Goal: Navigation & Orientation: Find specific page/section

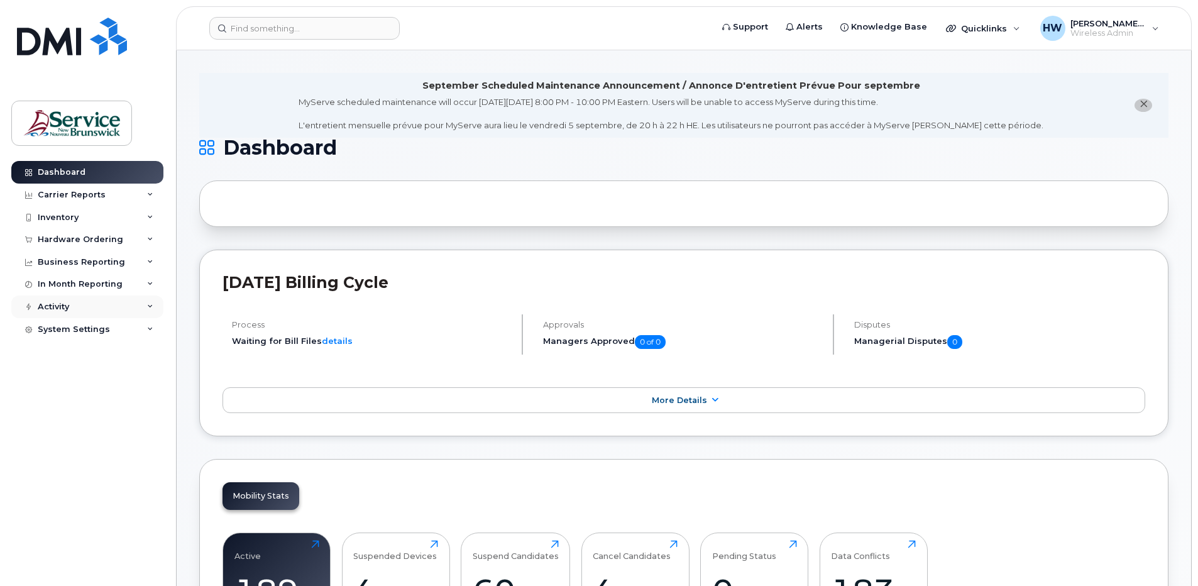
click at [146, 303] on div "Activity" at bounding box center [87, 306] width 152 height 23
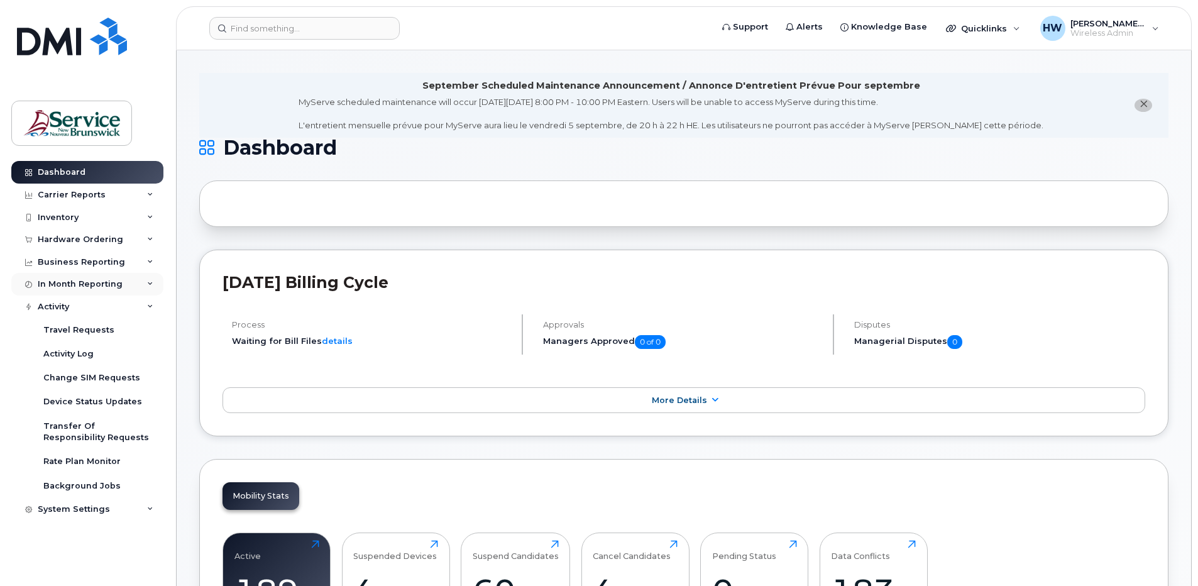
click at [152, 279] on div "In Month Reporting" at bounding box center [87, 284] width 152 height 23
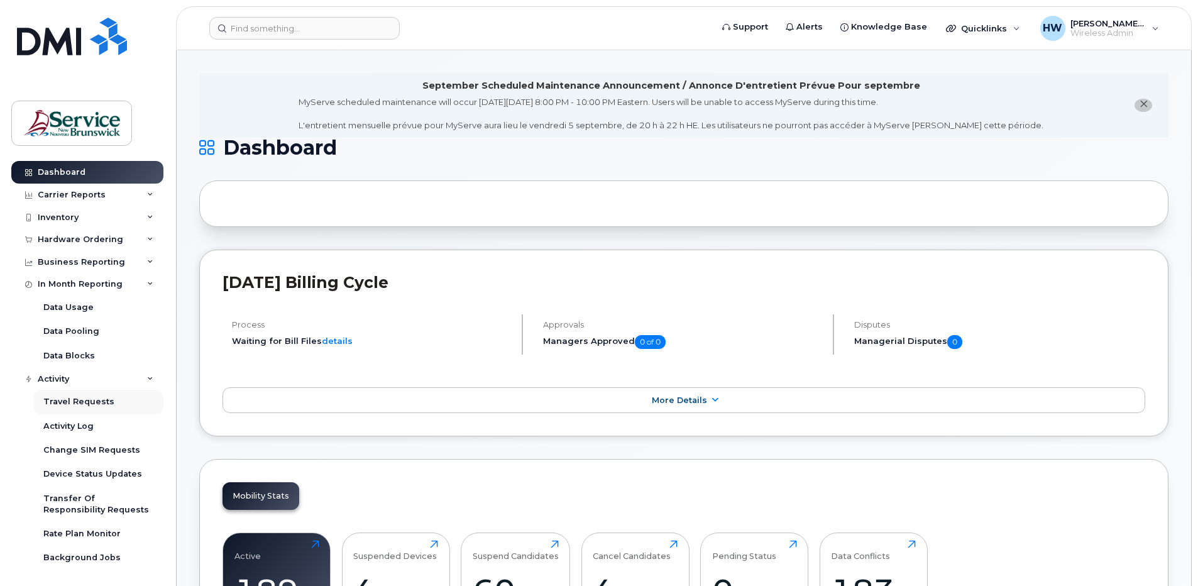
scroll to position [25, 0]
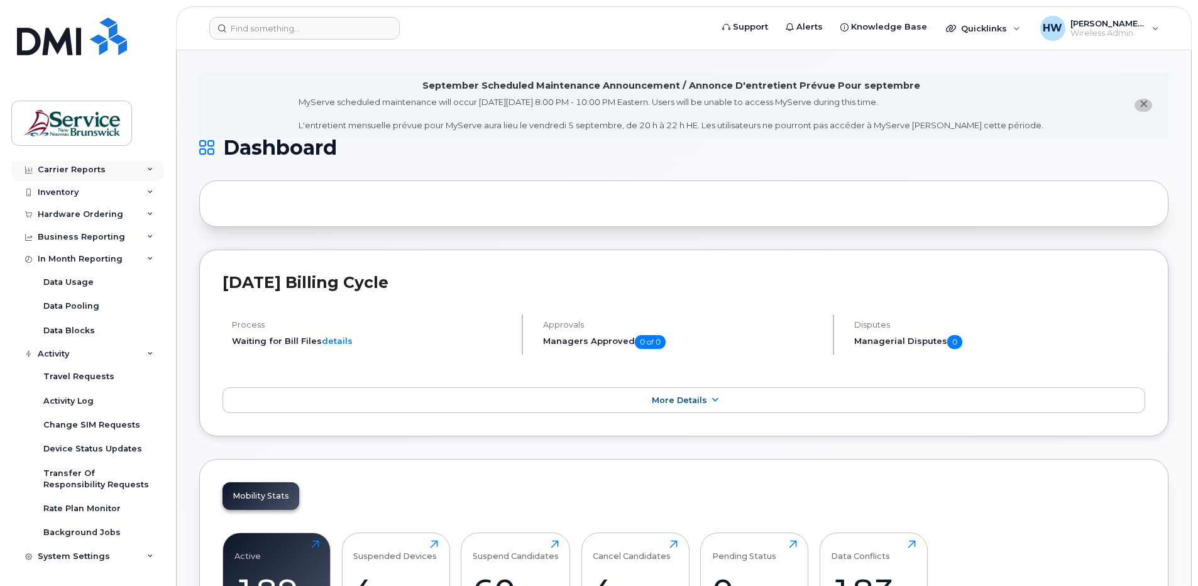
click at [83, 165] on div "Carrier Reports" at bounding box center [72, 170] width 68 height 10
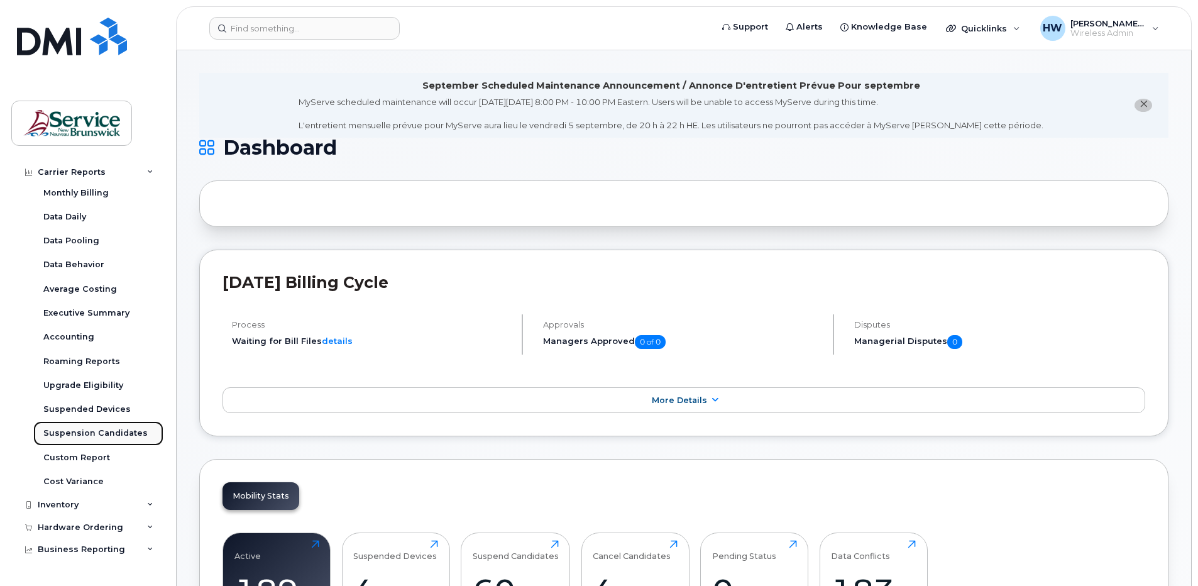
click at [106, 430] on div "Suspension Candidates" at bounding box center [95, 432] width 104 height 11
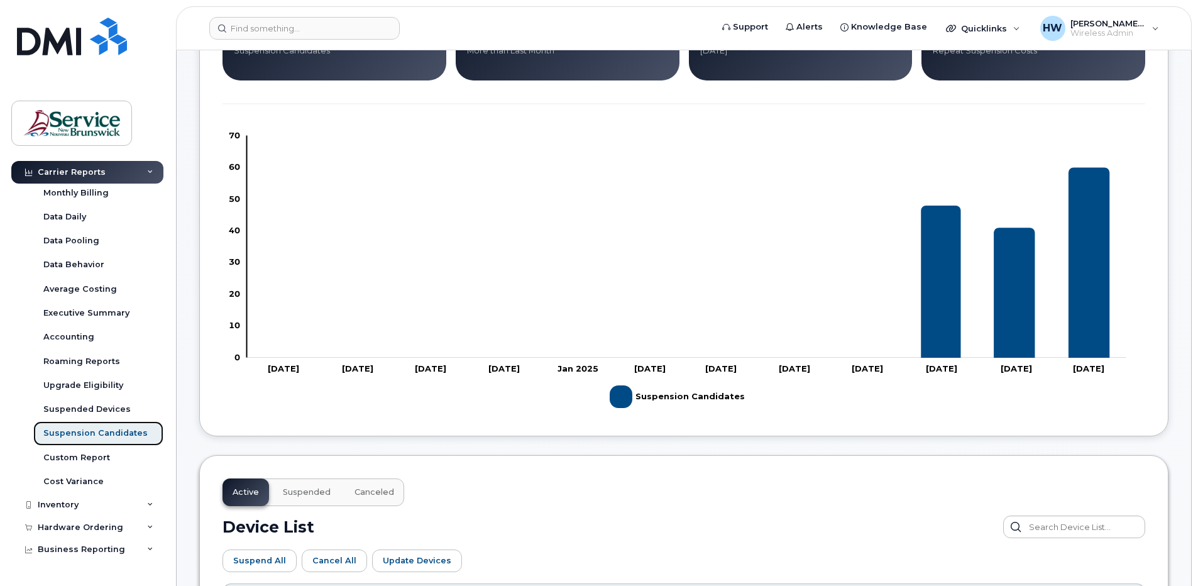
scroll to position [566, 0]
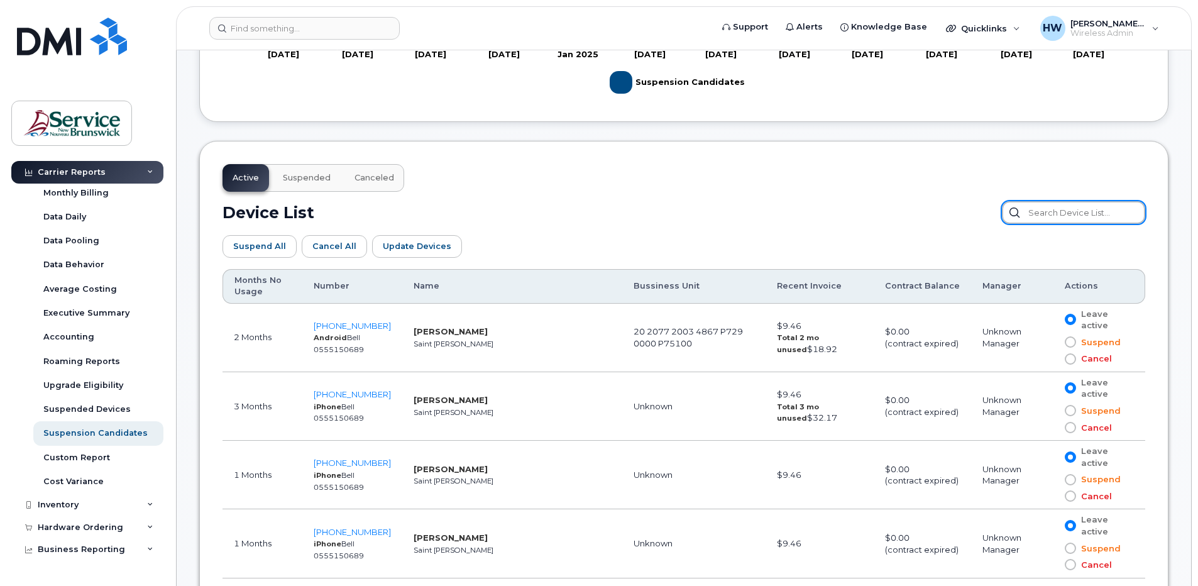
click at [1051, 216] on input "text" at bounding box center [1073, 212] width 143 height 23
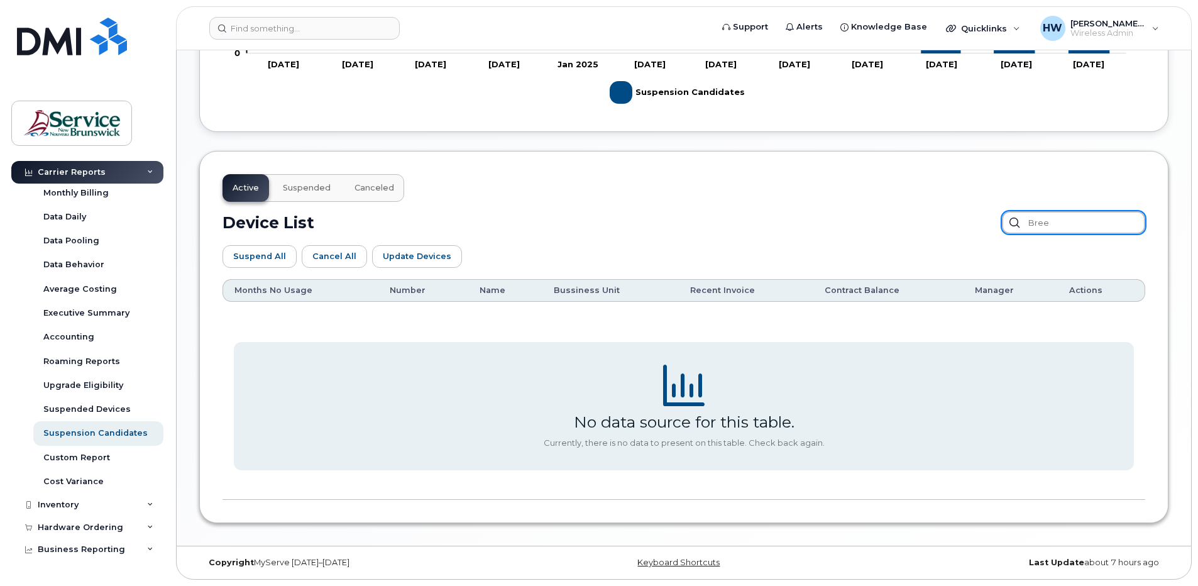
scroll to position [415, 0]
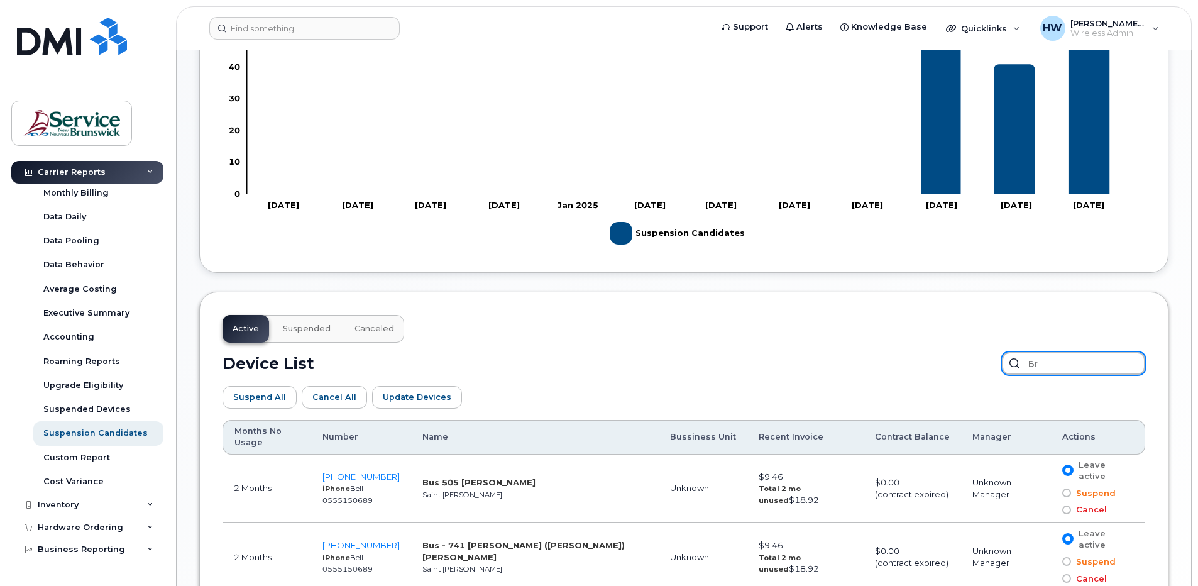
type input "b"
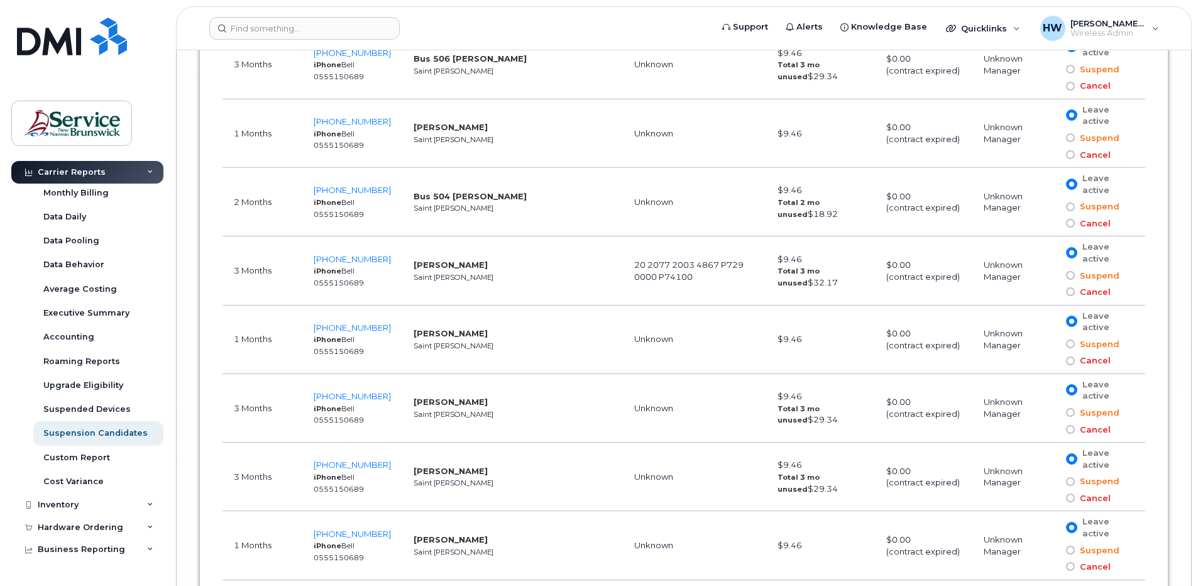
scroll to position [4490, 0]
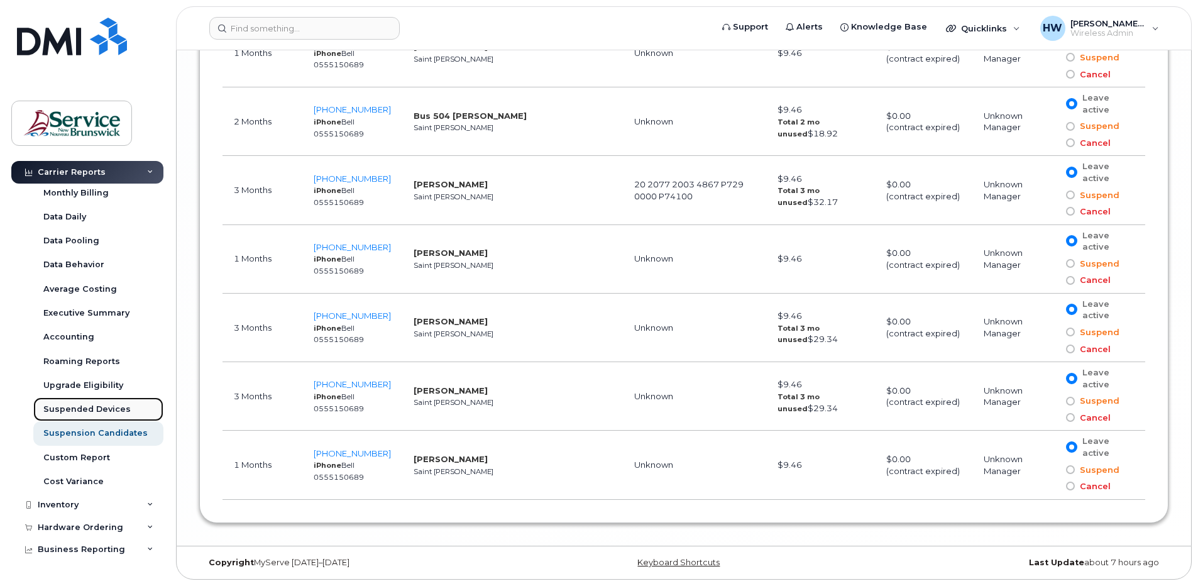
click at [98, 405] on div "Suspended Devices" at bounding box center [86, 409] width 87 height 11
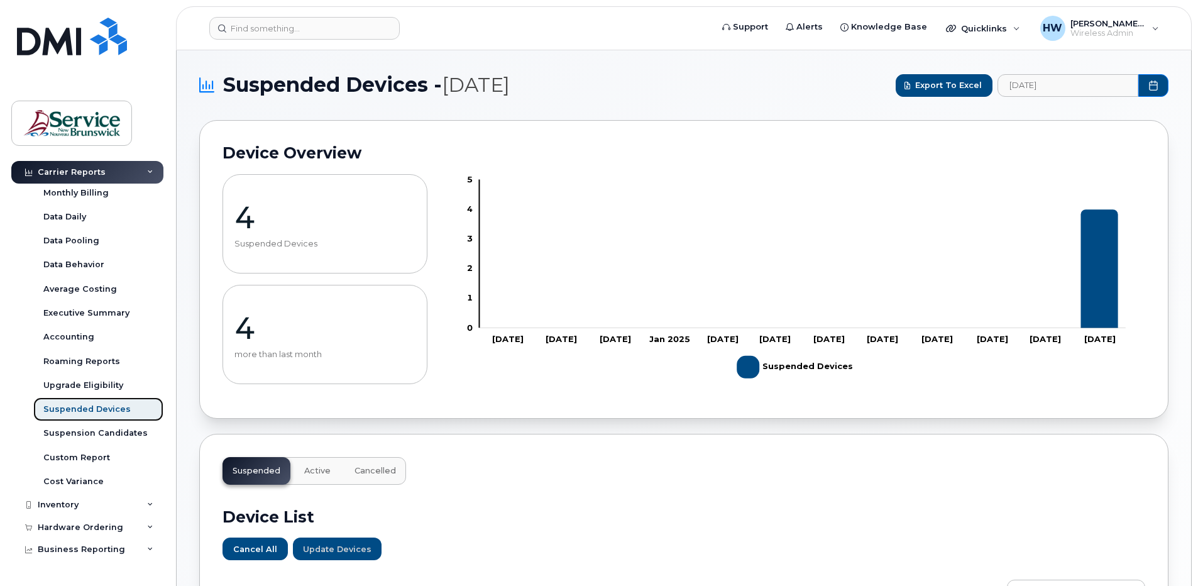
scroll to position [314, 0]
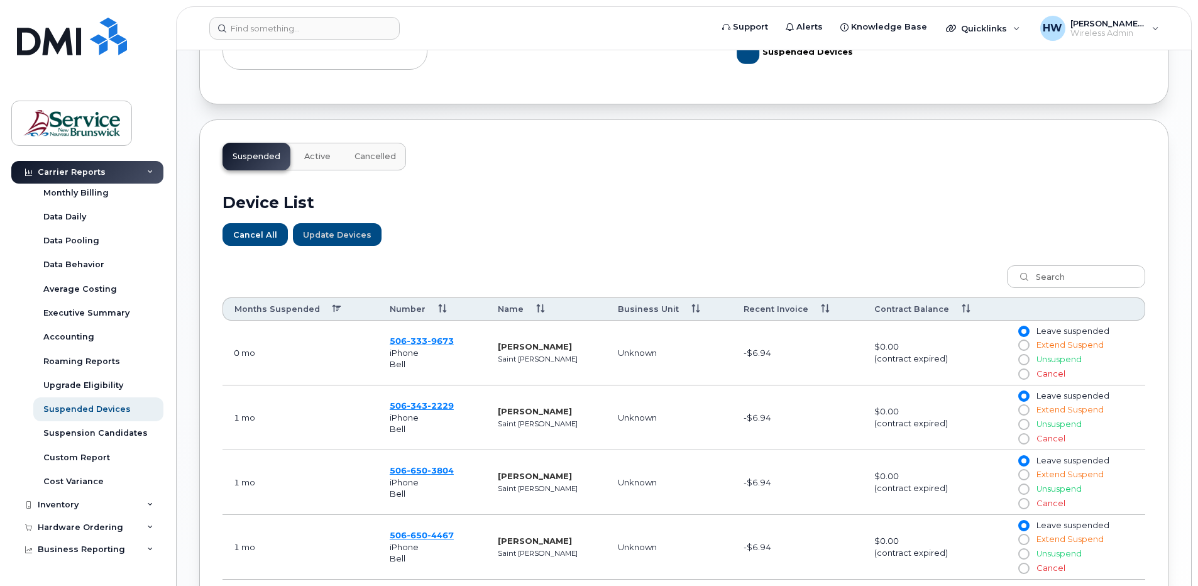
click at [1027, 358] on input "Unsuspend" at bounding box center [1023, 359] width 10 height 10
radio input "true"
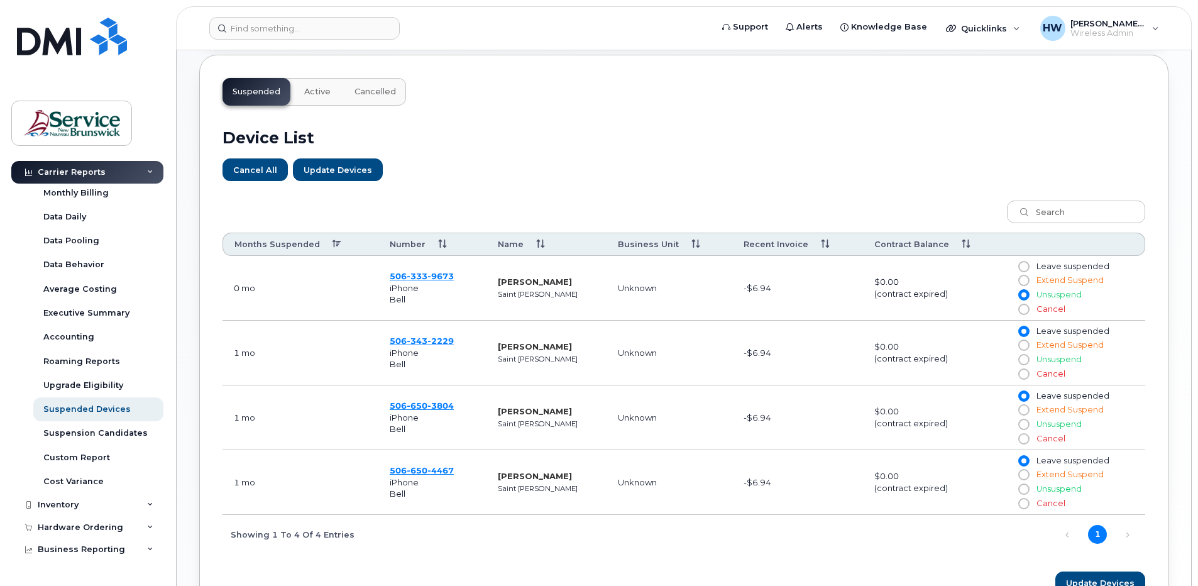
scroll to position [485, 0]
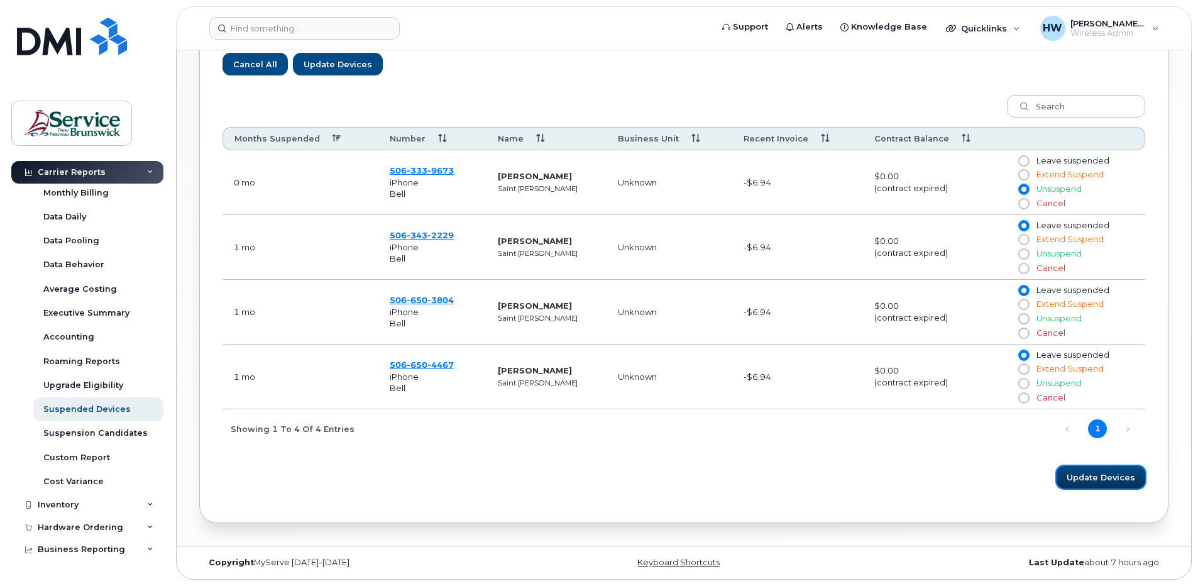
click at [1092, 476] on span "Update Devices" at bounding box center [1101, 477] width 69 height 12
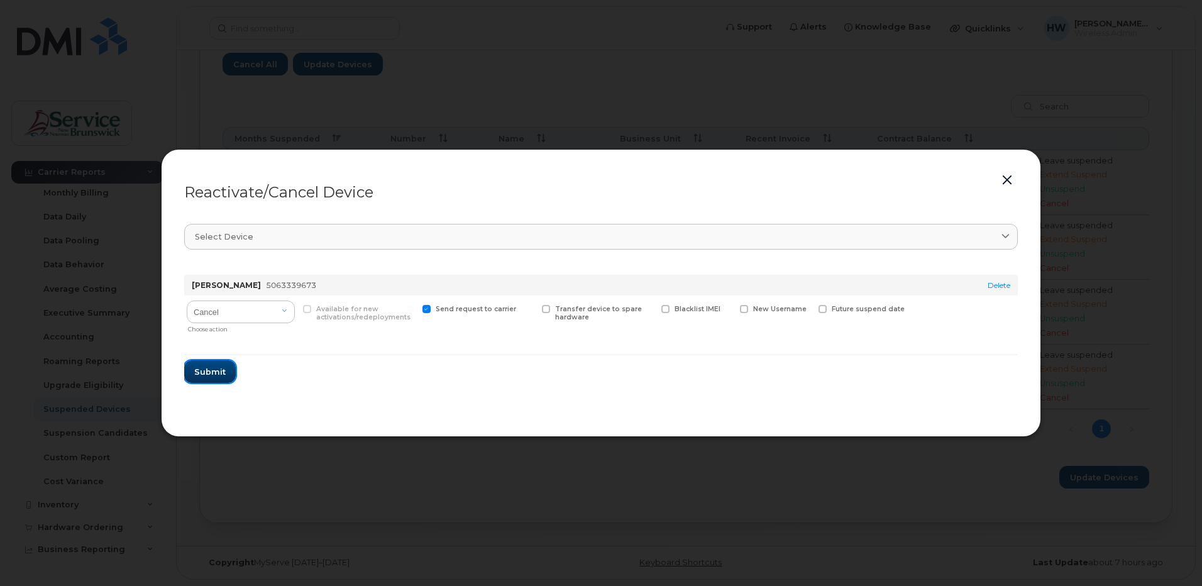
click at [216, 370] on span "Submit" at bounding box center [209, 372] width 31 height 12
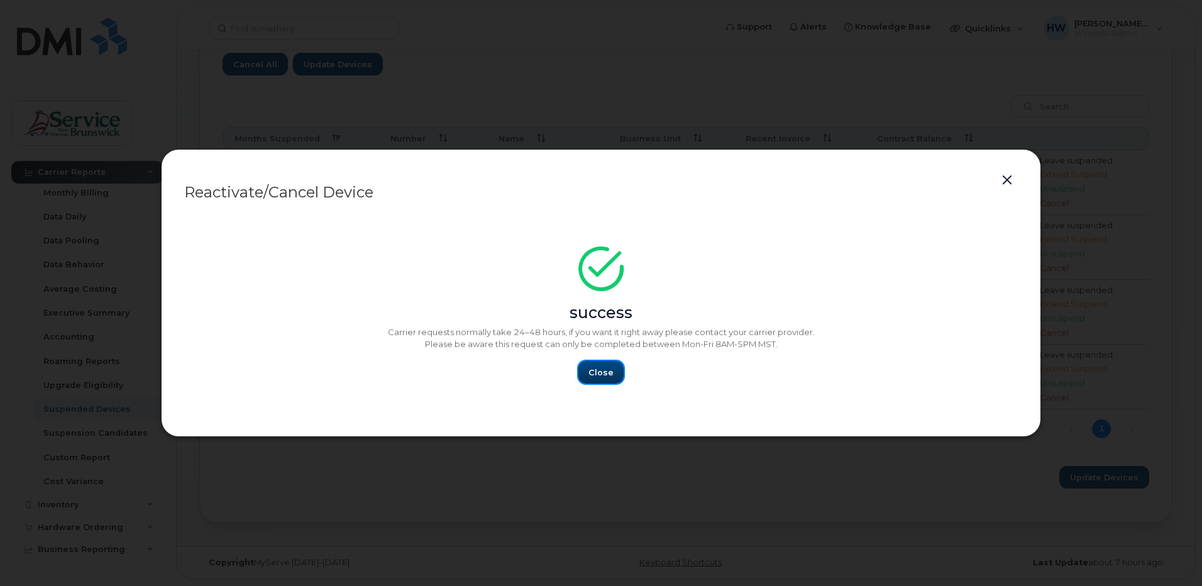
click at [602, 376] on span "Close" at bounding box center [600, 372] width 25 height 12
click at [602, 370] on span "Close" at bounding box center [600, 372] width 25 height 12
click at [602, 372] on span "Close" at bounding box center [600, 372] width 25 height 12
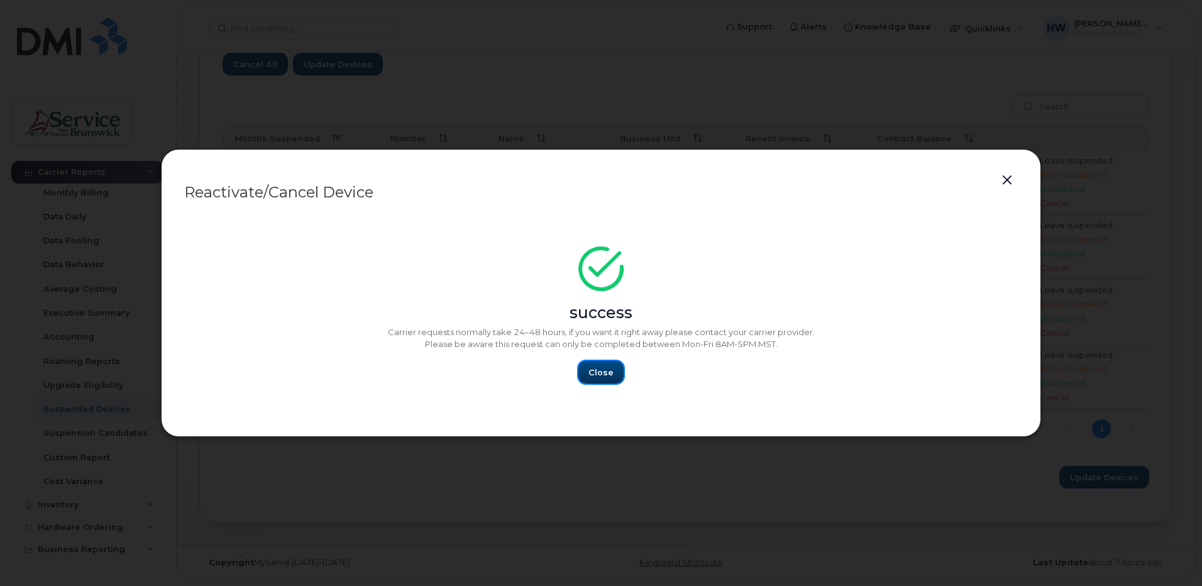
click at [602, 372] on span "Close" at bounding box center [600, 372] width 25 height 12
click at [1009, 182] on button "button" at bounding box center [1007, 181] width 19 height 18
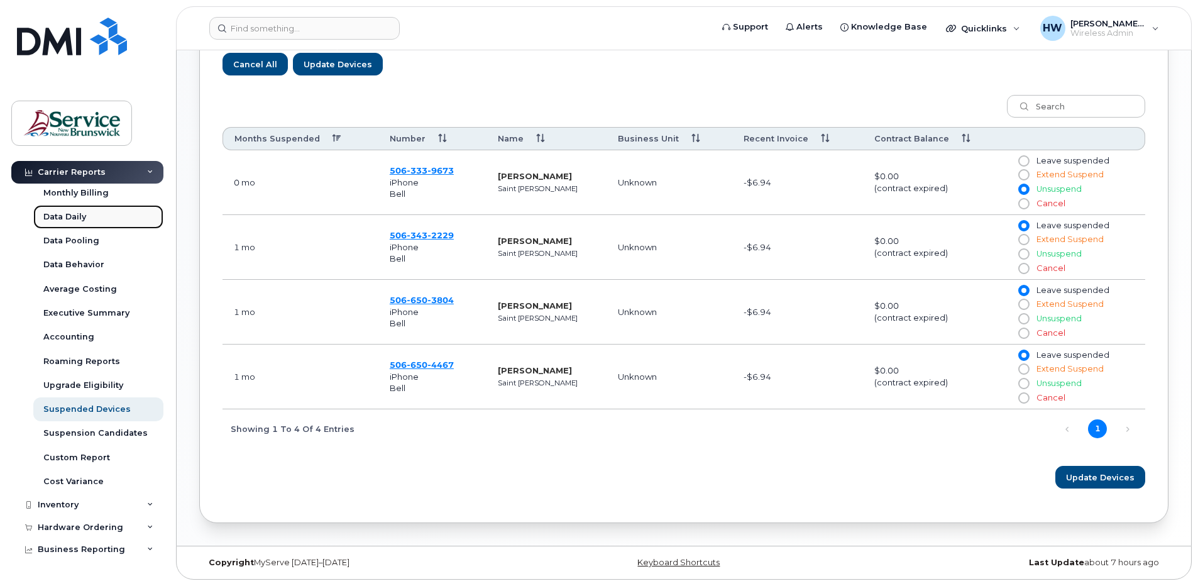
click at [69, 216] on div "Data Daily" at bounding box center [64, 216] width 43 height 11
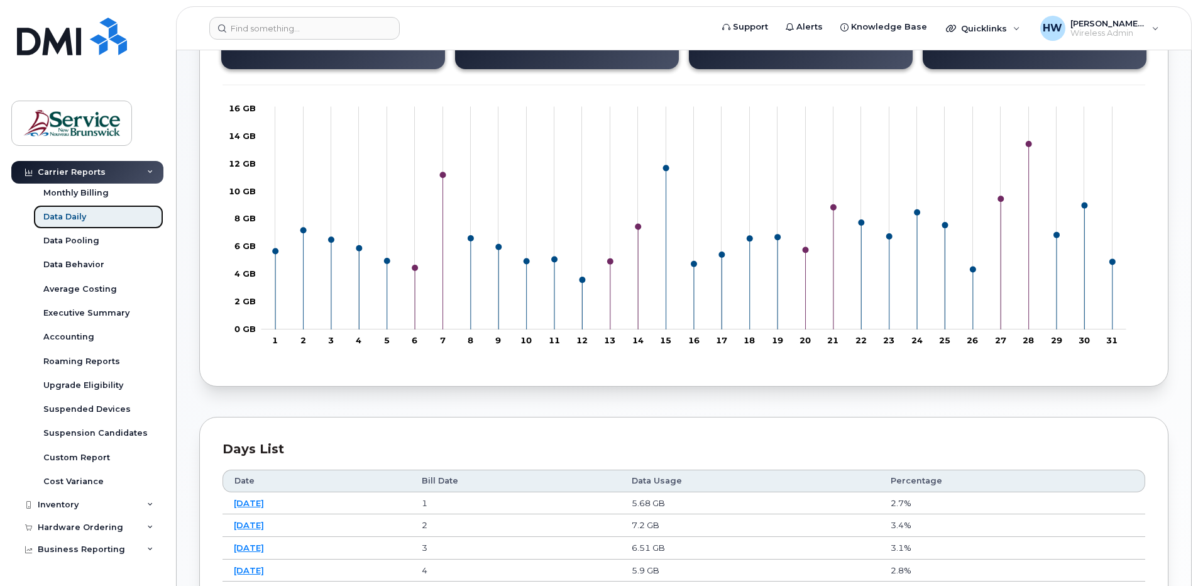
scroll to position [251, 0]
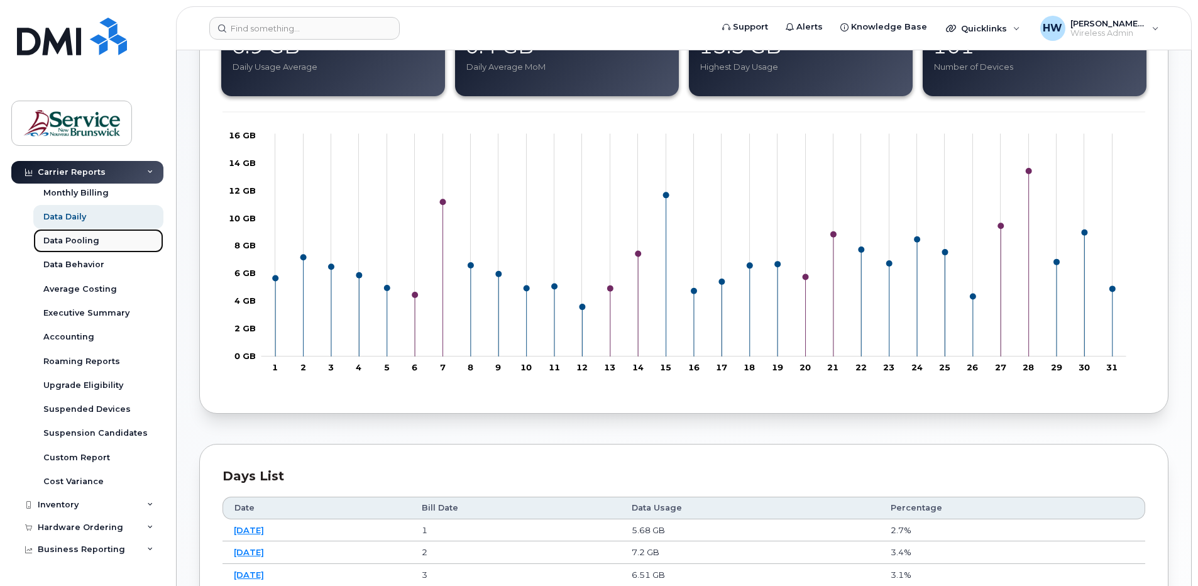
click at [91, 239] on div "Data Pooling" at bounding box center [71, 240] width 56 height 11
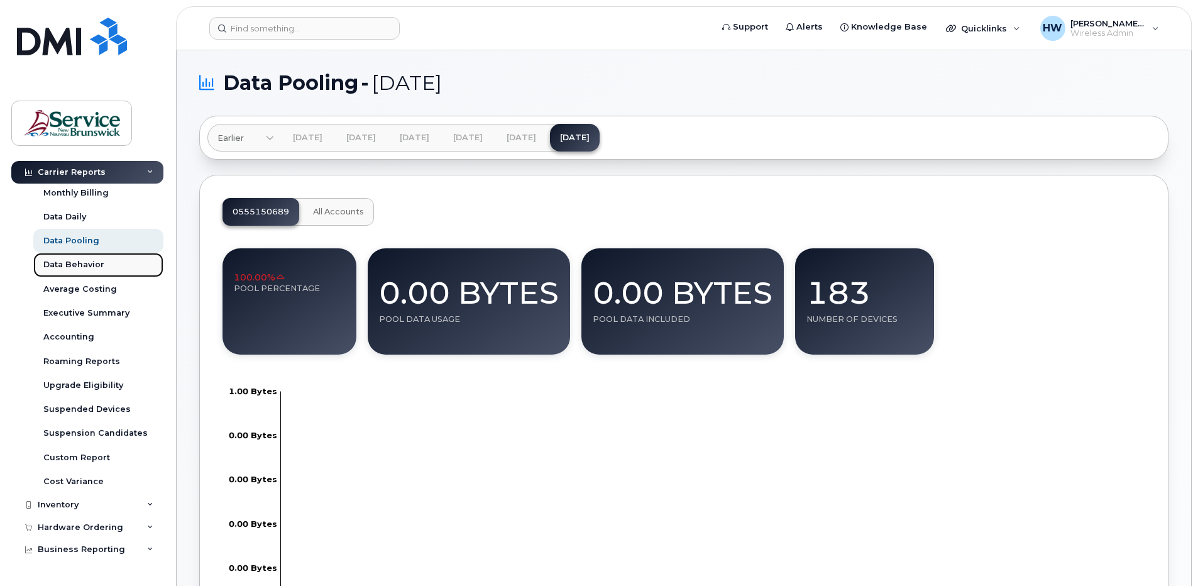
click at [88, 263] on div "Data Behavior" at bounding box center [73, 264] width 61 height 11
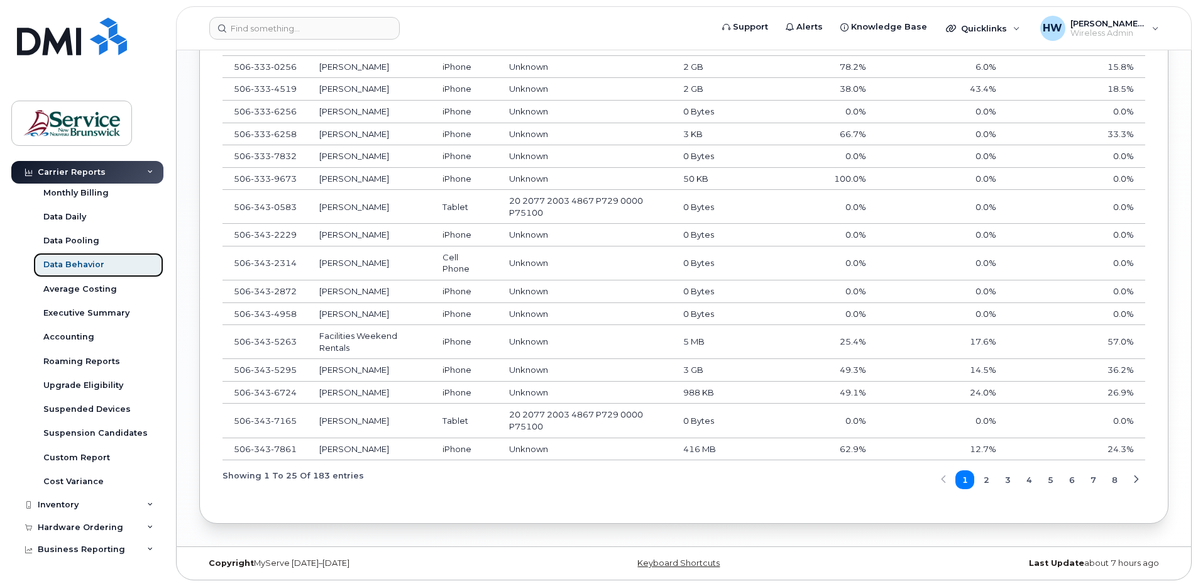
scroll to position [1038, 0]
click at [986, 481] on span "2" at bounding box center [987, 479] width 6 height 12
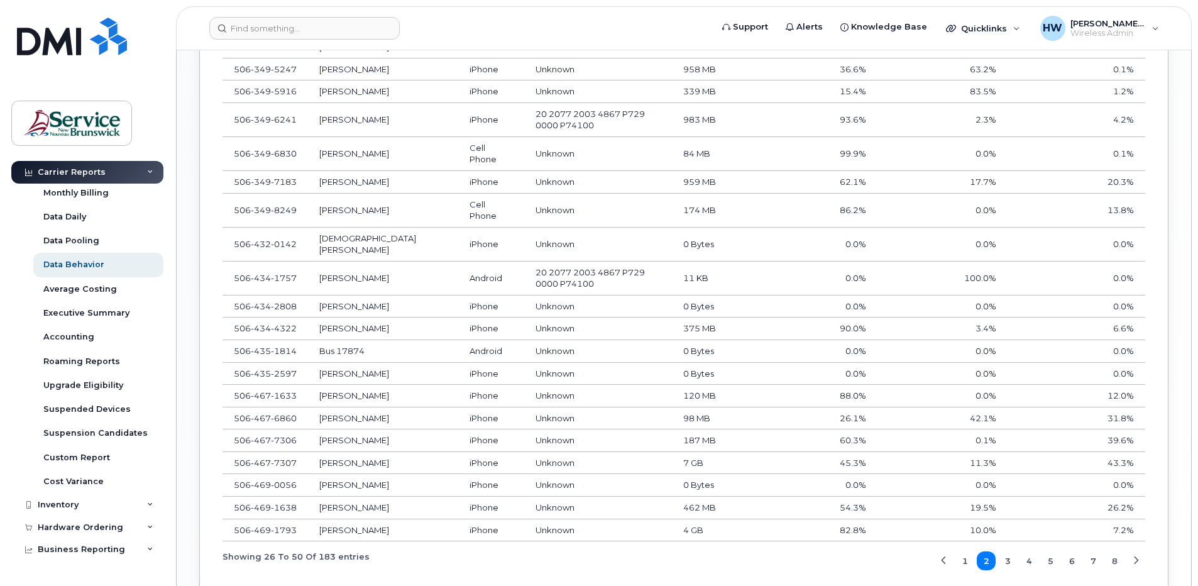
click at [986, 551] on div "1 2 3 4 5 6 7 8" at bounding box center [1039, 560] width 211 height 19
click at [1002, 551] on button "3" at bounding box center [1007, 560] width 19 height 19
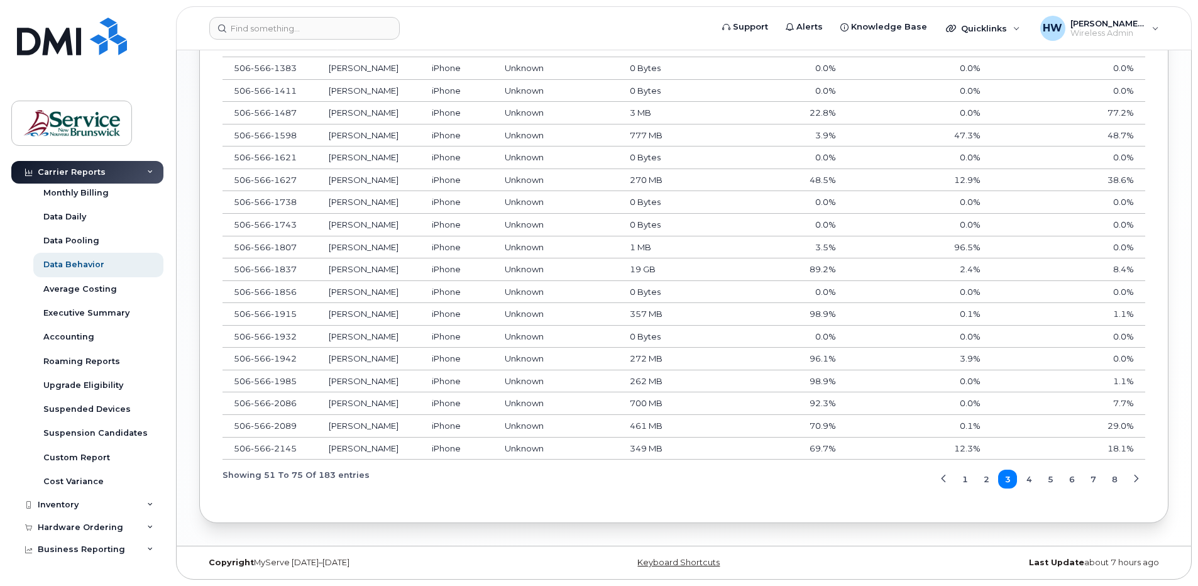
click at [1002, 478] on div "1 2 3 4 5 6 7 8" at bounding box center [1039, 479] width 211 height 19
click at [1026, 477] on span "4" at bounding box center [1029, 479] width 6 height 12
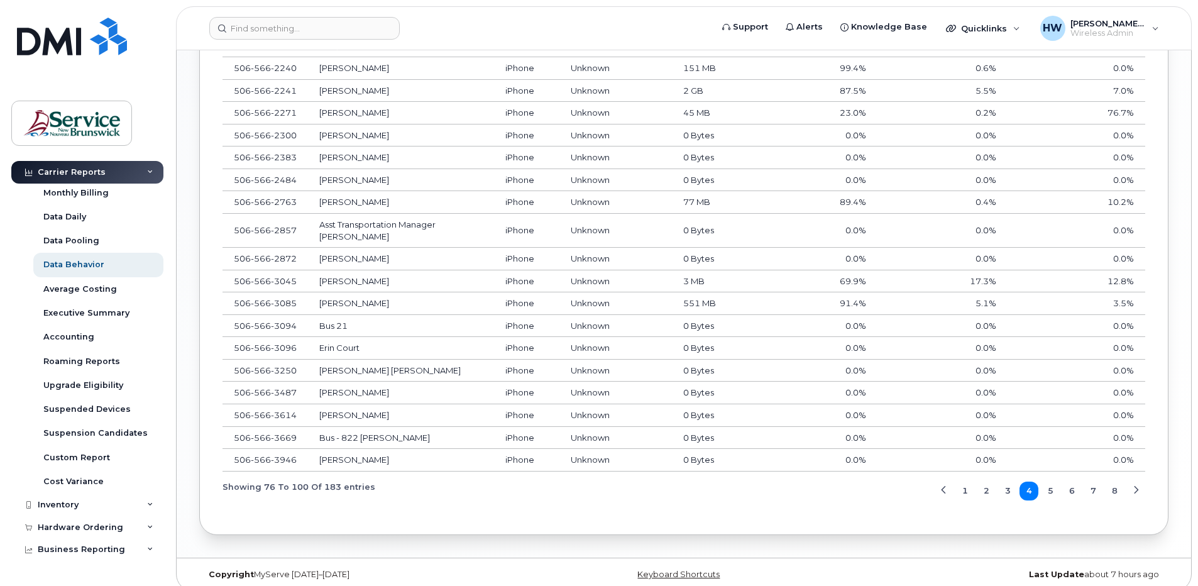
click at [1051, 487] on span "5" at bounding box center [1051, 491] width 6 height 12
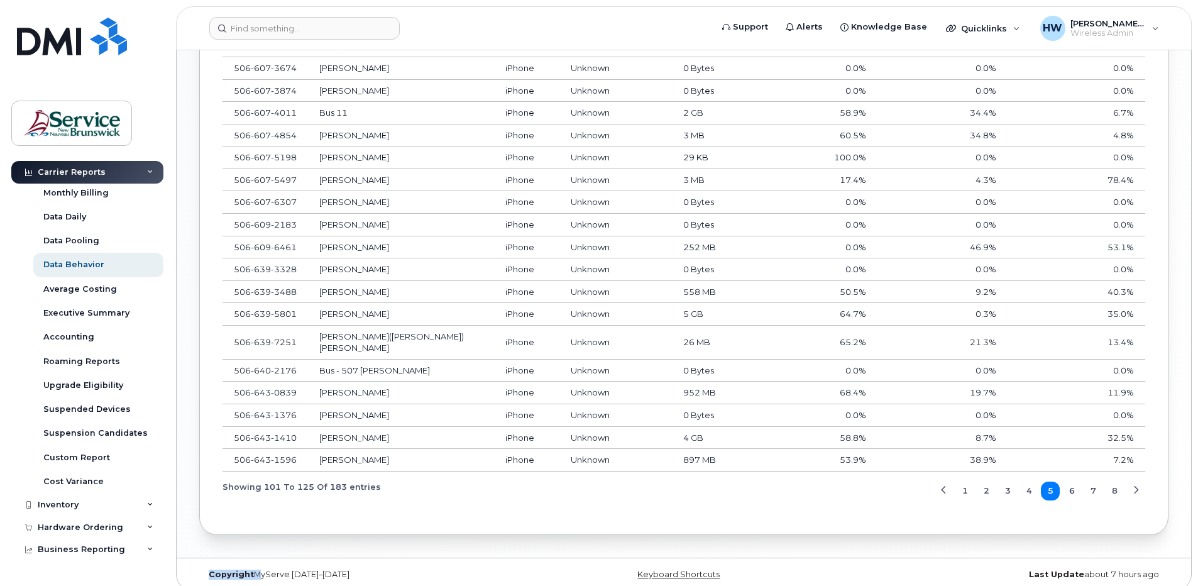
click at [1051, 487] on div "1 2 3 4 5 6 7 8" at bounding box center [1039, 490] width 211 height 19
click at [105, 384] on div "Upgrade Eligibility" at bounding box center [83, 385] width 80 height 11
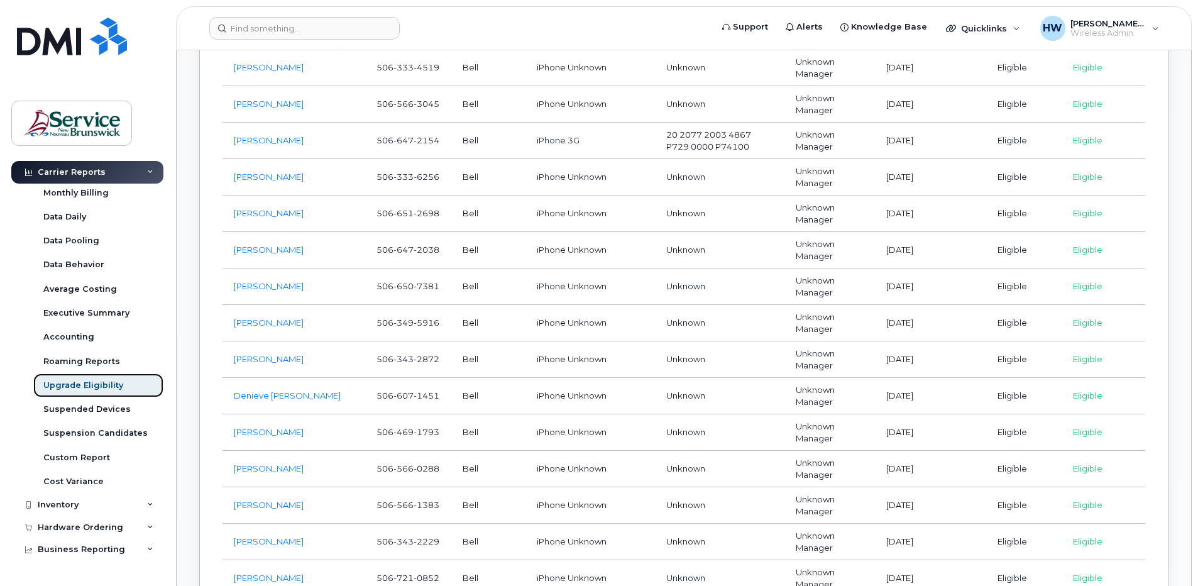
scroll to position [2577, 0]
click at [93, 358] on div "Roaming Reports" at bounding box center [81, 361] width 77 height 11
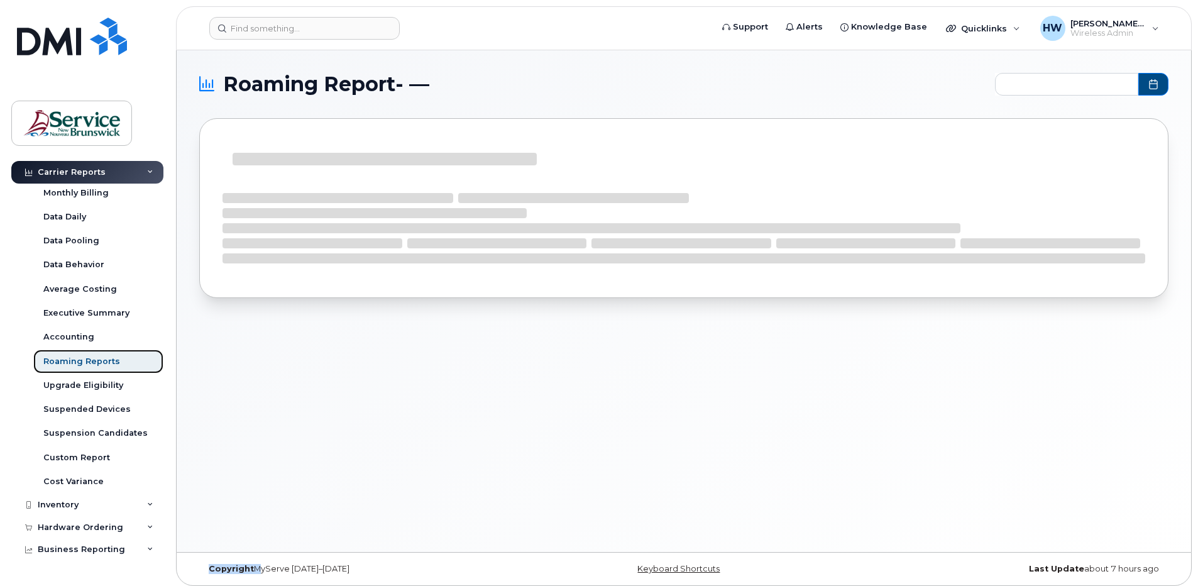
type input "2025-02 - 2025-08"
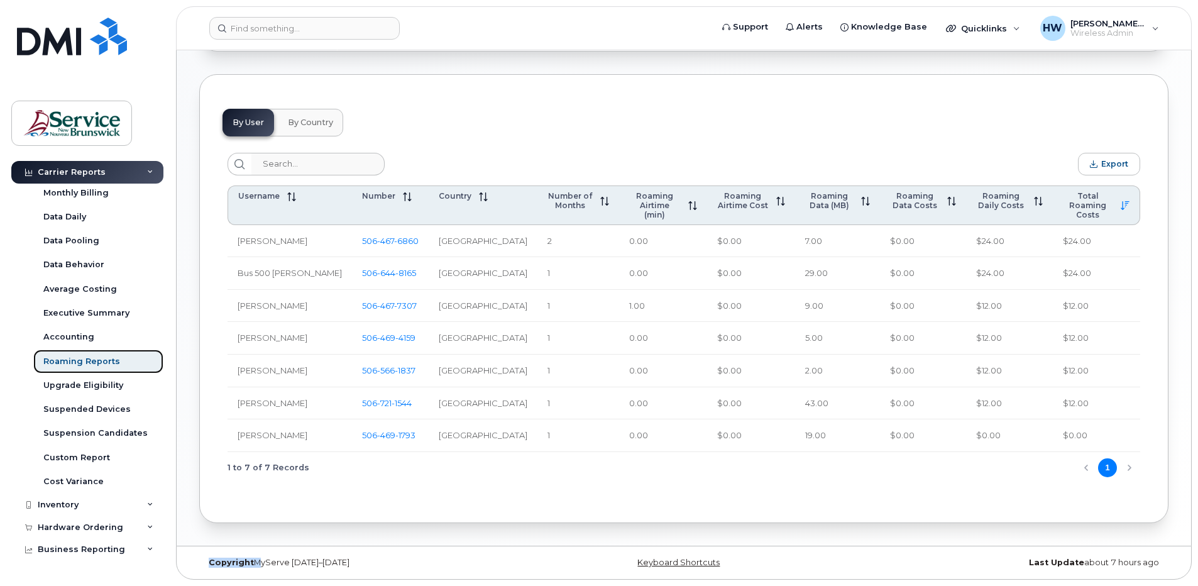
scroll to position [590, 0]
click at [71, 339] on div "Accounting" at bounding box center [68, 336] width 51 height 11
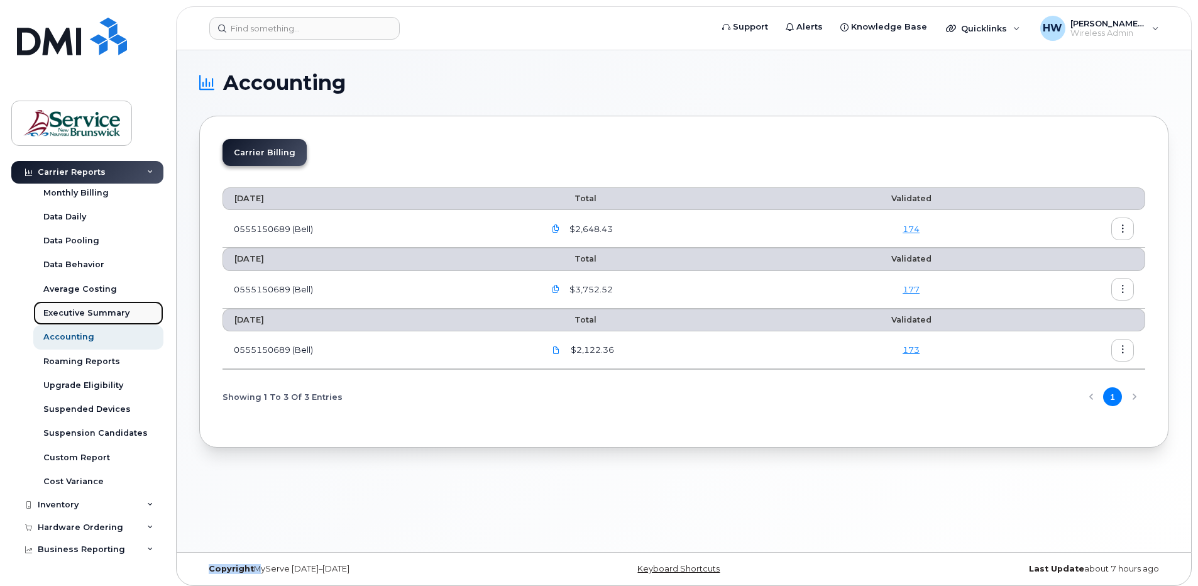
click at [79, 309] on div "Executive Summary" at bounding box center [86, 312] width 86 height 11
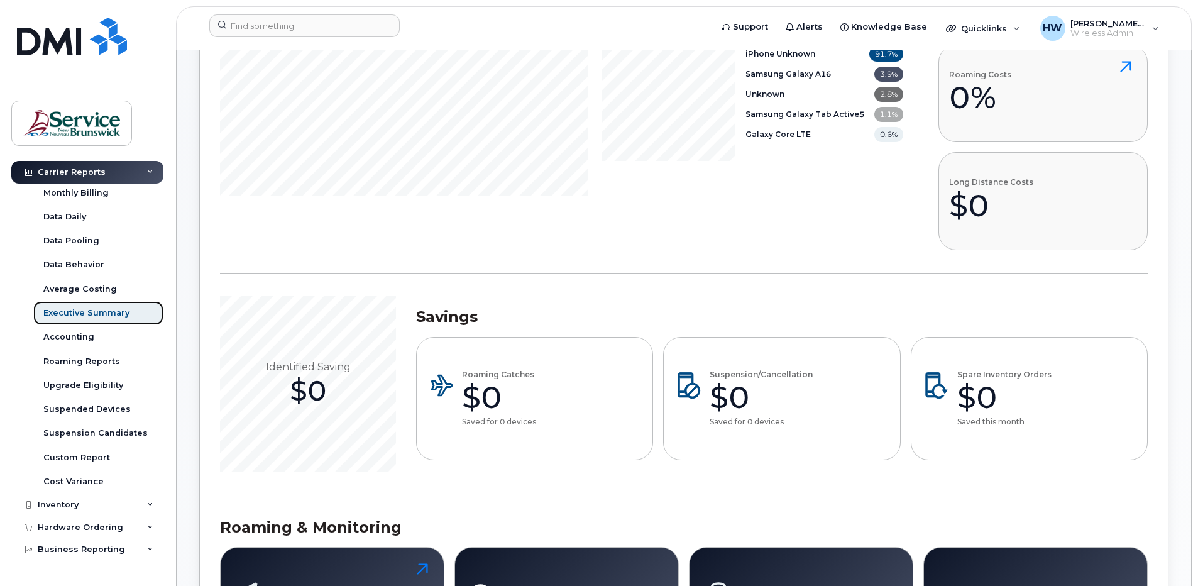
scroll to position [158, 0]
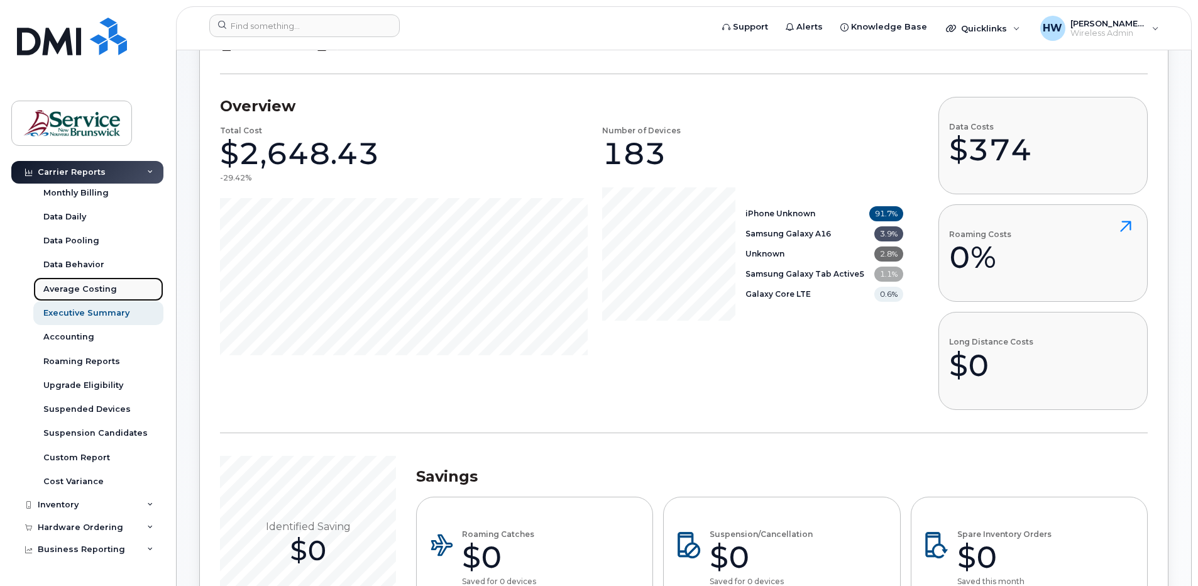
click at [85, 287] on div "Average Costing" at bounding box center [80, 288] width 74 height 11
click at [84, 262] on div "Data Behavior" at bounding box center [73, 264] width 61 height 11
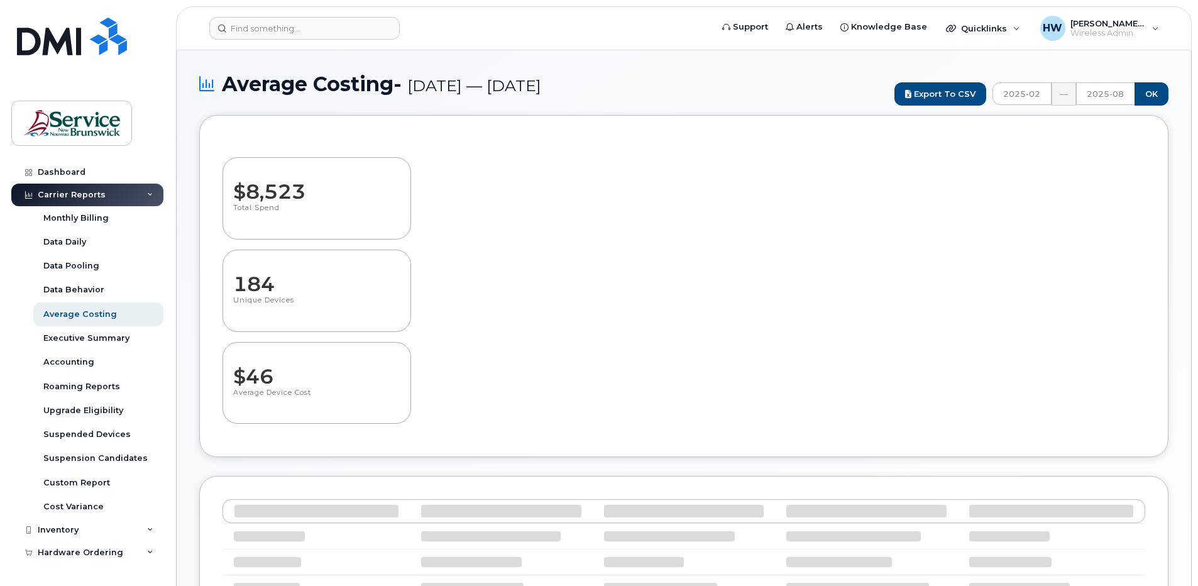
select select "100"
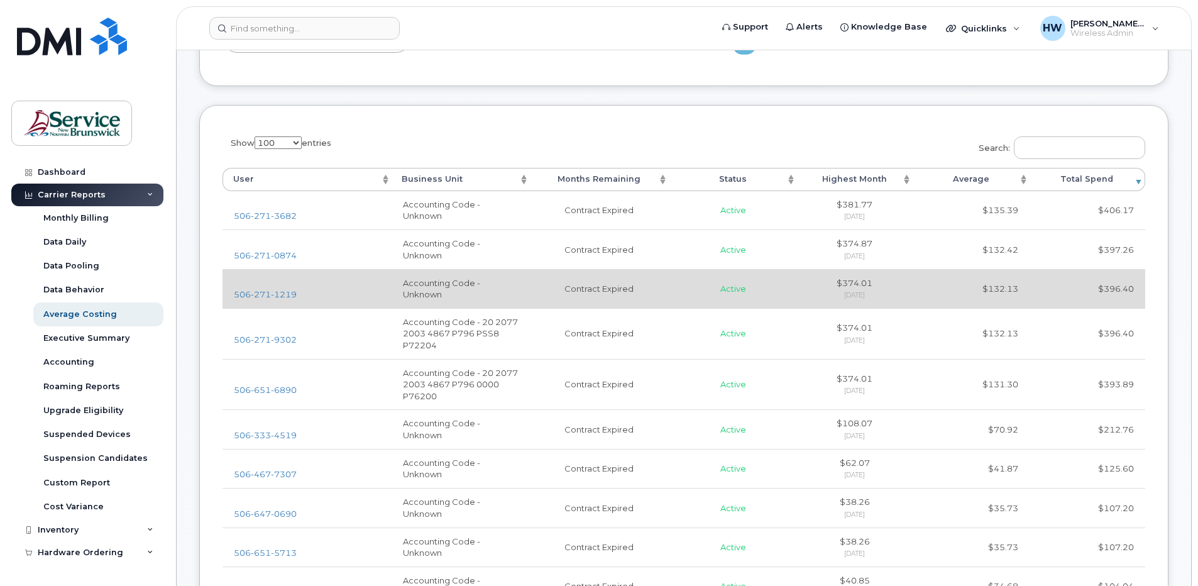
scroll to position [440, 0]
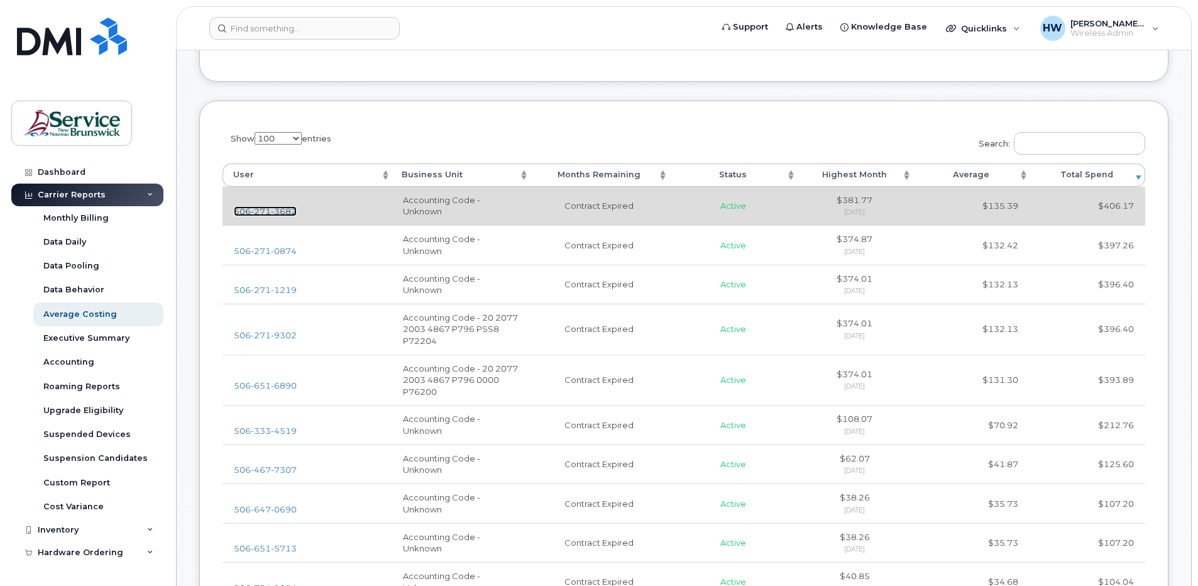
click at [273, 212] on span "3682" at bounding box center [284, 211] width 26 height 10
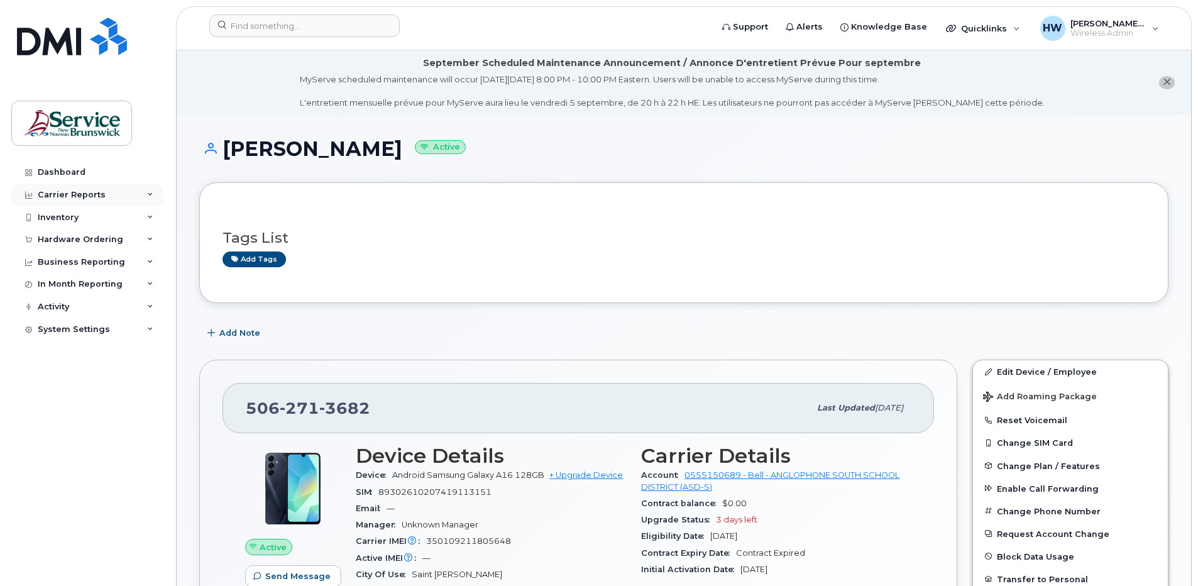
click at [92, 194] on div "Carrier Reports" at bounding box center [72, 195] width 68 height 10
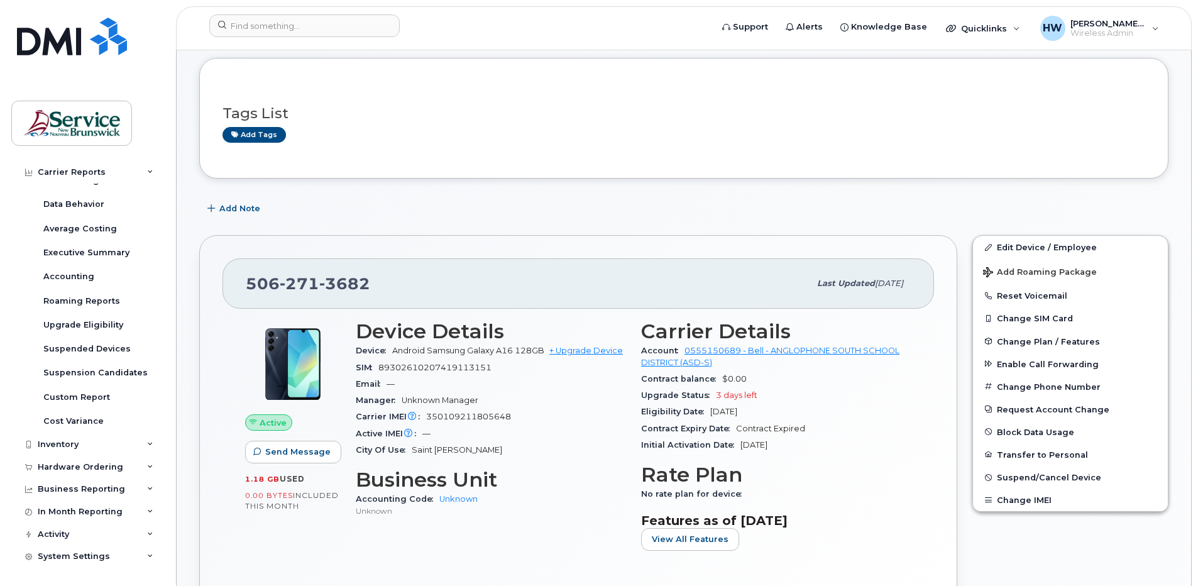
scroll to position [126, 0]
click at [150, 510] on div "In Month Reporting" at bounding box center [87, 511] width 152 height 23
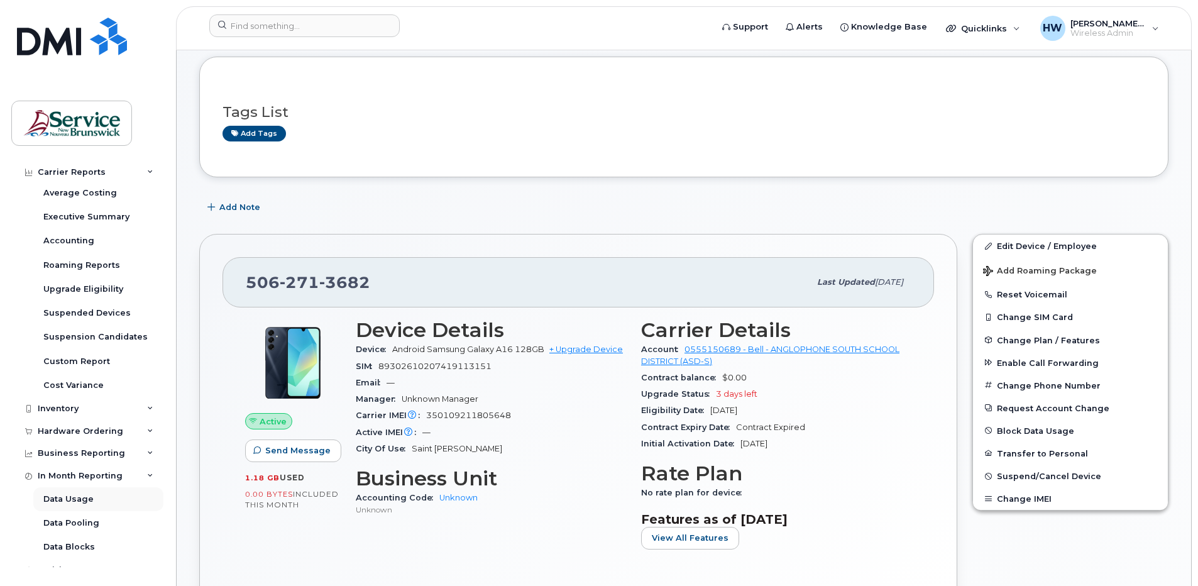
scroll to position [158, 0]
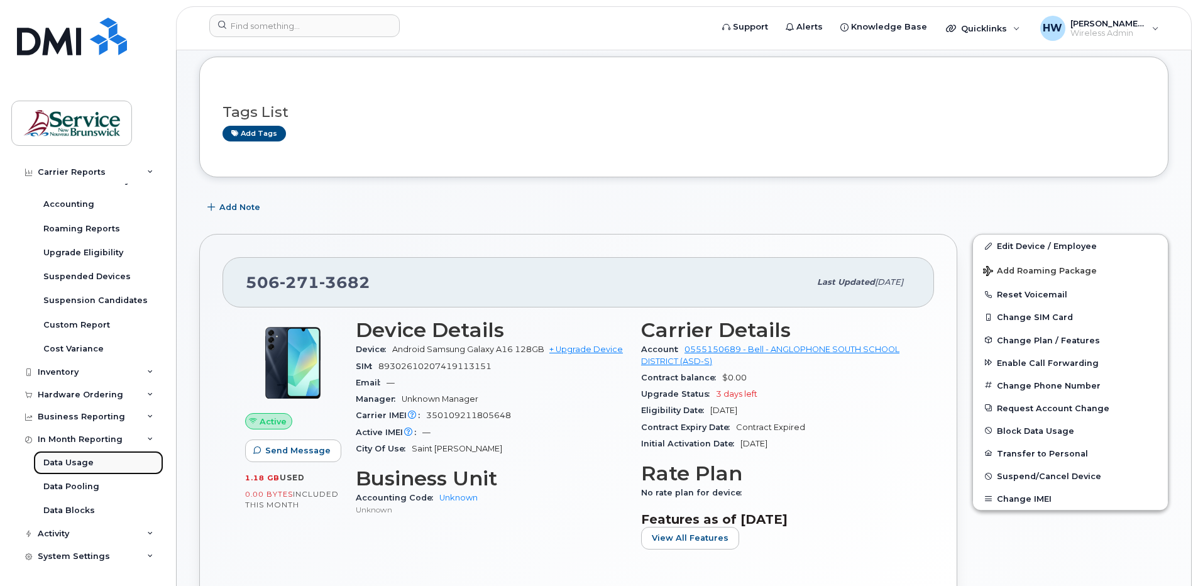
click at [78, 463] on div "Data Usage" at bounding box center [68, 462] width 50 height 11
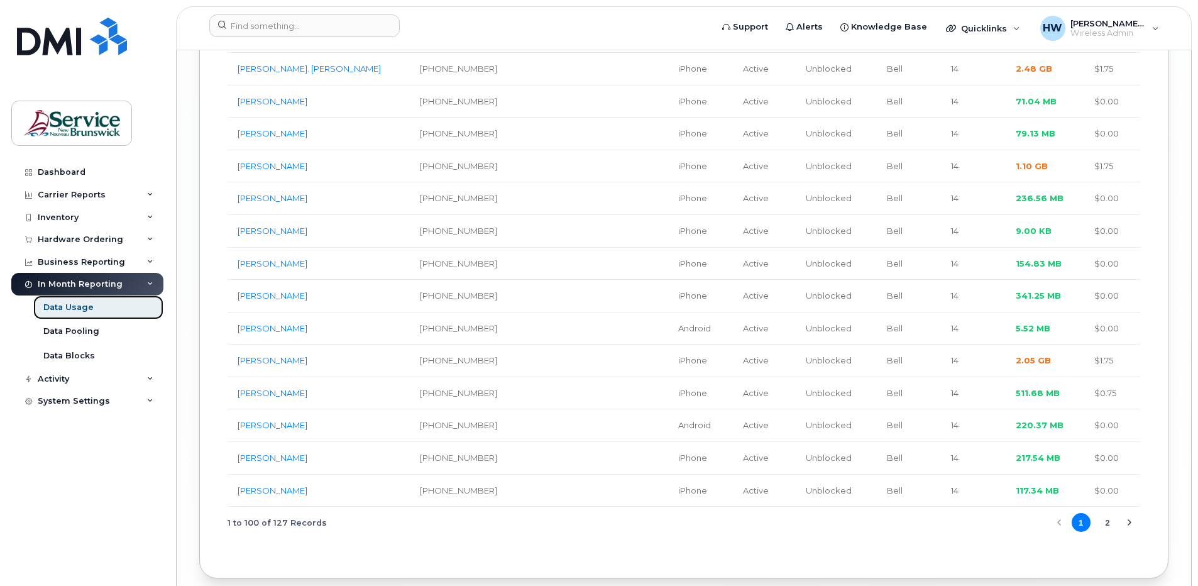
scroll to position [3408, 0]
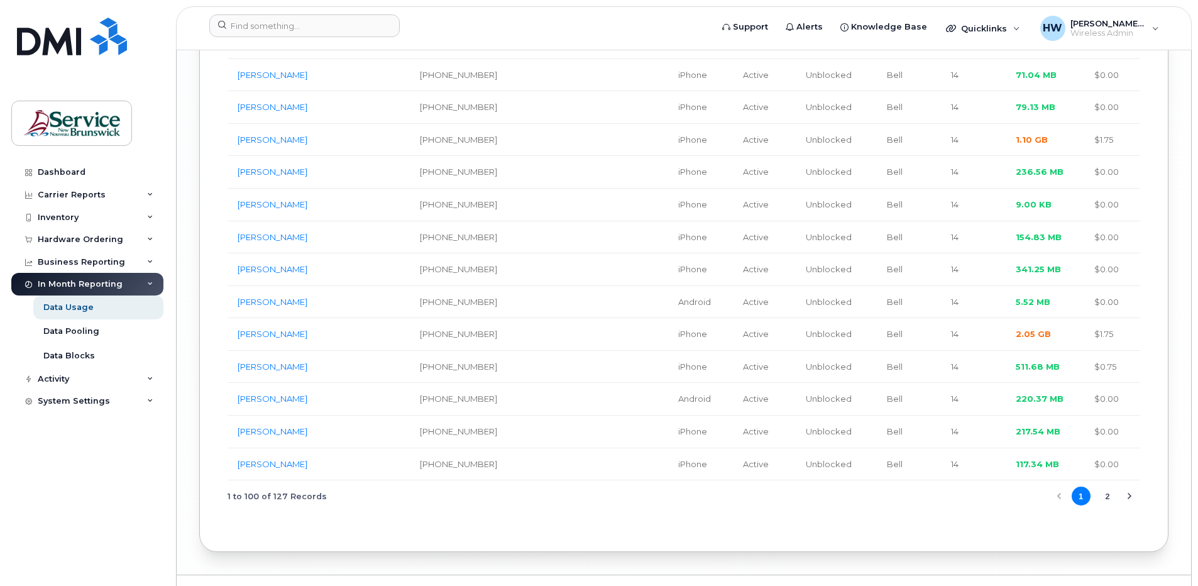
click at [1129, 493] on icon "Next Page" at bounding box center [1130, 496] width 4 height 6
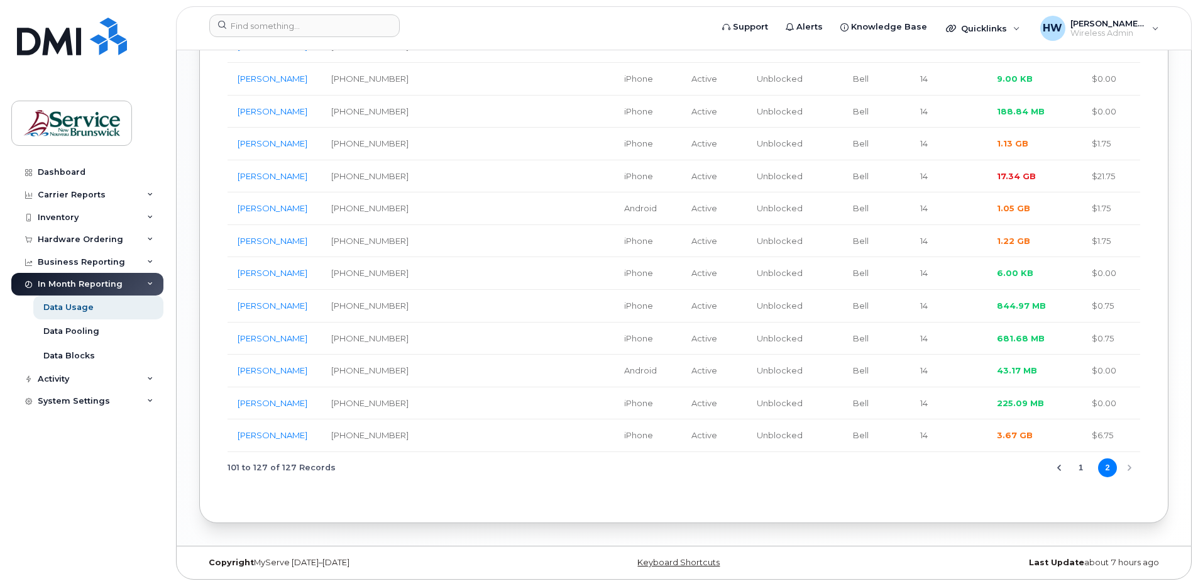
click at [1129, 466] on div "101 to 127 of 127 Records 1 2" at bounding box center [684, 468] width 913 height 32
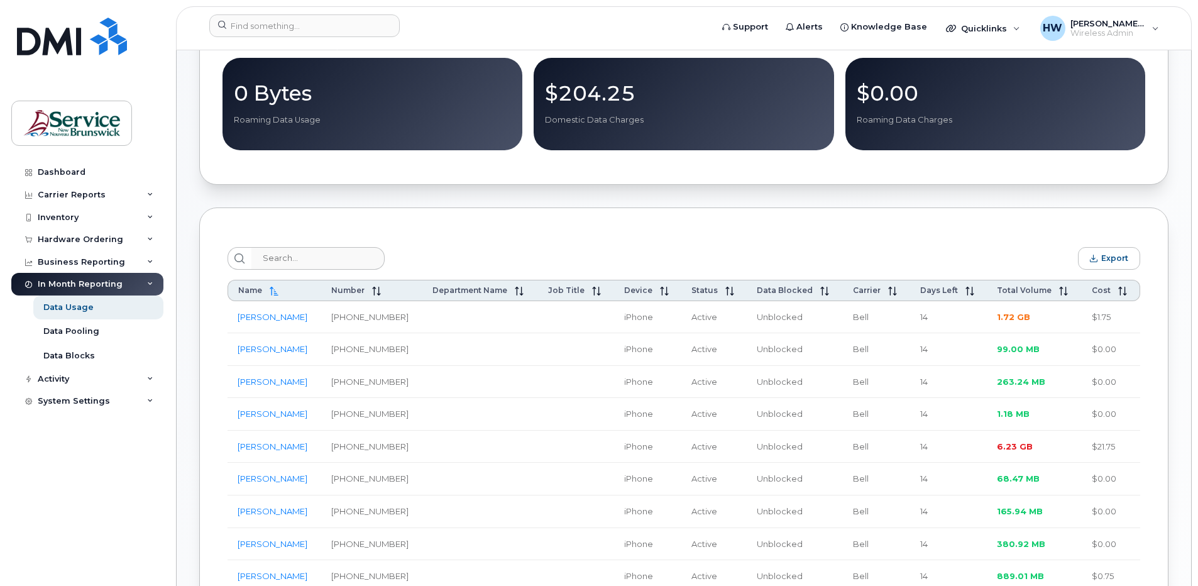
scroll to position [377, 0]
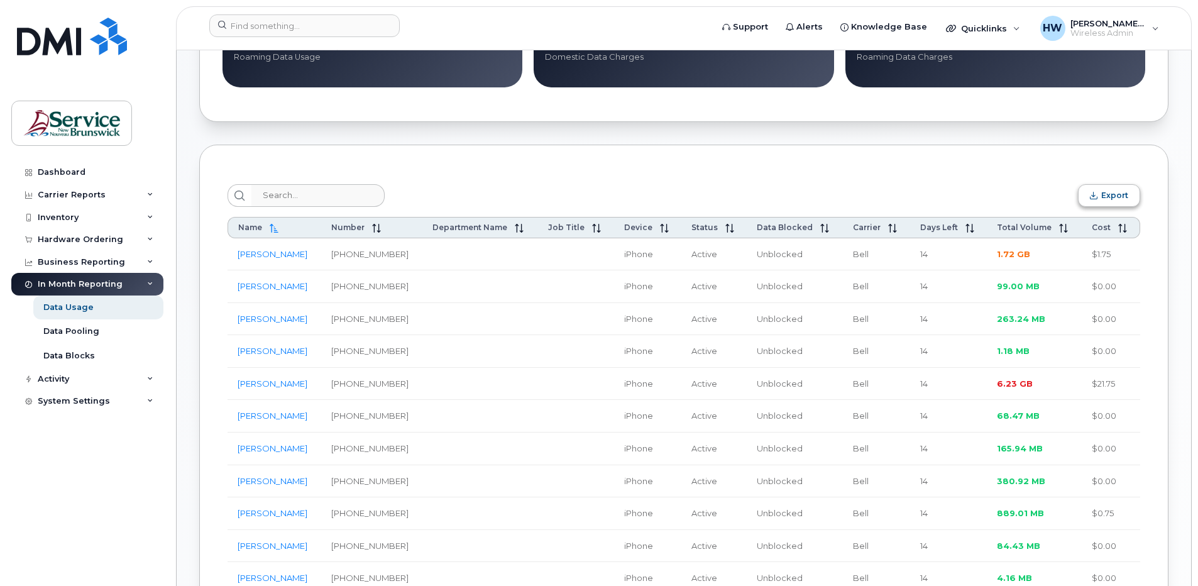
click at [1126, 199] on span "Export" at bounding box center [1114, 194] width 27 height 9
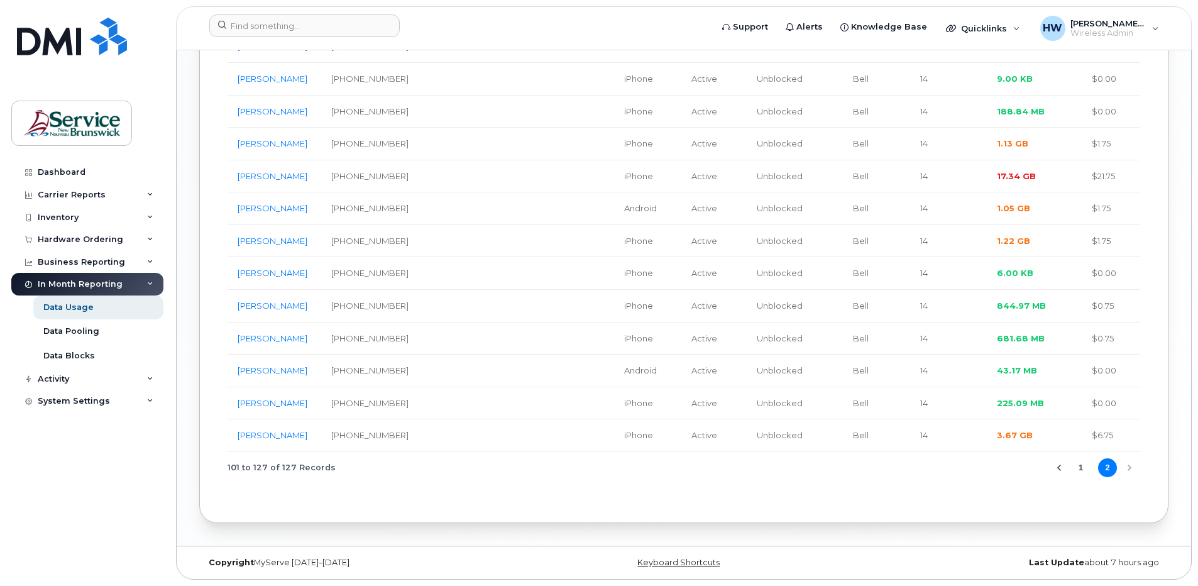
scroll to position [1042, 0]
click at [57, 353] on div "Data Blocks" at bounding box center [69, 355] width 52 height 11
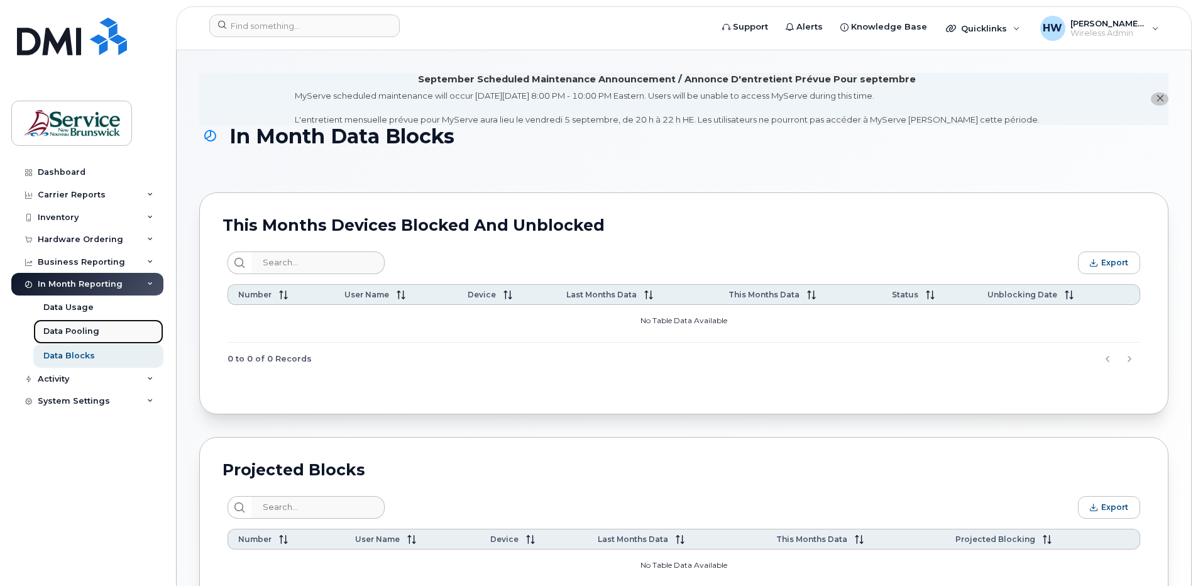
click at [72, 333] on div "Data Pooling" at bounding box center [71, 331] width 56 height 11
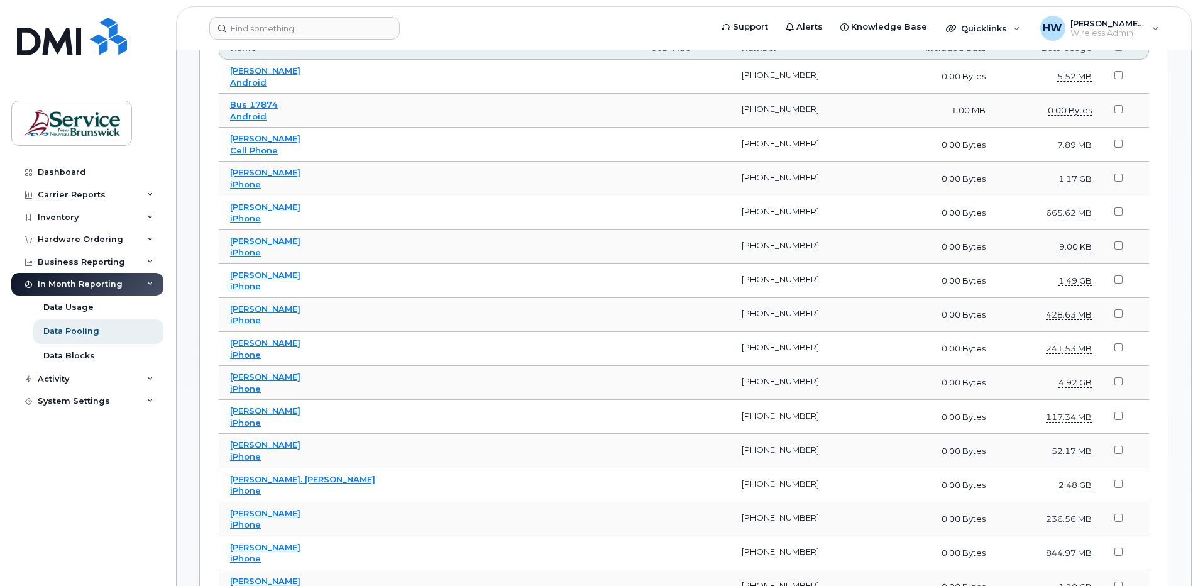
scroll to position [522, 0]
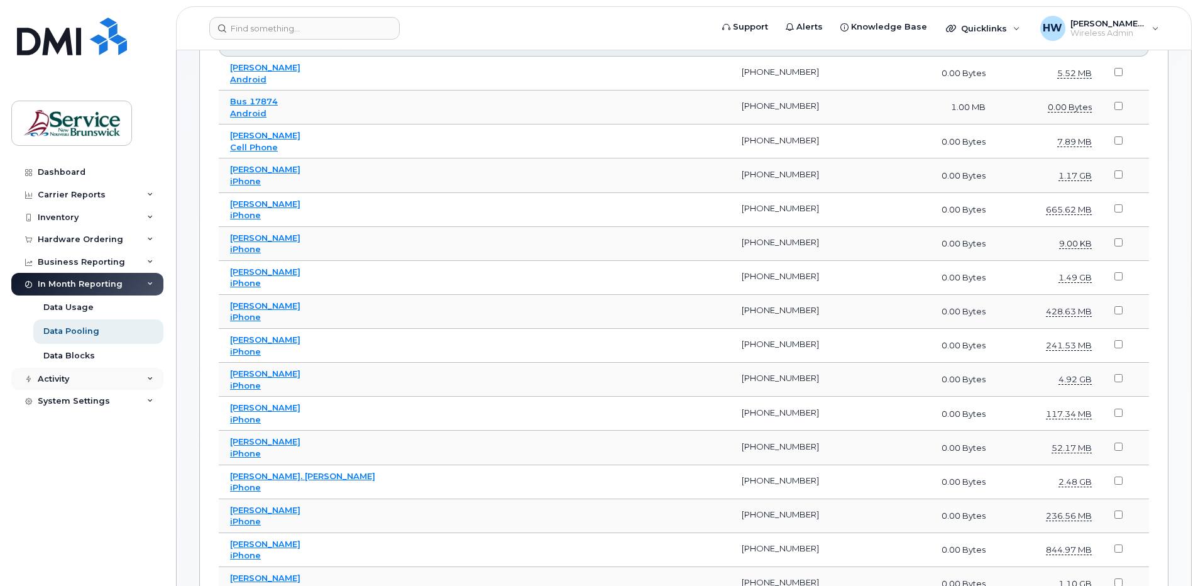
click at [68, 377] on div "Activity" at bounding box center [53, 379] width 31 height 10
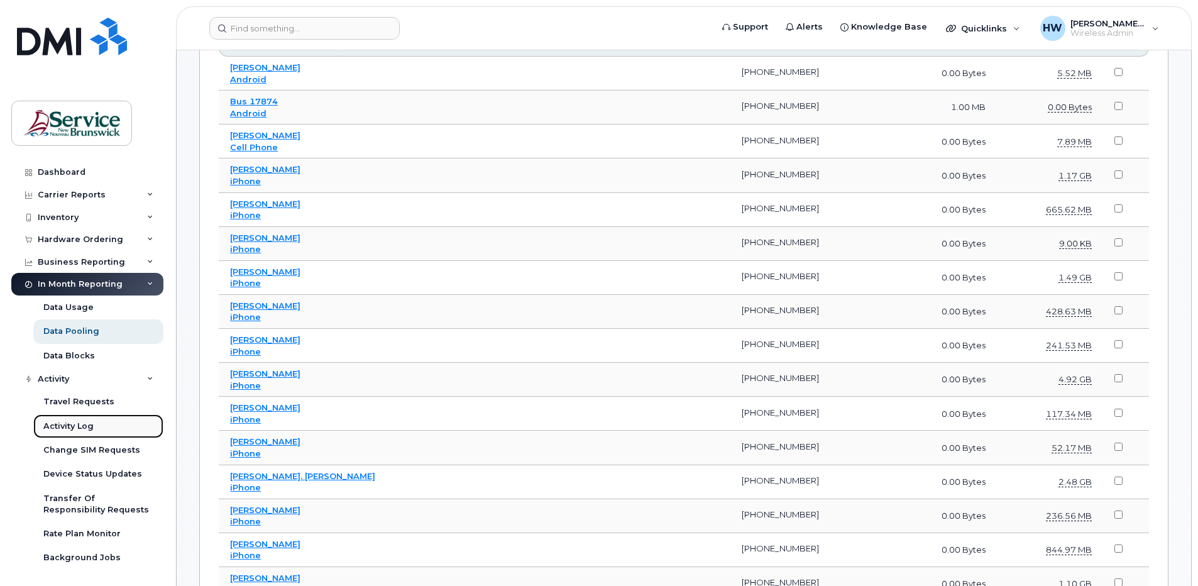
click at [87, 422] on div "Activity Log" at bounding box center [68, 425] width 50 height 11
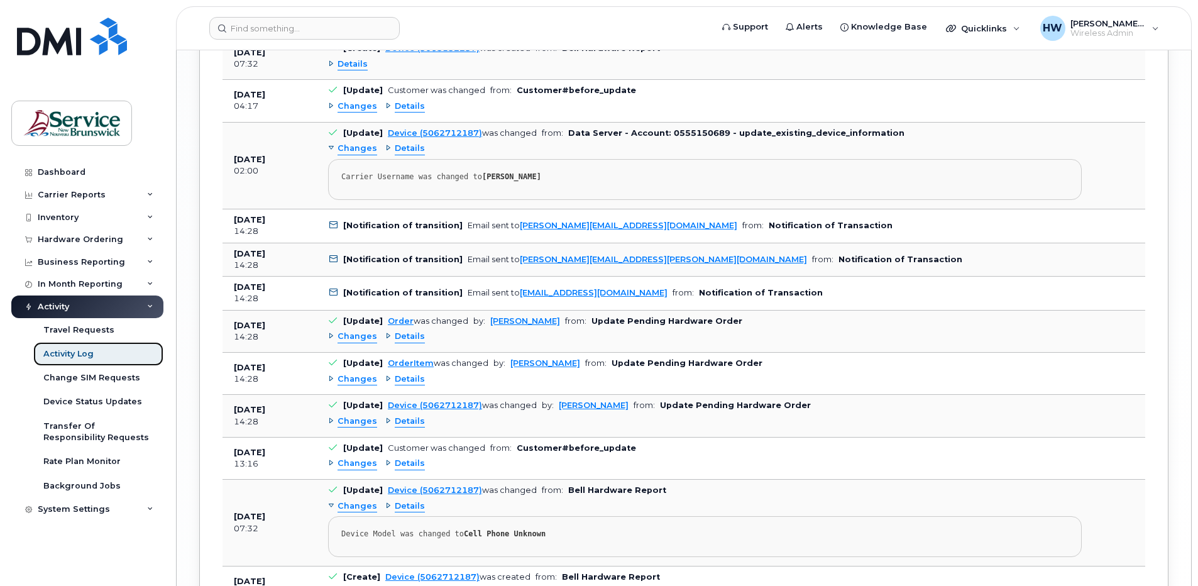
scroll to position [2141, 0]
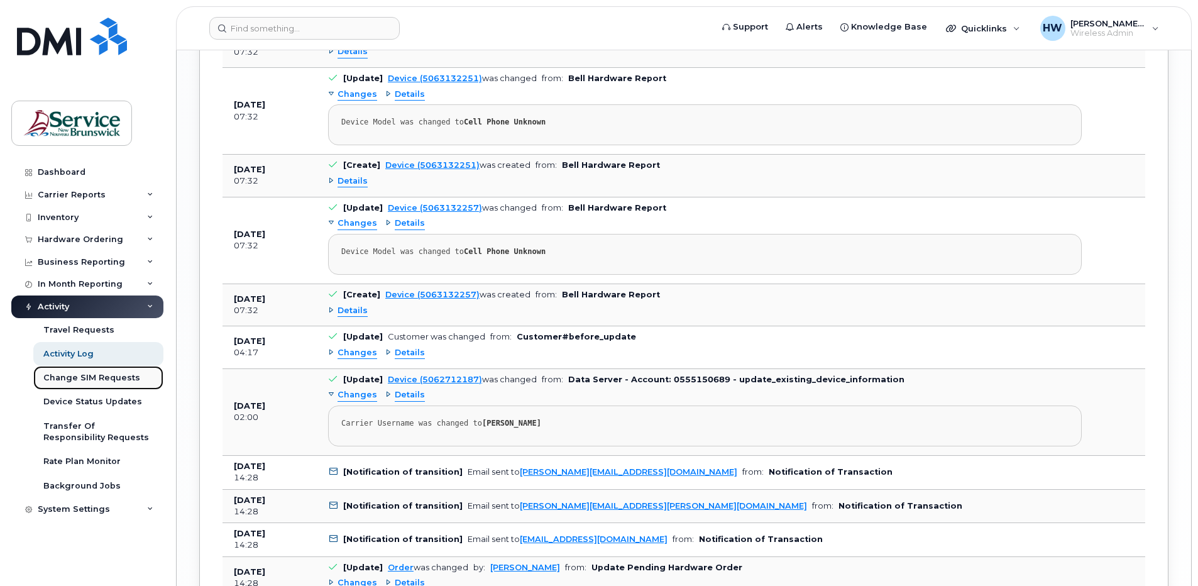
click at [97, 377] on div "Change SIM Requests" at bounding box center [91, 377] width 97 height 11
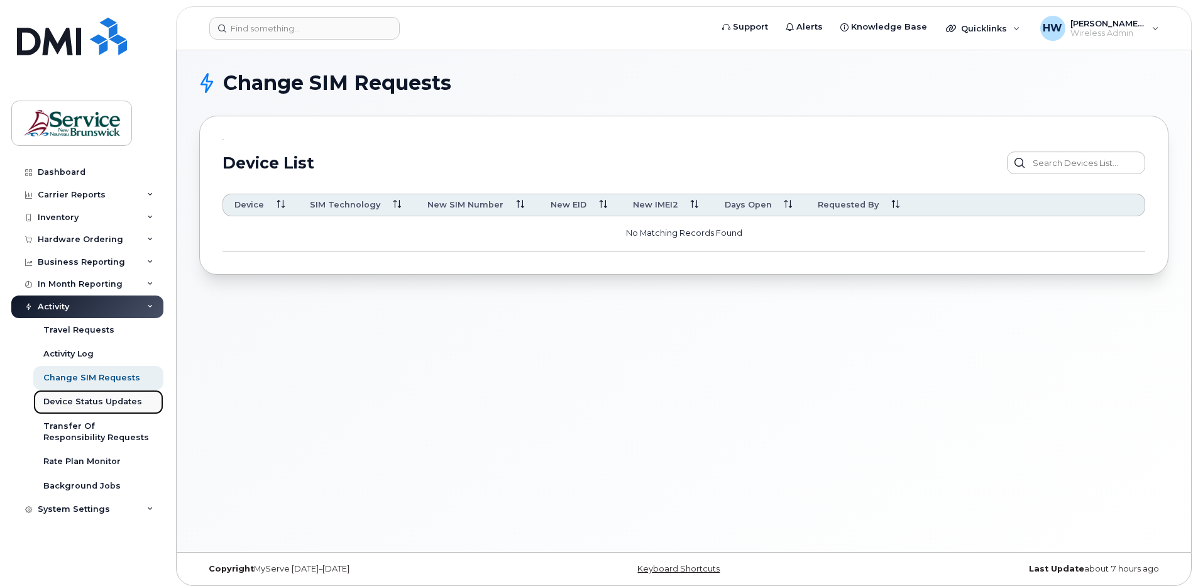
click at [119, 401] on div "Device Status Updates" at bounding box center [92, 401] width 99 height 11
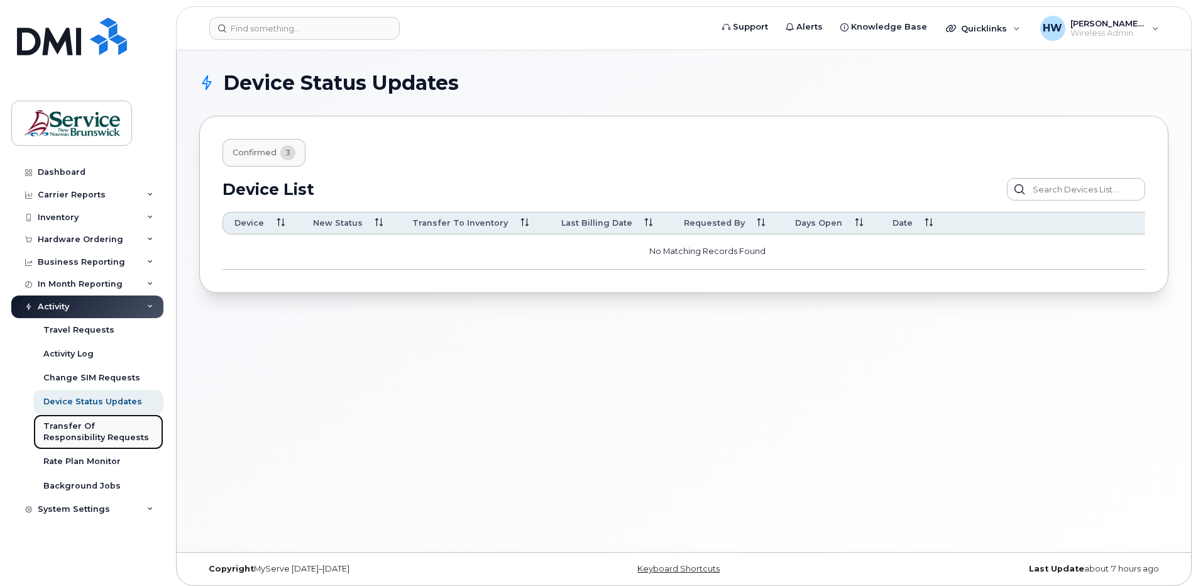
click at [134, 425] on div "Transfer Of Responsibility Requests" at bounding box center [98, 431] width 110 height 23
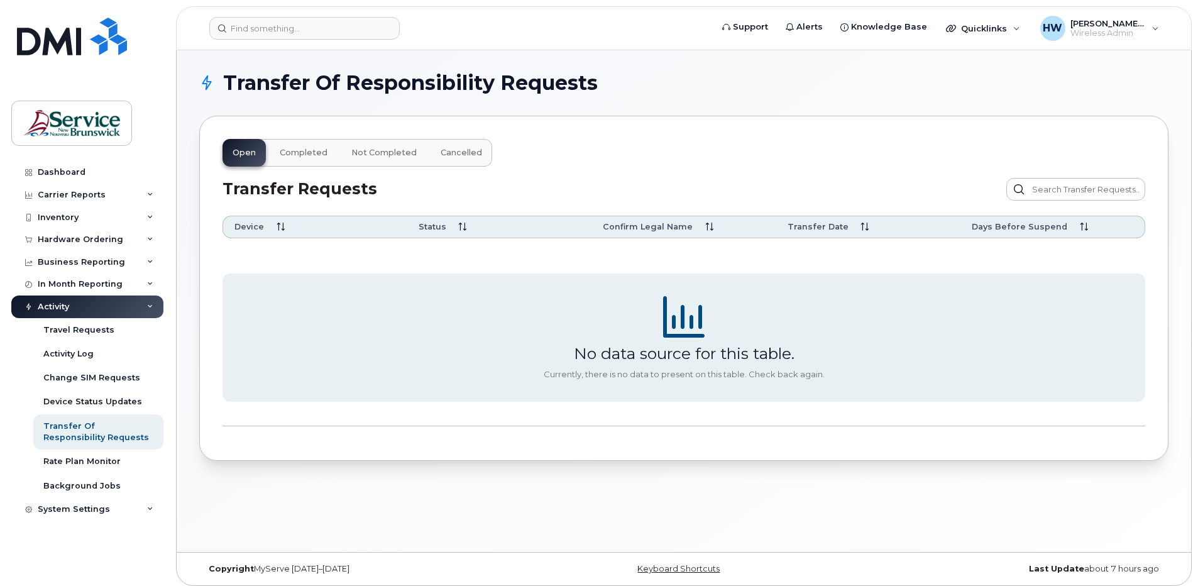
drag, startPoint x: 236, startPoint y: 145, endPoint x: 239, endPoint y: 153, distance: 8.2
click at [239, 153] on div "Open Completed Not Completed Cancelled" at bounding box center [358, 153] width 270 height 28
click at [245, 153] on div "Open Completed Not Completed Cancelled" at bounding box center [358, 153] width 270 height 28
click at [1036, 190] on input "text" at bounding box center [1075, 189] width 139 height 23
type input "l"
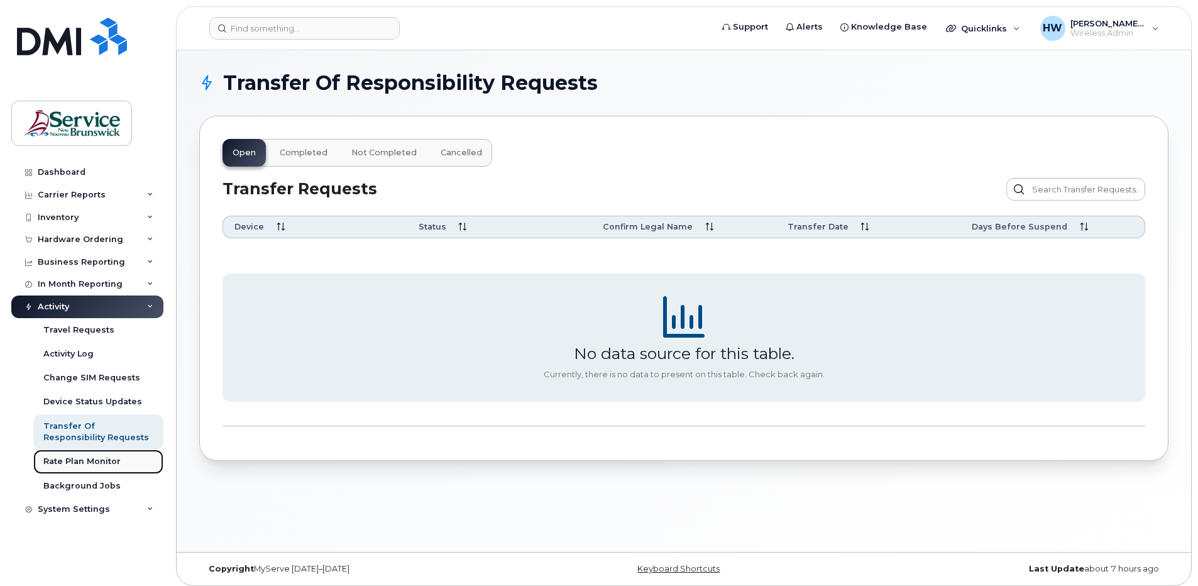
click at [96, 459] on div "Rate Plan Monitor" at bounding box center [81, 461] width 77 height 11
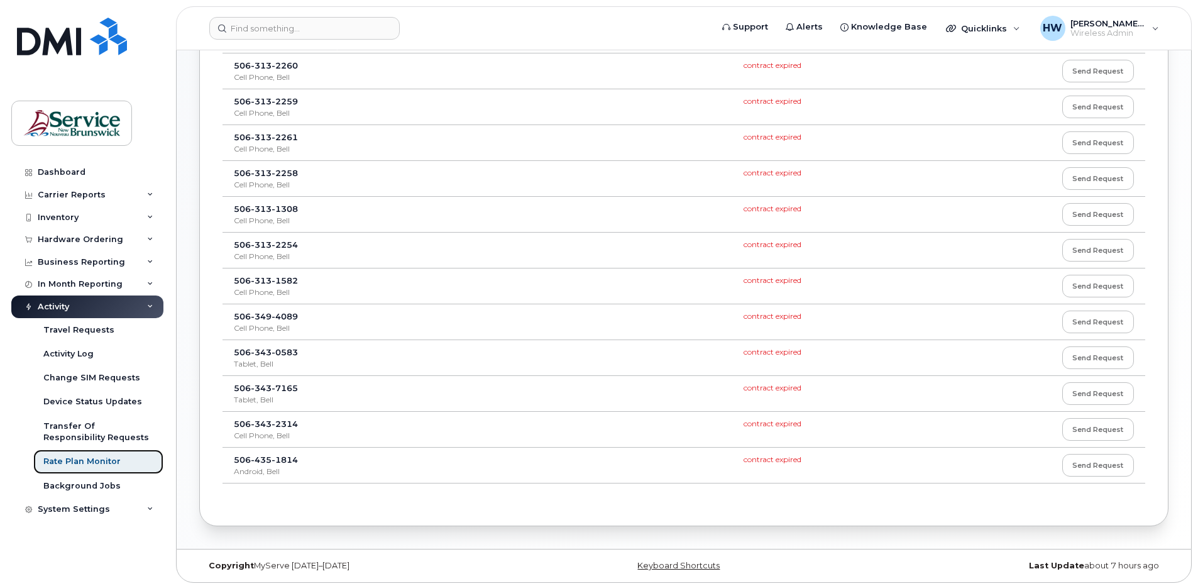
scroll to position [400, 0]
click at [67, 481] on div "Background Jobs" at bounding box center [81, 485] width 77 height 11
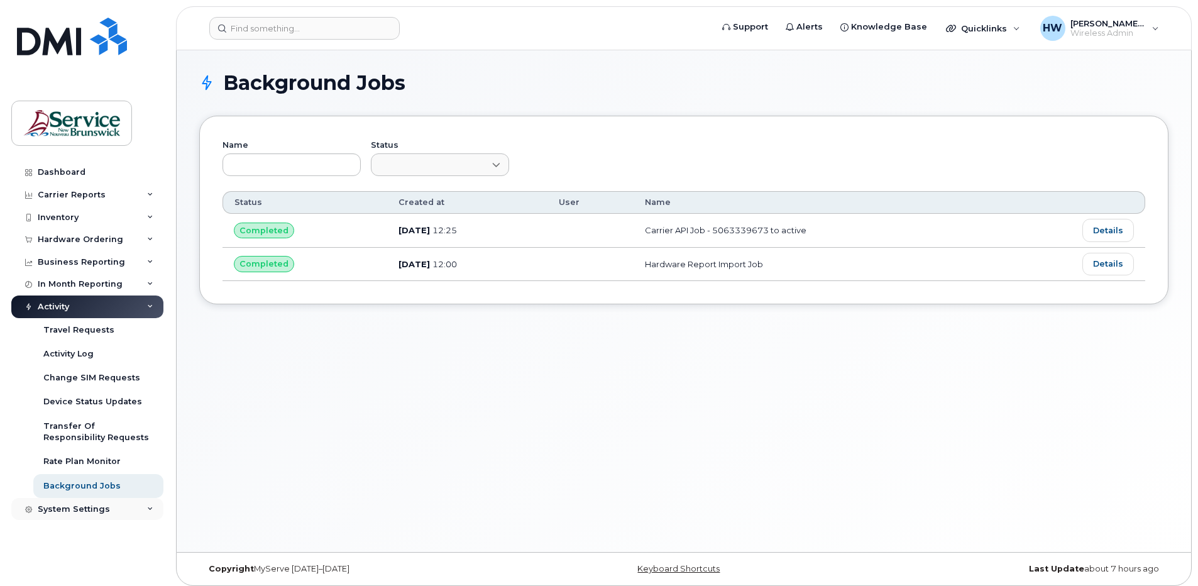
click at [72, 503] on div "System Settings" at bounding box center [87, 509] width 152 height 23
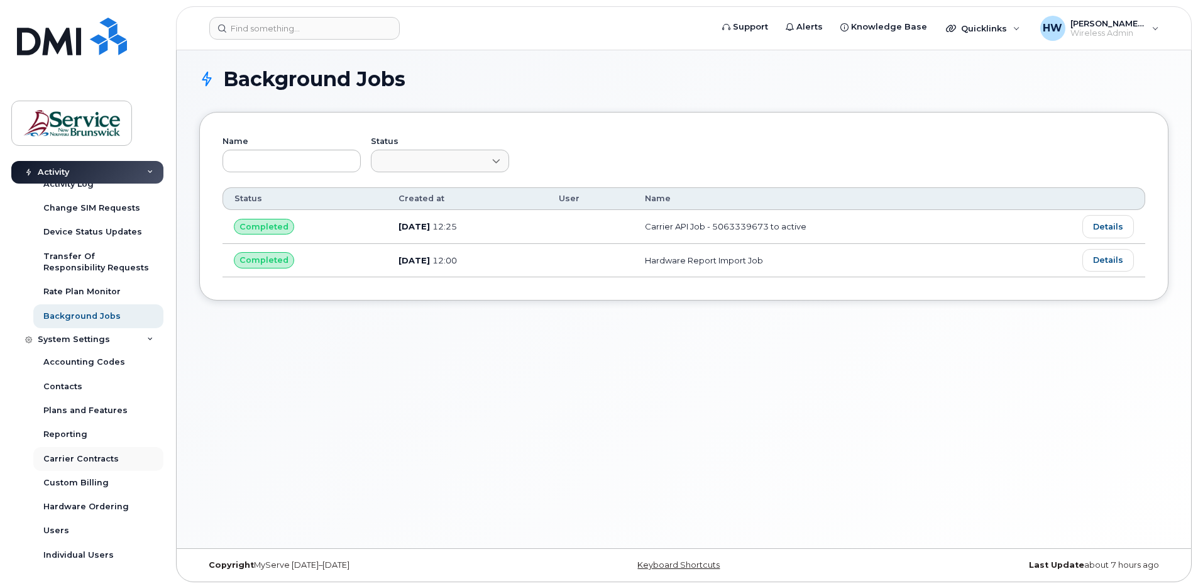
scroll to position [6, 0]
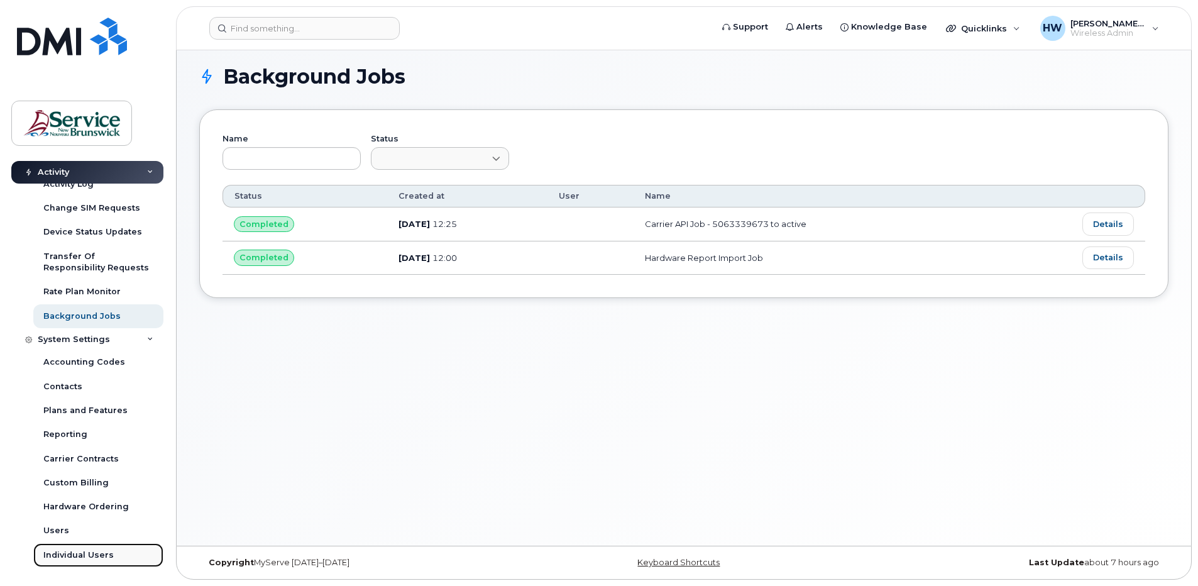
click at [84, 551] on div "Individual Users" at bounding box center [78, 554] width 70 height 11
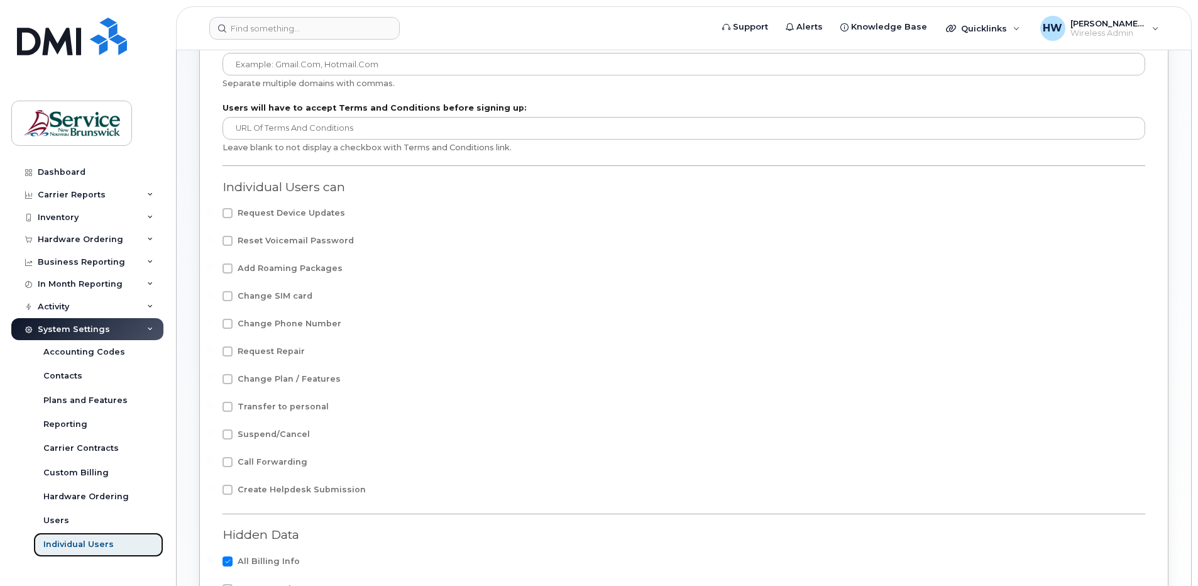
scroll to position [147, 0]
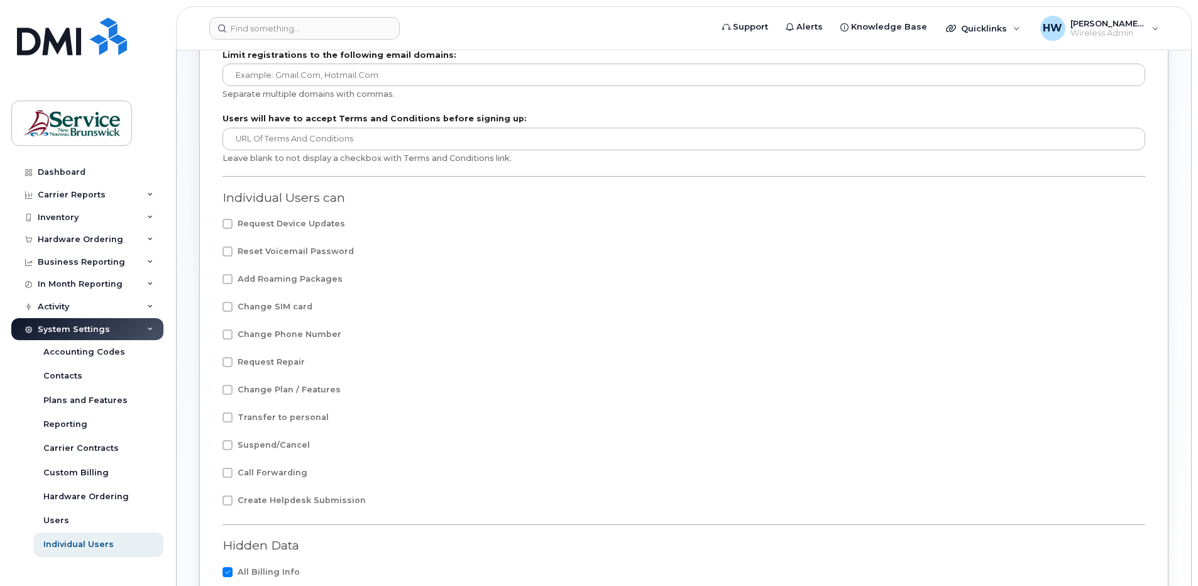
click at [229, 226] on span at bounding box center [228, 224] width 10 height 10
click at [214, 225] on input "Request Device Updates" at bounding box center [210, 222] width 6 height 6
checkbox input "true"
click at [227, 251] on span at bounding box center [228, 251] width 10 height 10
click at [214, 251] on input "Reset Voicemail Password" at bounding box center [210, 249] width 6 height 6
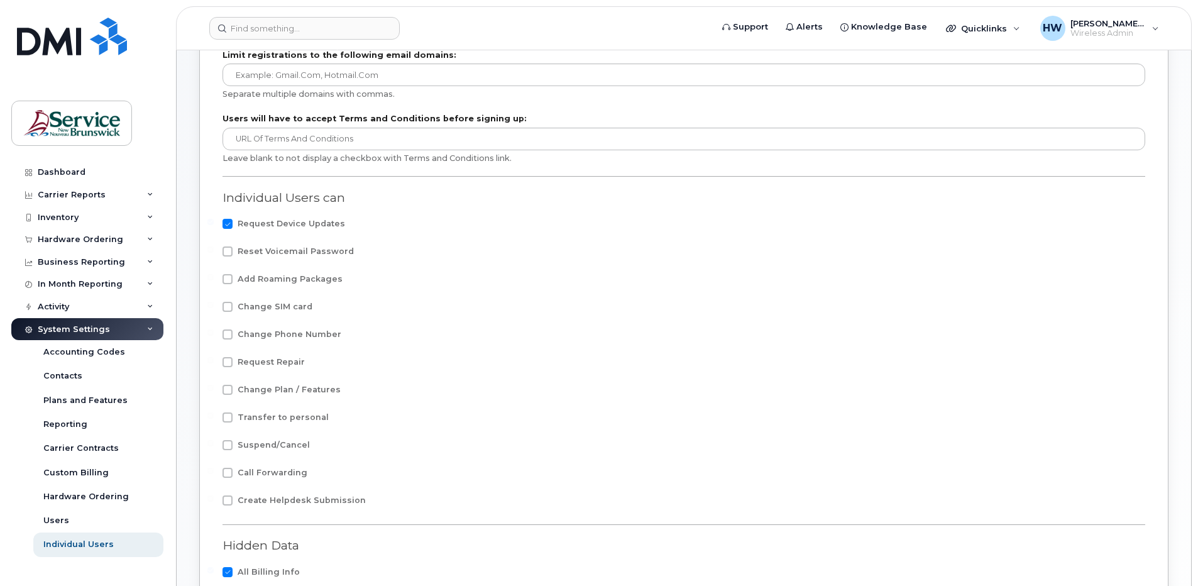
checkbox input "true"
click at [226, 279] on span at bounding box center [228, 279] width 10 height 10
click at [214, 279] on input "Add Roaming Packages" at bounding box center [210, 277] width 6 height 6
checkbox input "true"
click at [225, 304] on span at bounding box center [228, 307] width 10 height 10
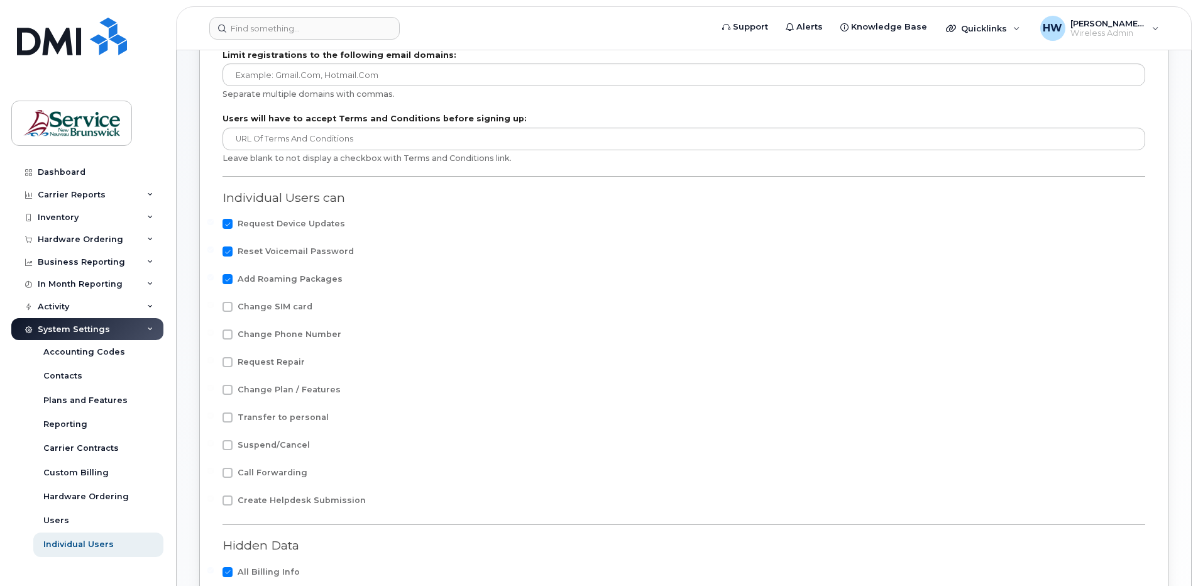
click at [214, 304] on input "Change SIM card" at bounding box center [210, 305] width 6 height 6
checkbox input "true"
click at [233, 333] on label "Change Phone Number" at bounding box center [282, 334] width 119 height 10
click at [214, 333] on input "Change Phone Number" at bounding box center [210, 332] width 6 height 6
checkbox input "true"
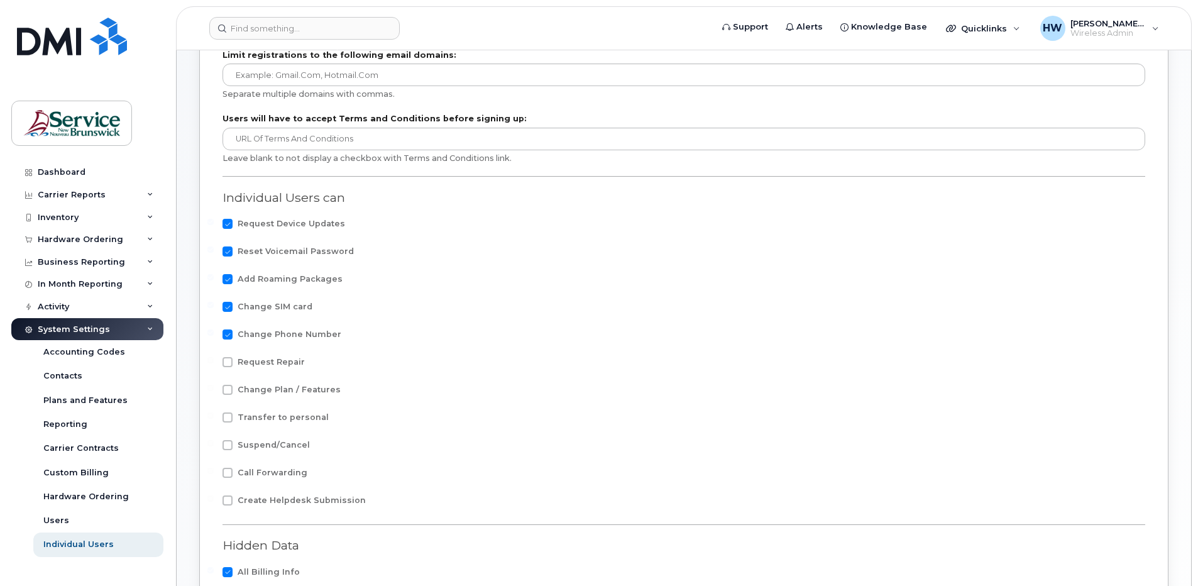
click at [229, 360] on span at bounding box center [228, 362] width 10 height 10
click at [214, 360] on input "Request Repair" at bounding box center [210, 360] width 6 height 6
checkbox input "true"
click at [223, 387] on span at bounding box center [228, 390] width 10 height 10
click at [214, 387] on input "Change Plan / Features" at bounding box center [210, 388] width 6 height 6
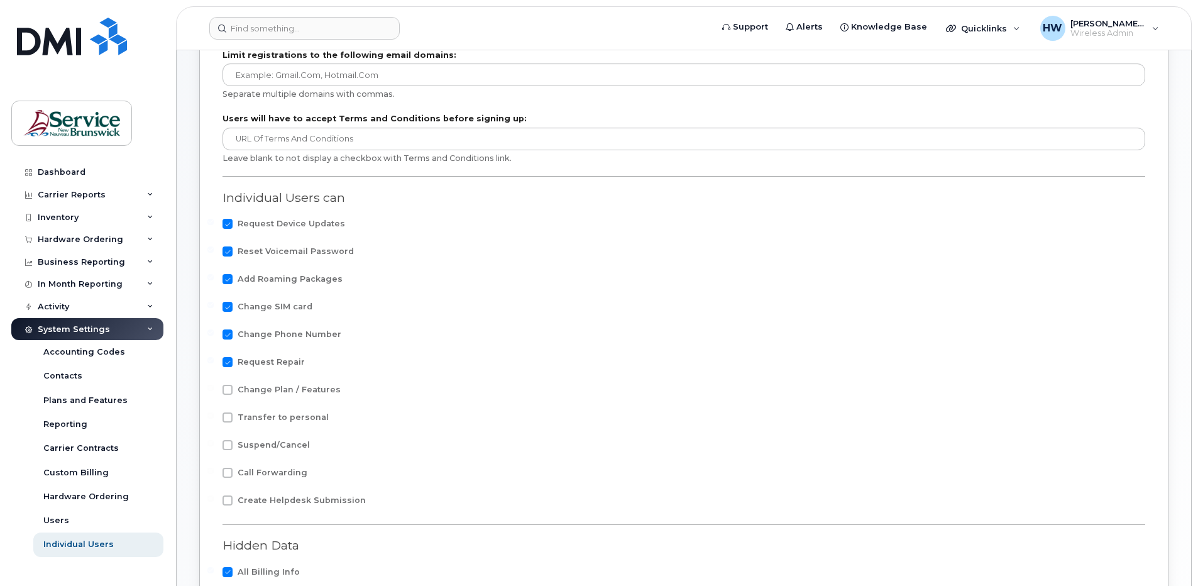
checkbox input "true"
click at [229, 415] on span at bounding box center [228, 417] width 10 height 10
click at [214, 415] on input "Transfer to personal" at bounding box center [210, 415] width 6 height 6
checkbox input "true"
click at [228, 444] on span at bounding box center [228, 445] width 10 height 10
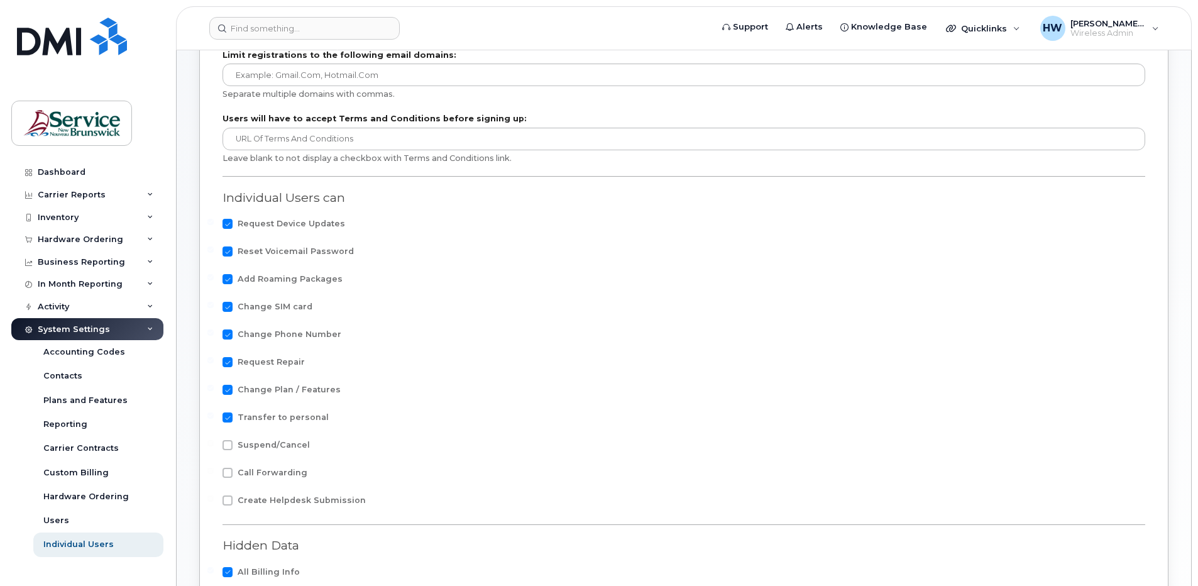
click at [214, 444] on input "Suspend/Cancel" at bounding box center [210, 443] width 6 height 6
checkbox input "true"
click at [233, 470] on label "Call Forwarding" at bounding box center [265, 473] width 85 height 10
click at [214, 470] on input "Call Forwarding" at bounding box center [210, 471] width 6 height 6
checkbox input "true"
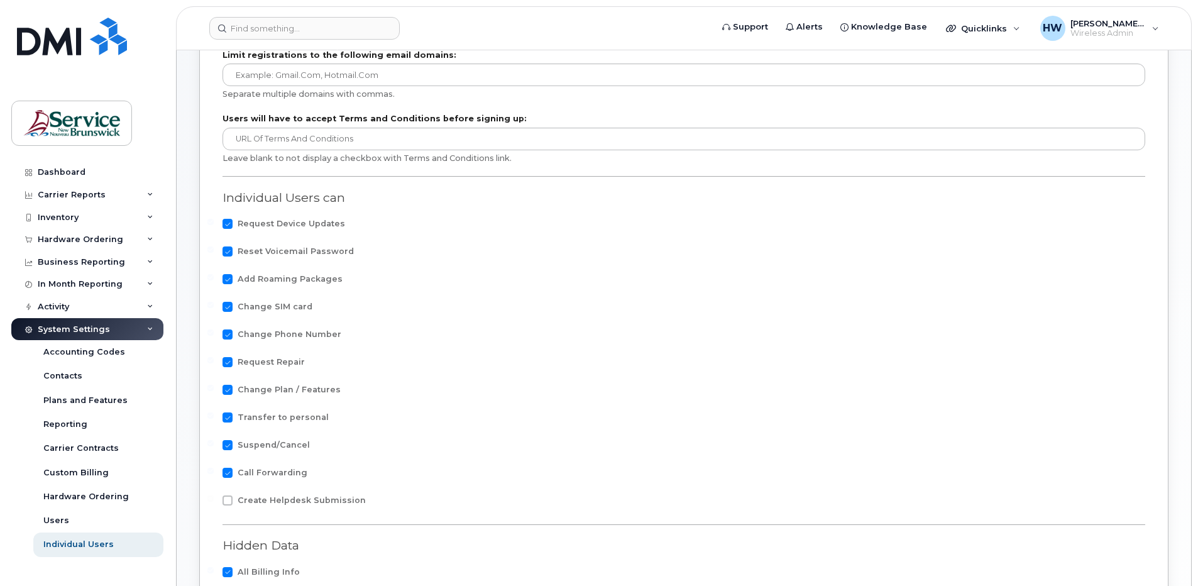
click at [229, 497] on span at bounding box center [228, 500] width 10 height 10
click at [214, 497] on input "Create Helpdesk Submission" at bounding box center [210, 498] width 6 height 6
checkbox input "true"
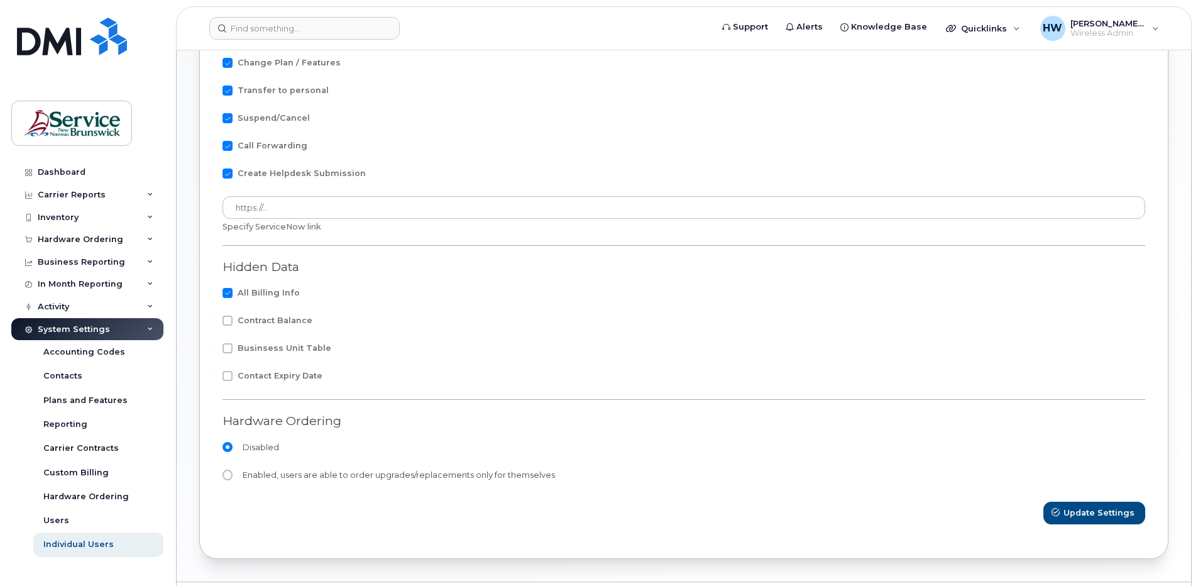
scroll to position [510, 0]
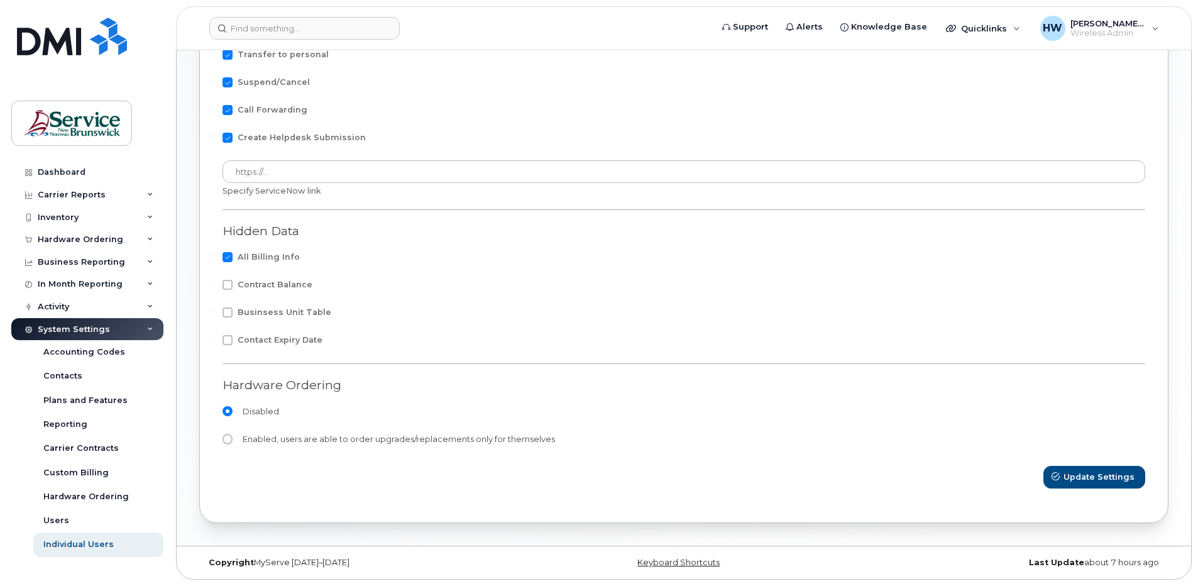
click at [230, 283] on span at bounding box center [228, 285] width 10 height 10
click at [214, 283] on input "Contract Balance" at bounding box center [210, 283] width 6 height 6
checkbox input "true"
click at [227, 440] on input "Enabled, users are able to order upgrades/replacements only for themselves" at bounding box center [228, 439] width 10 height 10
radio input "true"
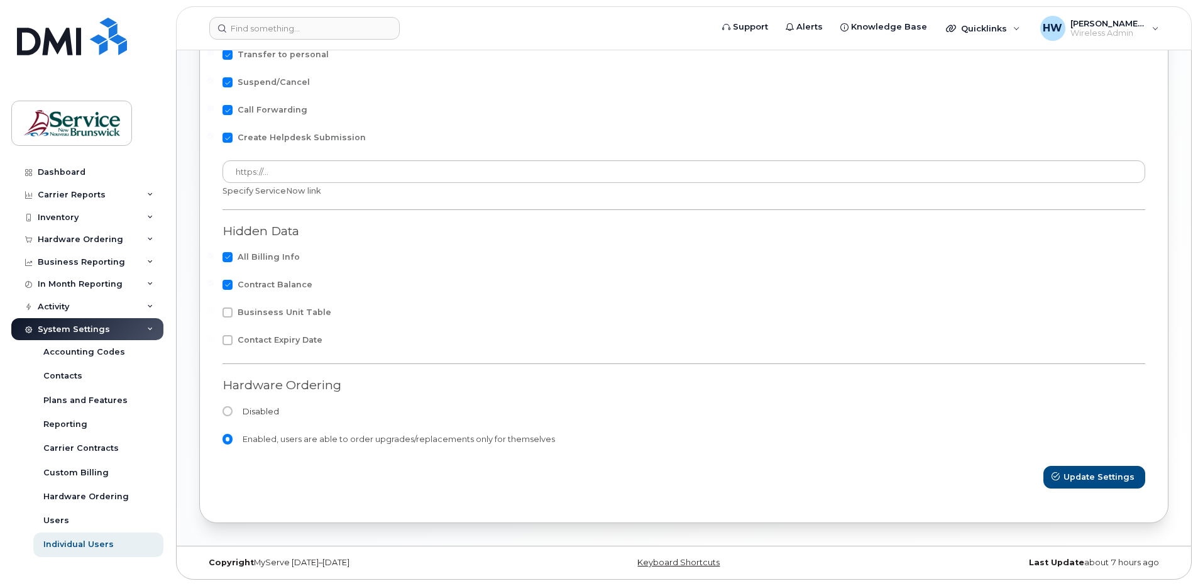
click at [228, 413] on input "Disabled" at bounding box center [228, 411] width 10 height 10
radio input "true"
radio input "false"
click at [1088, 479] on span "Update Settings" at bounding box center [1099, 477] width 71 height 12
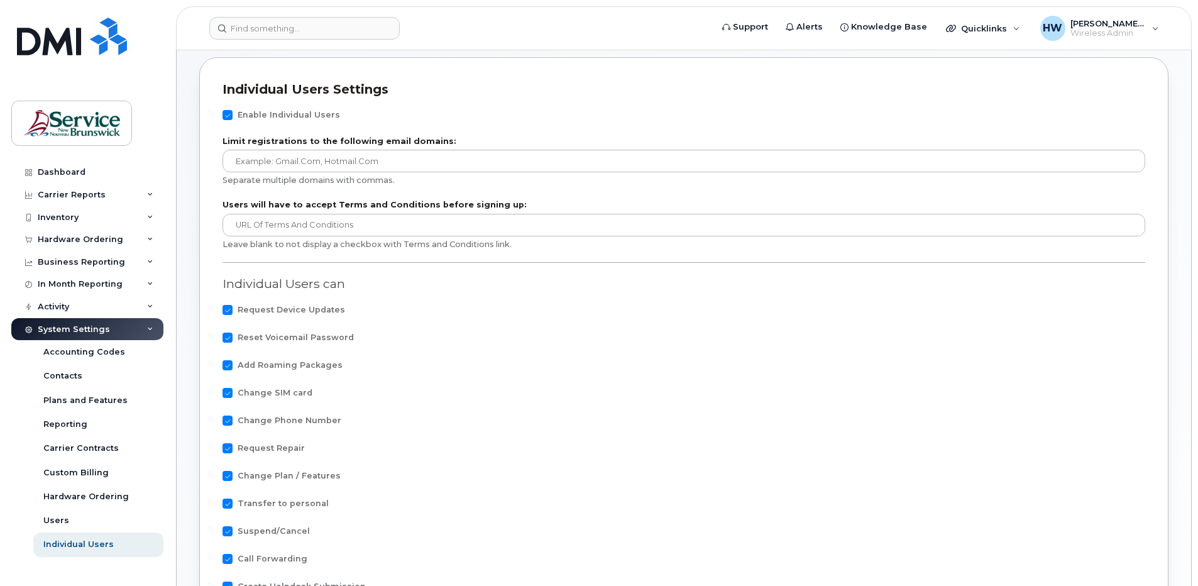
scroll to position [195, 0]
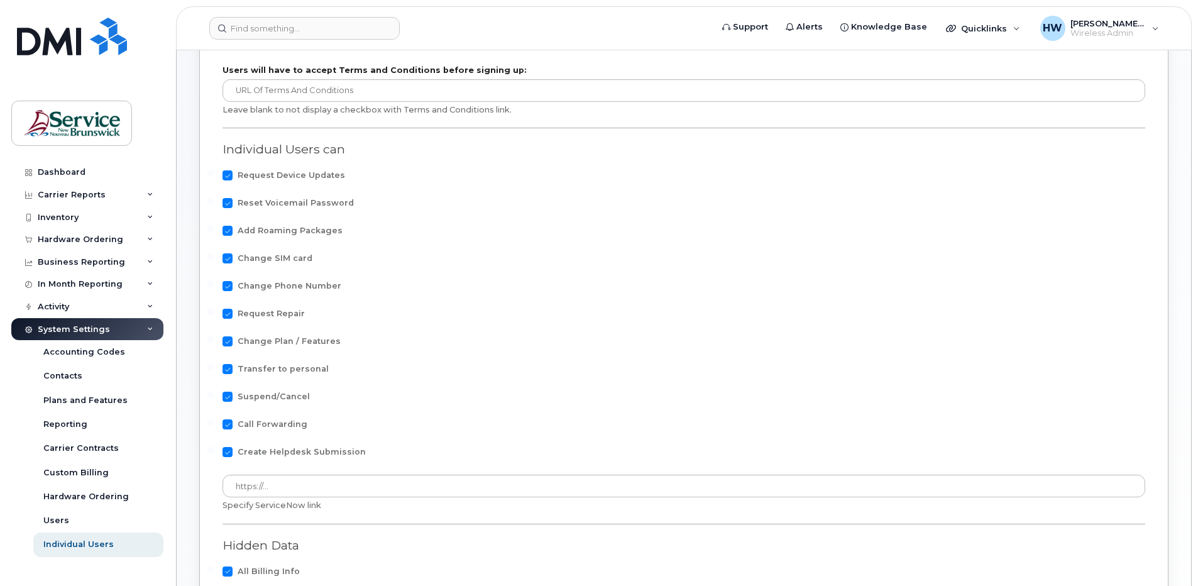
click at [229, 172] on span at bounding box center [228, 175] width 10 height 10
click at [214, 172] on input "Request Device Updates" at bounding box center [210, 173] width 6 height 6
checkbox input "false"
click at [226, 202] on span at bounding box center [228, 203] width 10 height 10
click at [214, 202] on input "Reset Voicemail Password" at bounding box center [210, 201] width 6 height 6
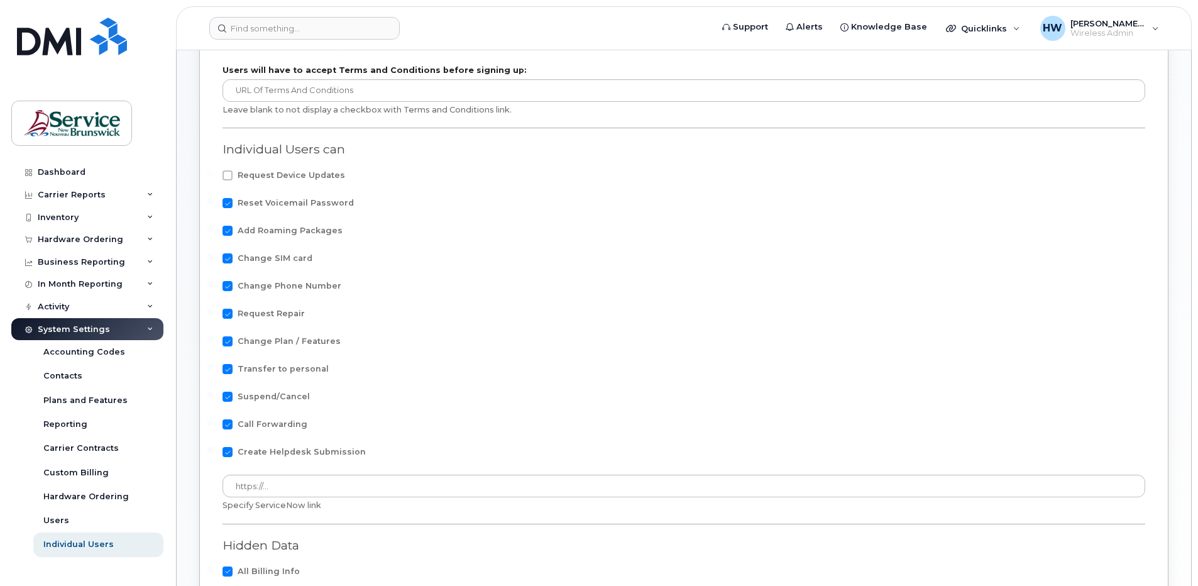
checkbox input "false"
click at [231, 233] on span at bounding box center [228, 231] width 10 height 10
click at [214, 232] on input "Add Roaming Packages" at bounding box center [210, 229] width 6 height 6
checkbox input "false"
click at [226, 256] on span at bounding box center [228, 258] width 10 height 10
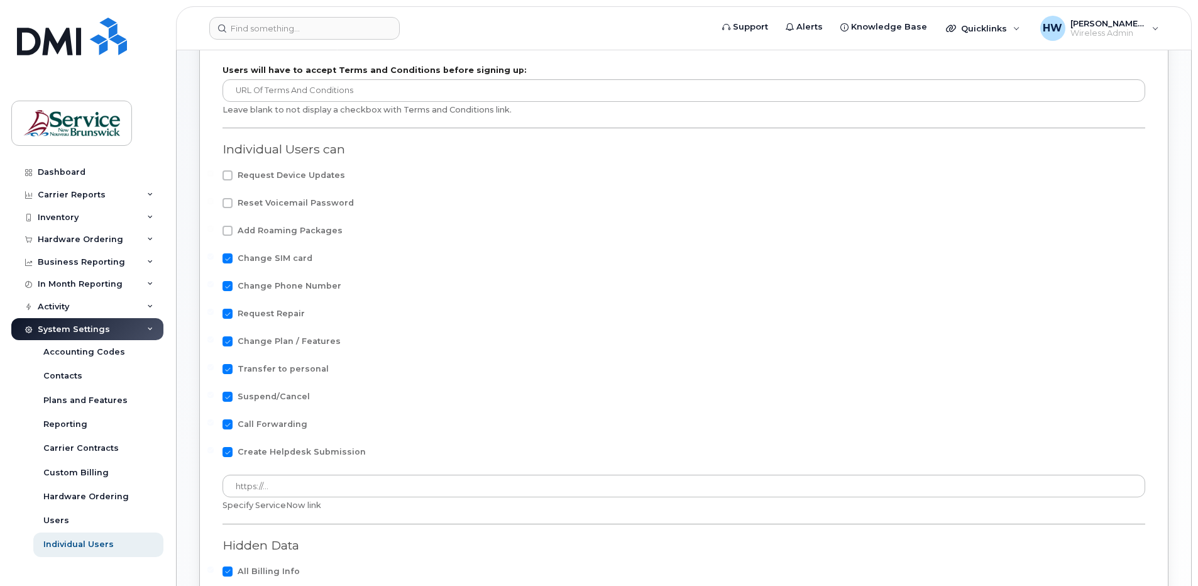
click at [214, 256] on input "Change SIM card" at bounding box center [210, 256] width 6 height 6
checkbox input "false"
click at [226, 285] on span at bounding box center [228, 286] width 10 height 10
click at [214, 285] on input "Change Phone Number" at bounding box center [210, 284] width 6 height 6
checkbox input "false"
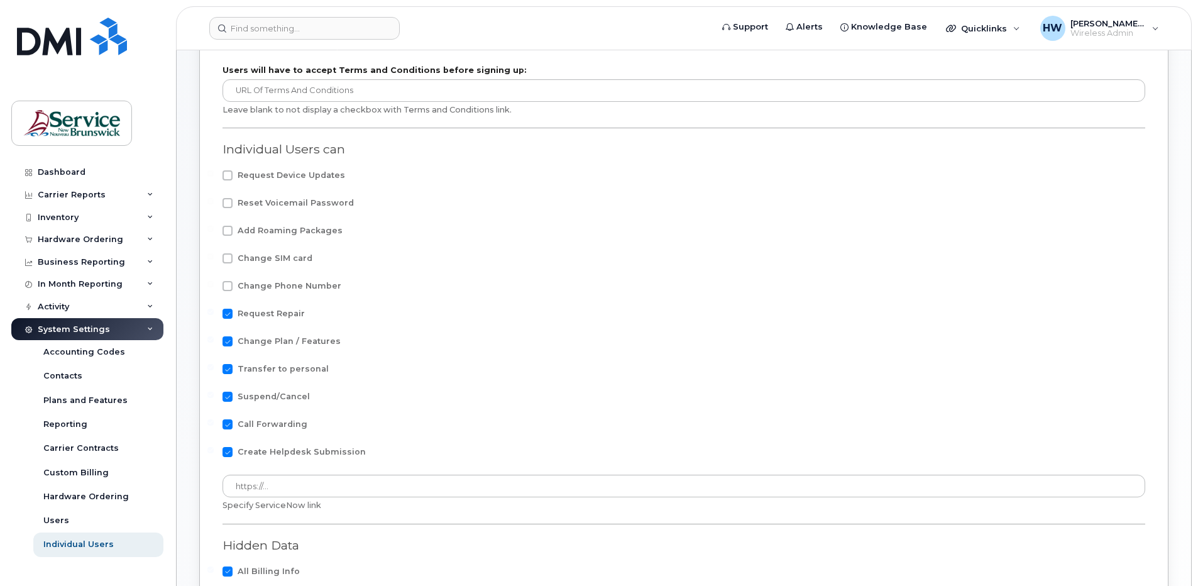
click at [225, 314] on span at bounding box center [228, 314] width 10 height 10
click at [214, 314] on input "Request Repair" at bounding box center [210, 312] width 6 height 6
checkbox input "false"
click at [228, 340] on span at bounding box center [228, 341] width 10 height 10
click at [214, 340] on input "Change Plan / Features" at bounding box center [210, 339] width 6 height 6
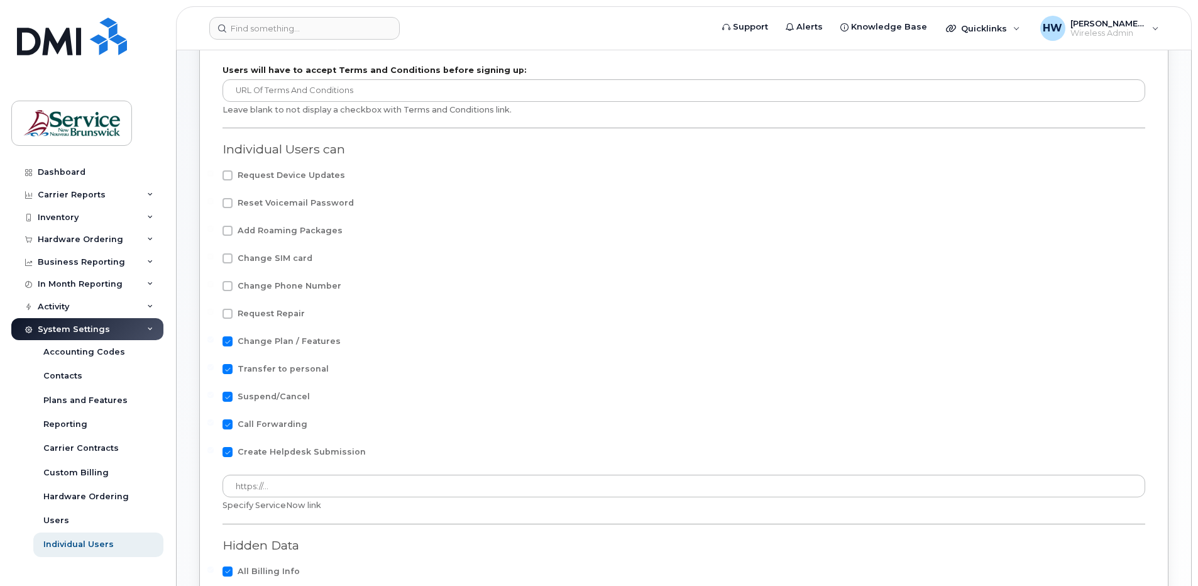
checkbox input "false"
click at [228, 366] on span at bounding box center [228, 369] width 10 height 10
click at [214, 366] on input "Transfer to personal" at bounding box center [210, 367] width 6 height 6
checkbox input "false"
click at [229, 396] on span at bounding box center [228, 397] width 10 height 10
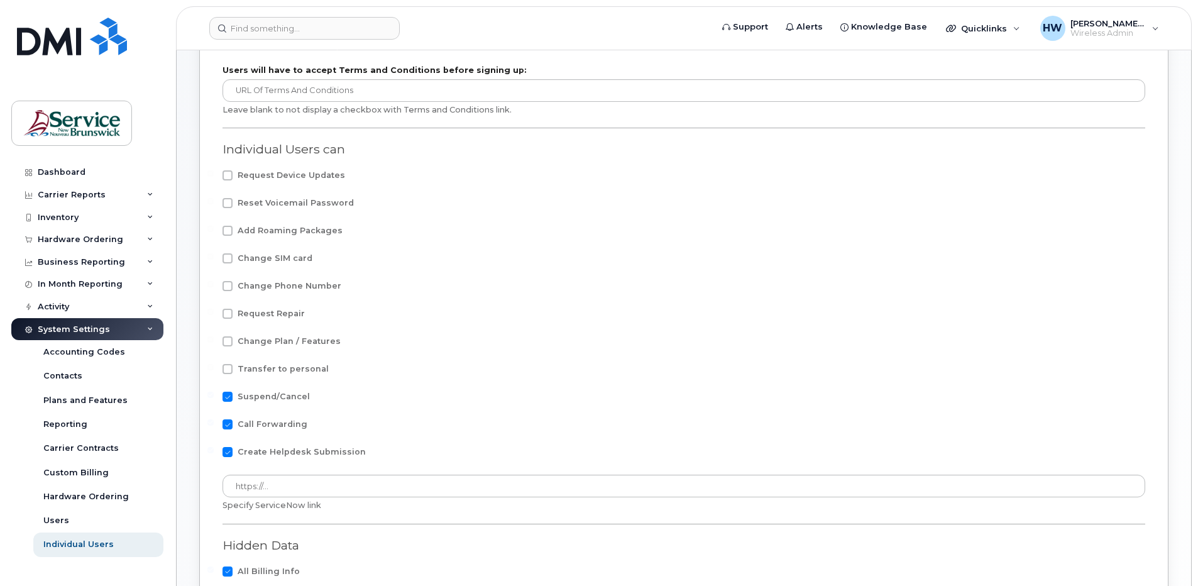
click at [214, 396] on input "Suspend/Cancel" at bounding box center [210, 395] width 6 height 6
checkbox input "false"
click at [229, 420] on span at bounding box center [228, 424] width 10 height 10
click at [214, 420] on input "Call Forwarding" at bounding box center [210, 422] width 6 height 6
checkbox input "false"
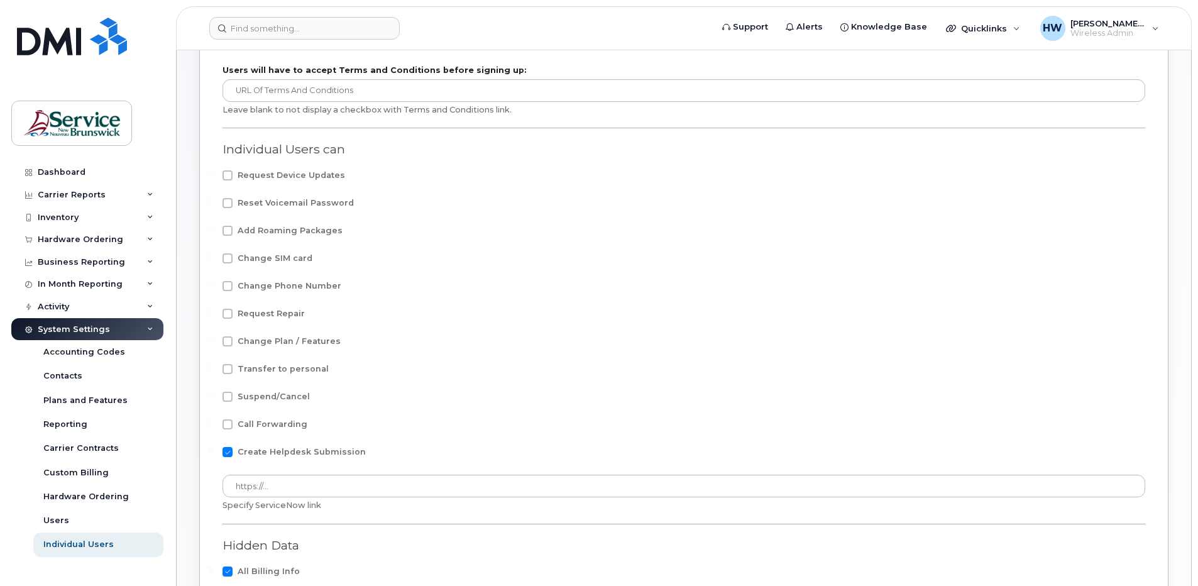
click at [226, 449] on span at bounding box center [228, 452] width 10 height 10
click at [214, 449] on input "Create Helpdesk Submission" at bounding box center [210, 450] width 6 height 6
checkbox input "false"
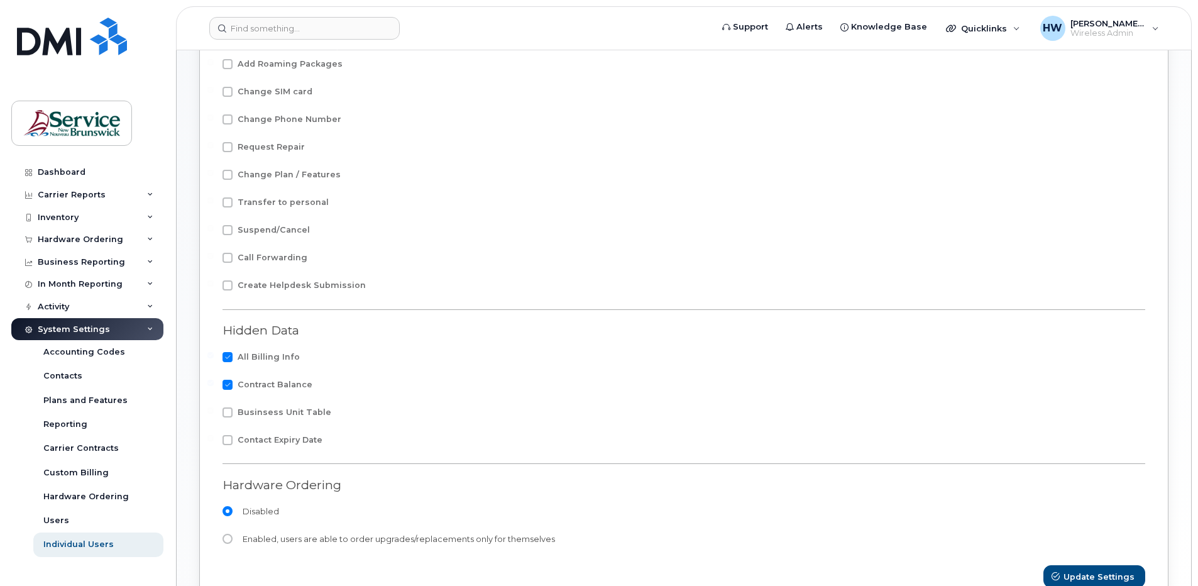
scroll to position [447, 0]
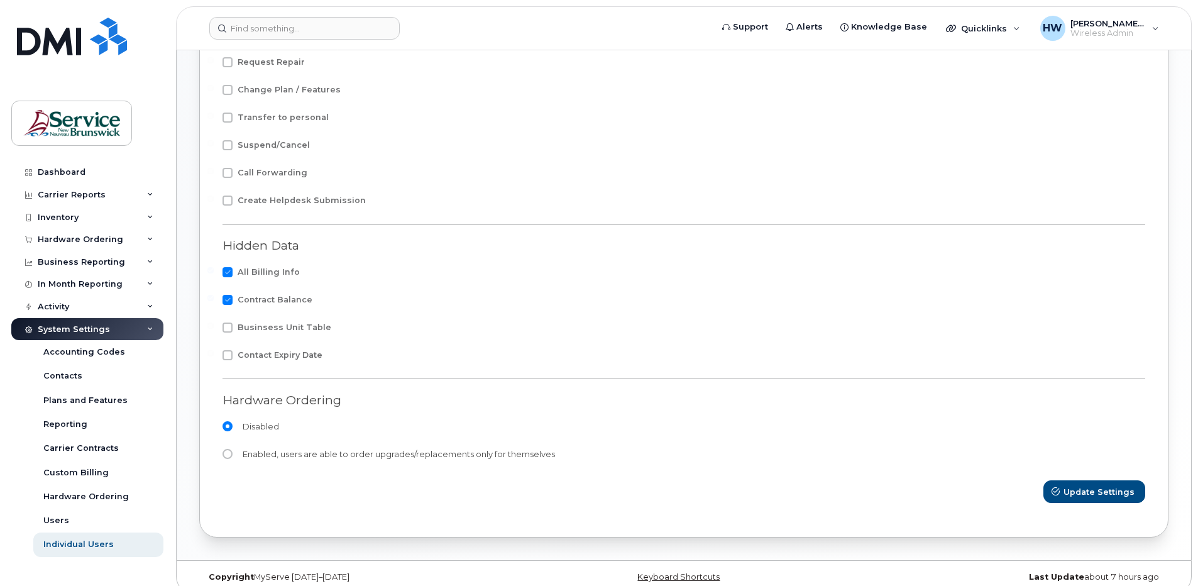
click at [228, 297] on span at bounding box center [228, 300] width 10 height 10
click at [214, 297] on input "Contract Balance" at bounding box center [210, 298] width 6 height 6
checkbox input "false"
click at [1088, 490] on span "Update Settings" at bounding box center [1099, 492] width 71 height 12
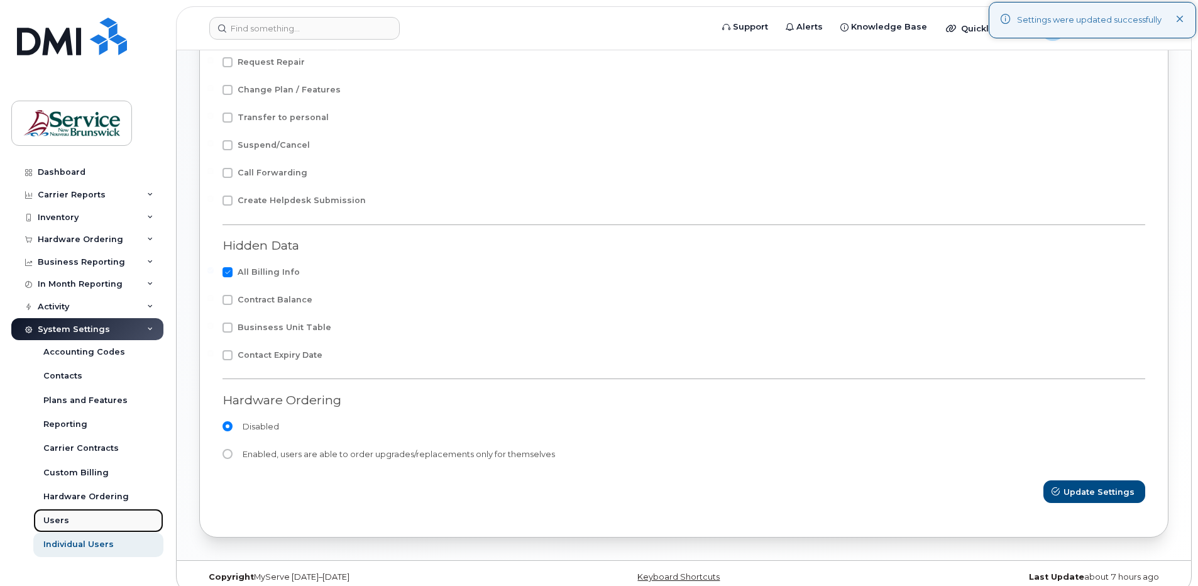
click at [56, 517] on div "Users" at bounding box center [56, 520] width 26 height 11
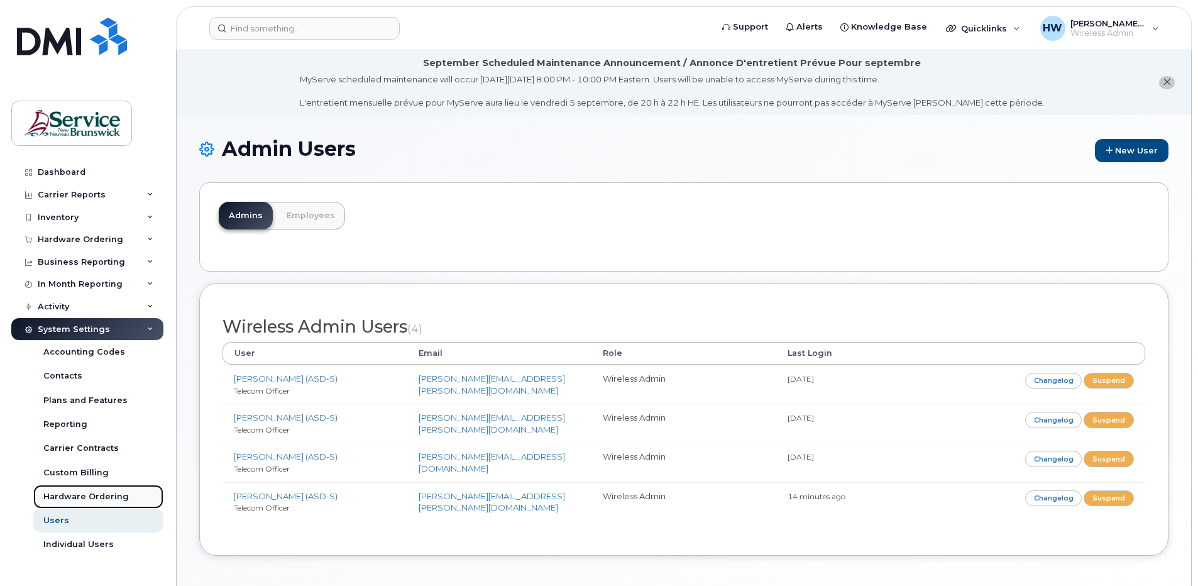
click at [79, 497] on div "Hardware Ordering" at bounding box center [85, 496] width 85 height 11
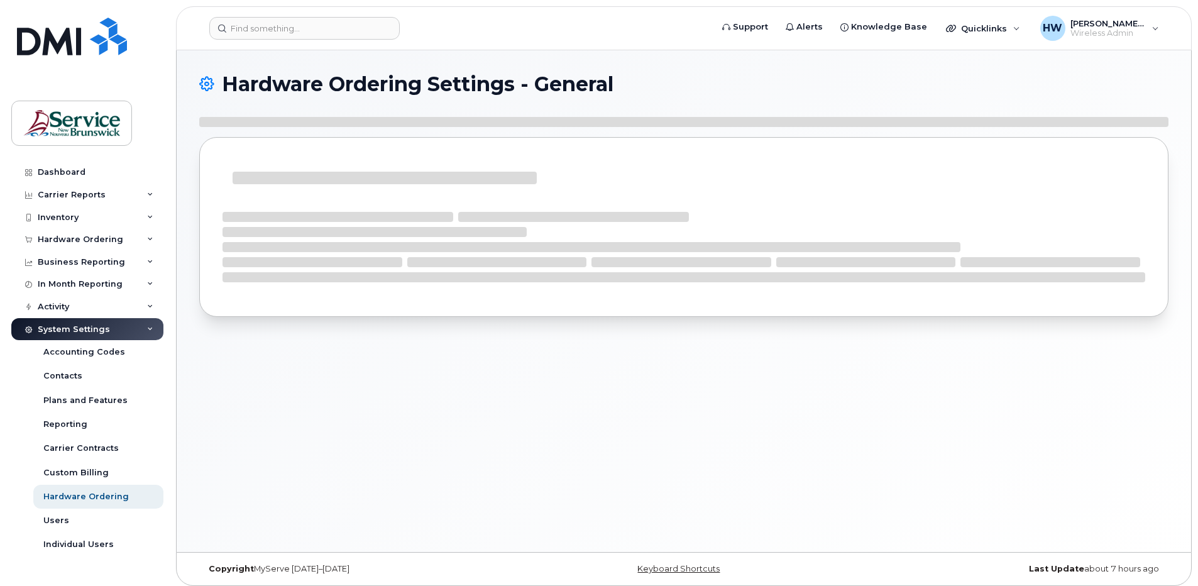
select select "admins"
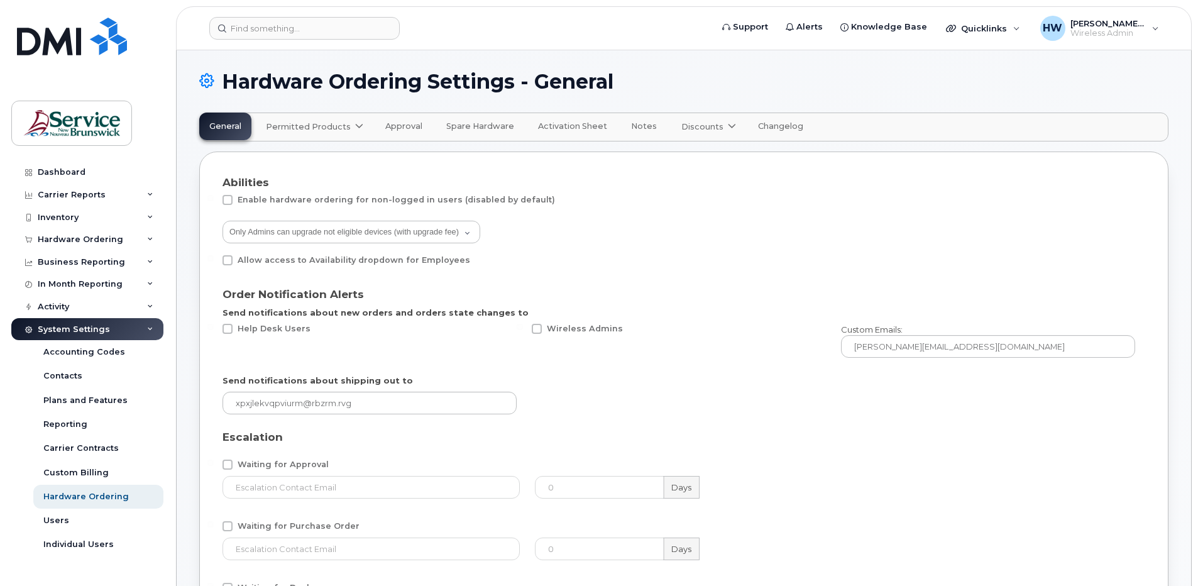
scroll to position [63, 0]
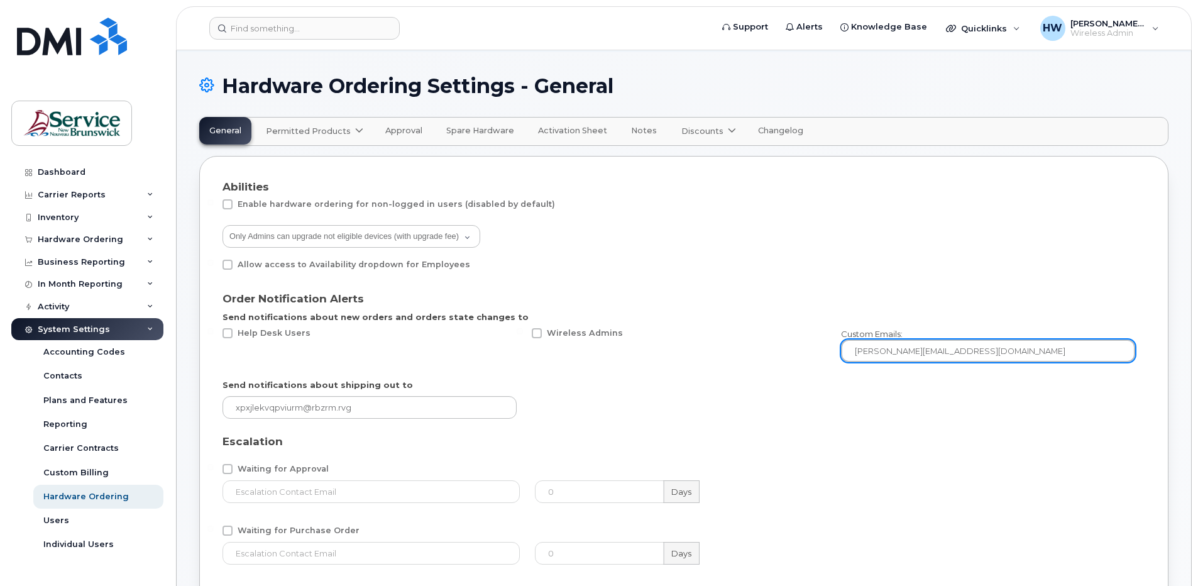
click at [991, 351] on input "[PERSON_NAME][EMAIL_ADDRESS][DOMAIN_NAME]" at bounding box center [988, 350] width 294 height 23
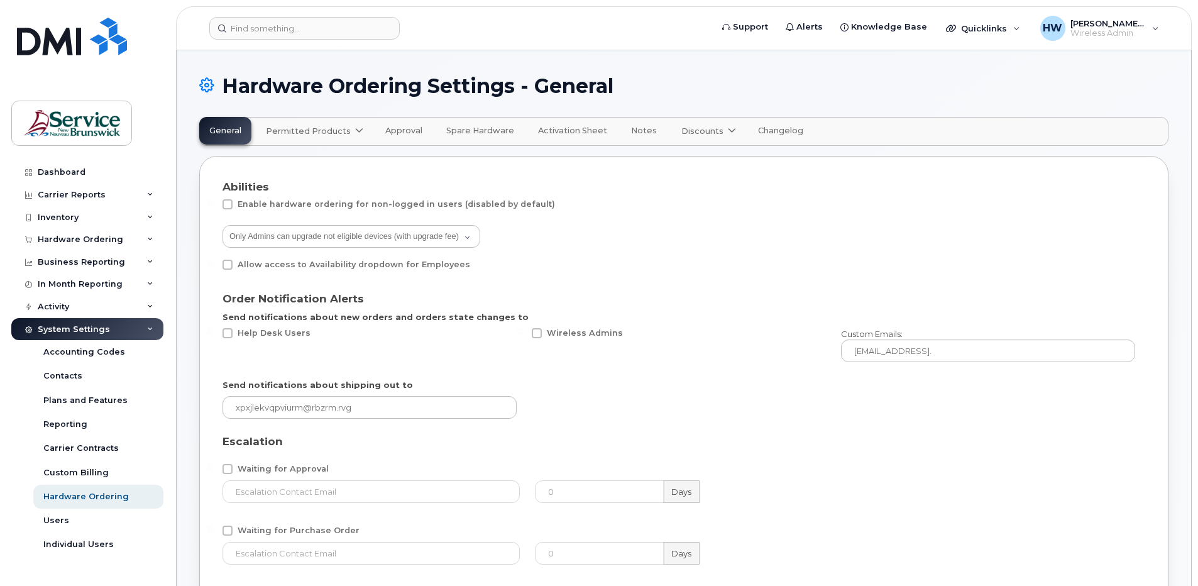
click at [817, 449] on div "Waiting for Approval" at bounding box center [684, 463] width 938 height 34
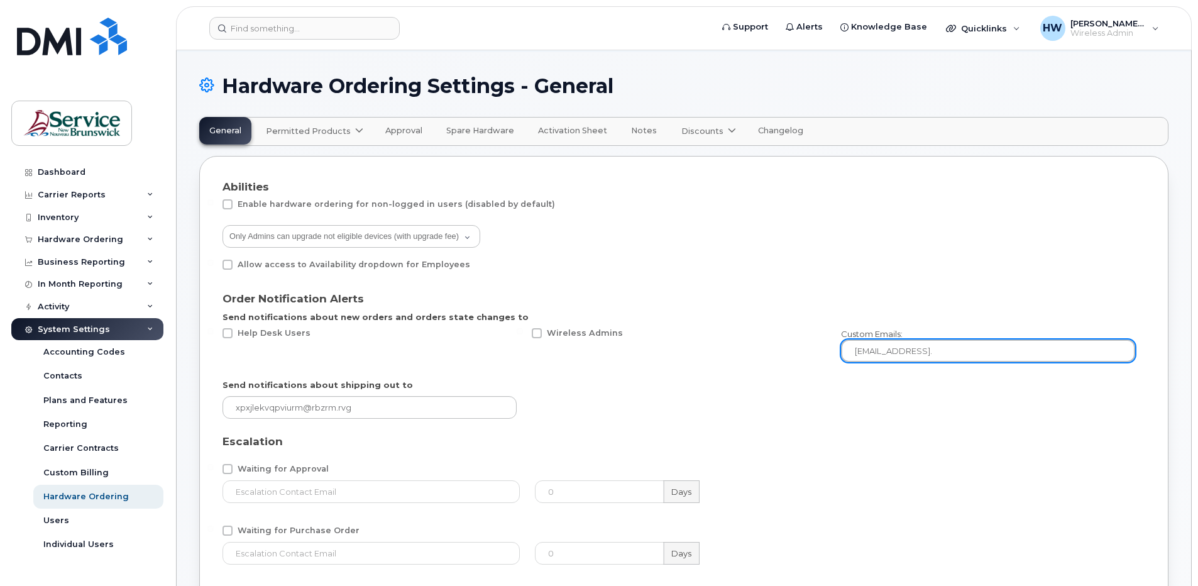
drag, startPoint x: 854, startPoint y: 346, endPoint x: 999, endPoint y: 351, distance: 145.9
click at [999, 351] on input "[EMAIL_ADDRESS]." at bounding box center [988, 350] width 294 height 23
type input "[PERSON_NAME][EMAIL_ADDRESS][PERSON_NAME][DOMAIN_NAME]"
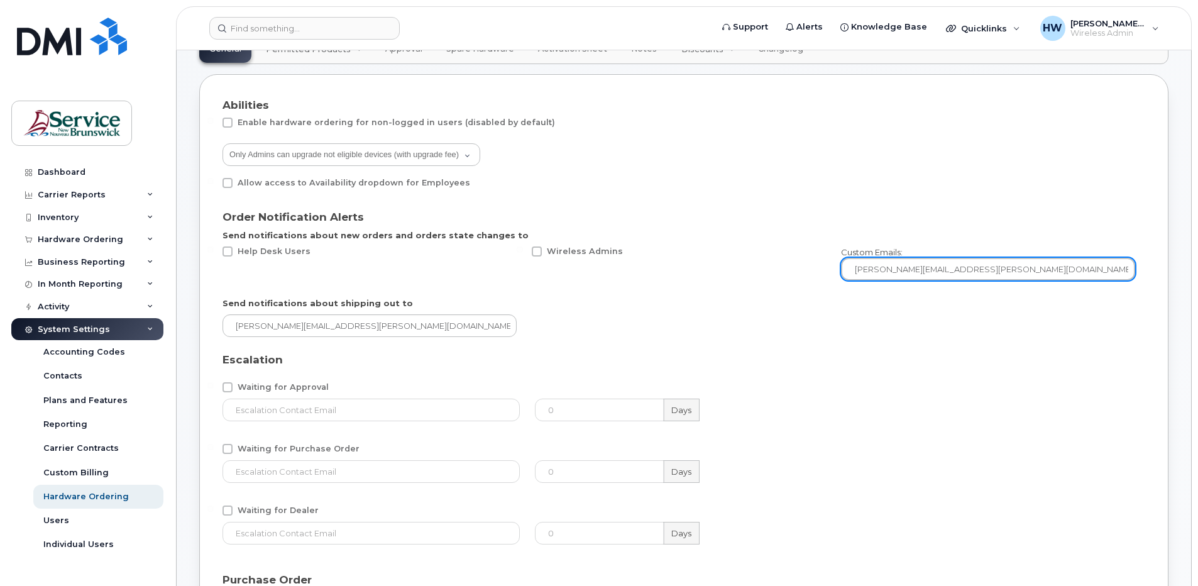
scroll to position [126, 0]
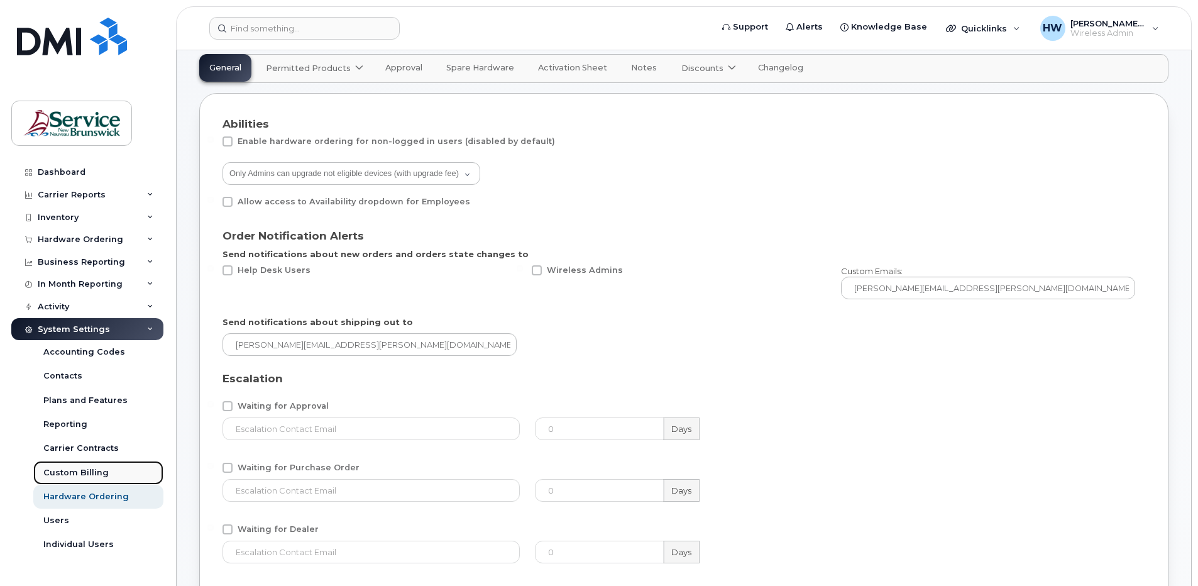
click at [95, 472] on div "Custom Billing" at bounding box center [75, 472] width 65 height 11
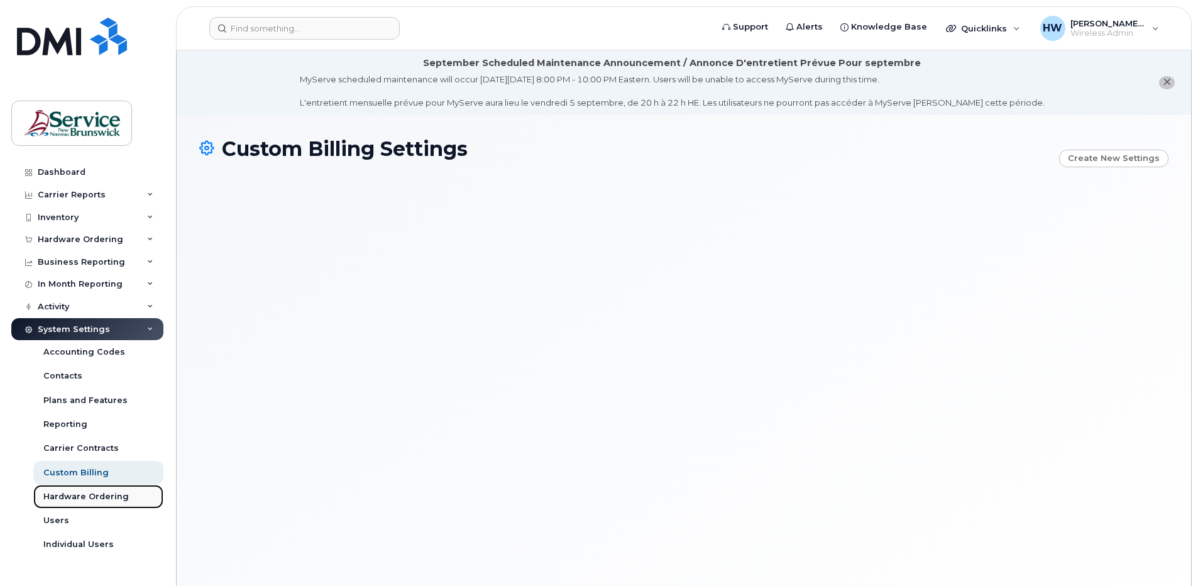
click at [99, 492] on div "Hardware Ordering" at bounding box center [85, 496] width 85 height 11
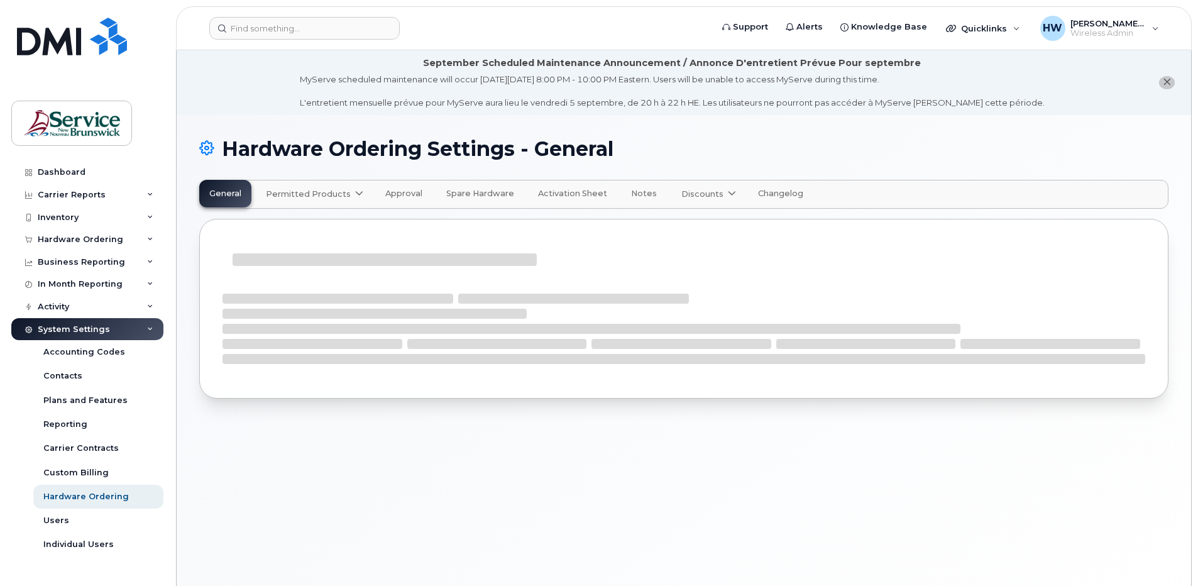
select select "admins"
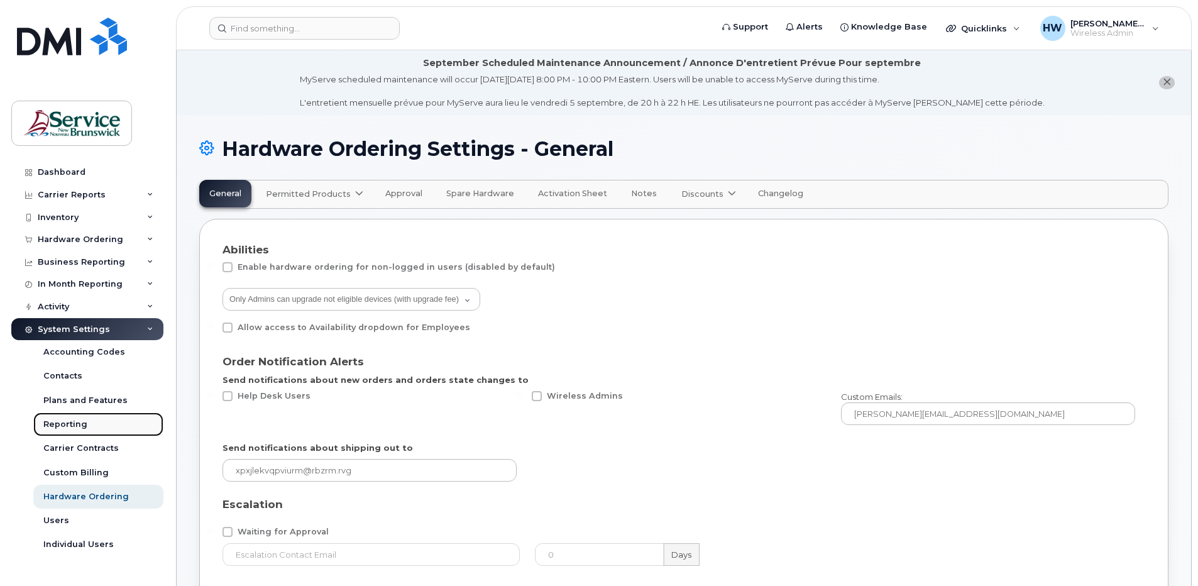
click at [67, 423] on div "Reporting" at bounding box center [65, 424] width 44 height 11
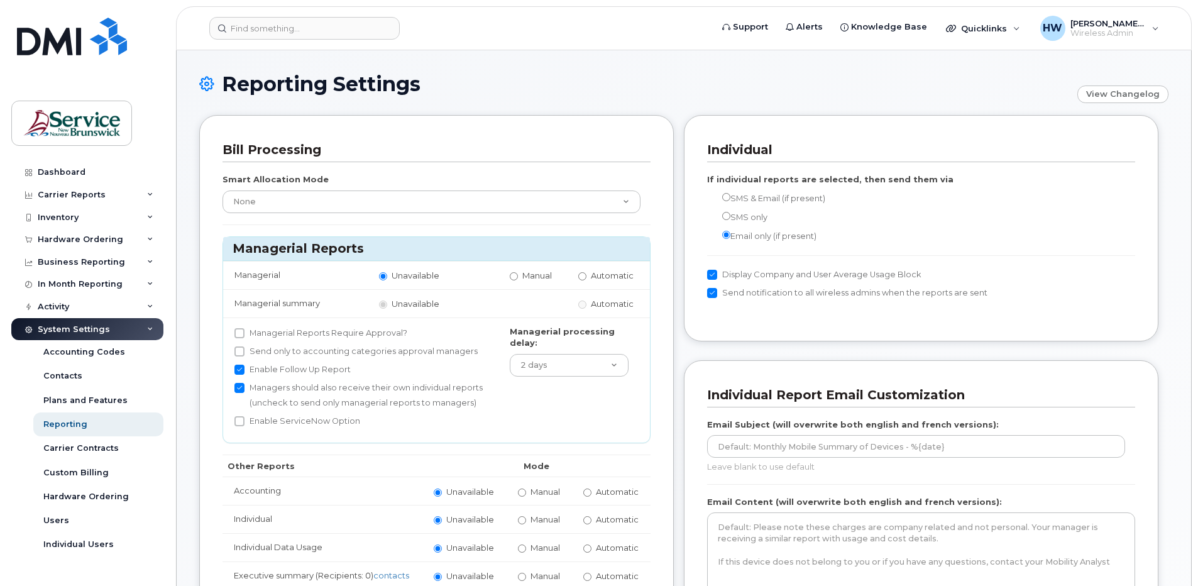
click at [91, 403] on div "Plans and Features" at bounding box center [85, 400] width 84 height 11
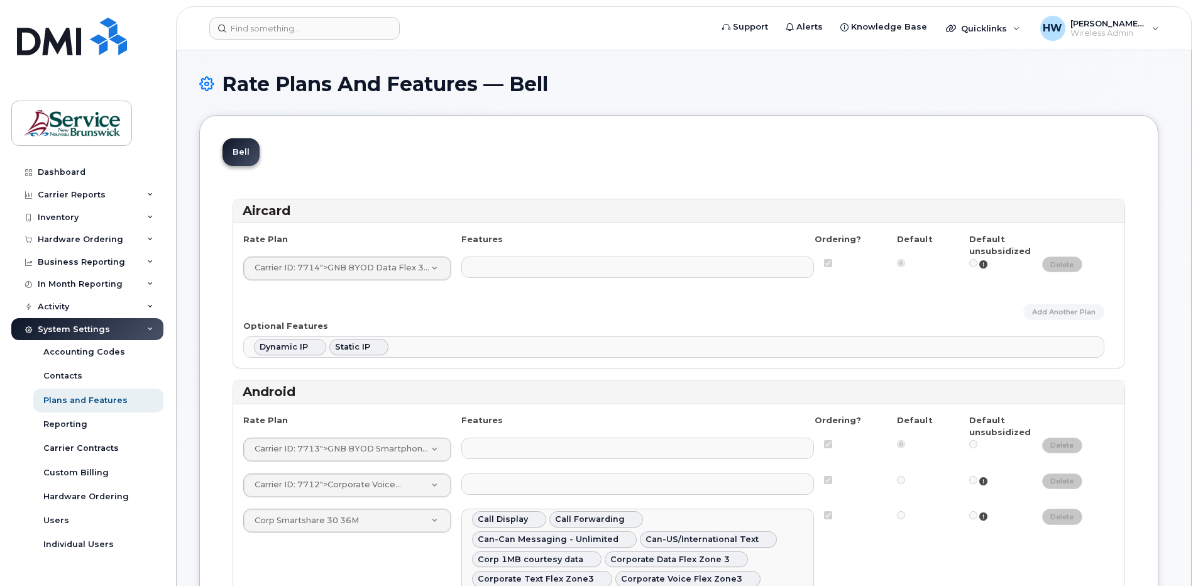
select select
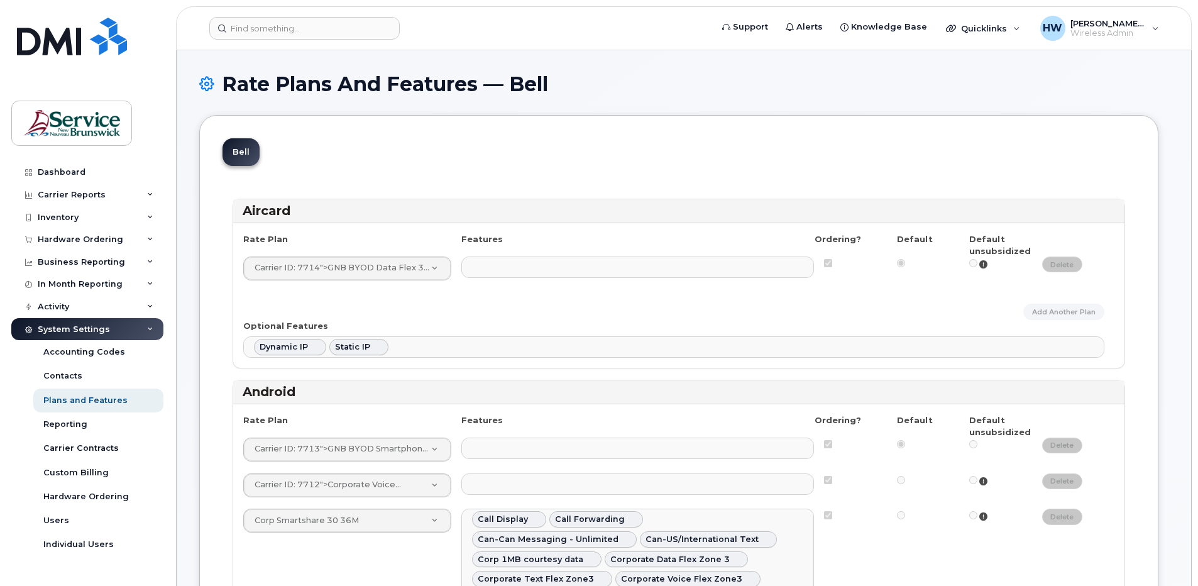
select select
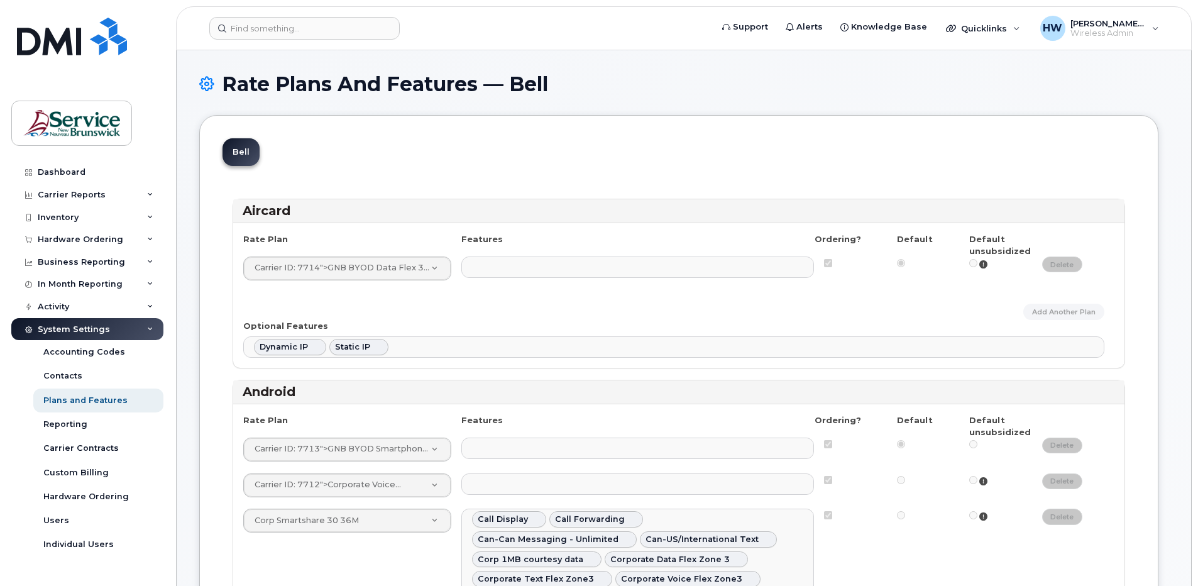
select select
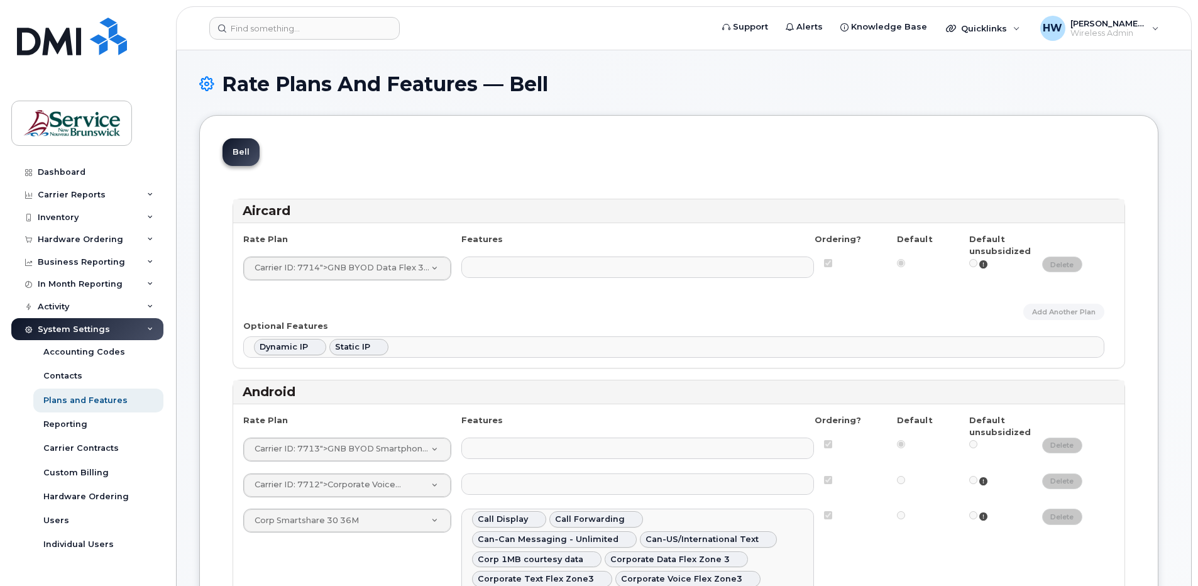
select select
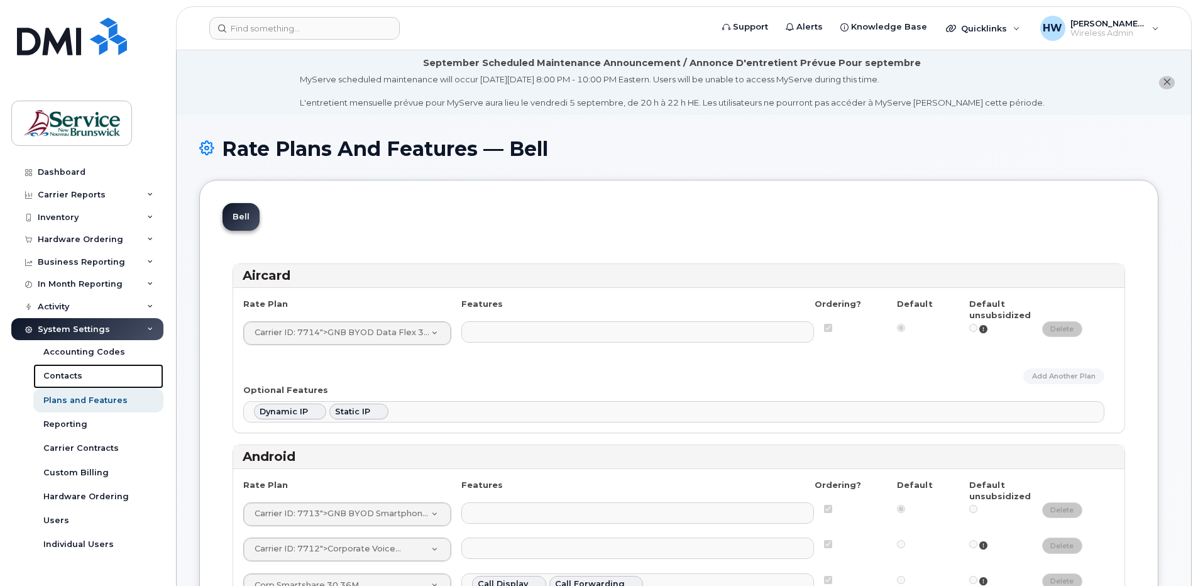
click at [73, 376] on div "Contacts" at bounding box center [62, 375] width 39 height 11
click at [86, 348] on div "Accounting Codes" at bounding box center [84, 351] width 82 height 11
click at [151, 304] on icon at bounding box center [150, 307] width 6 height 6
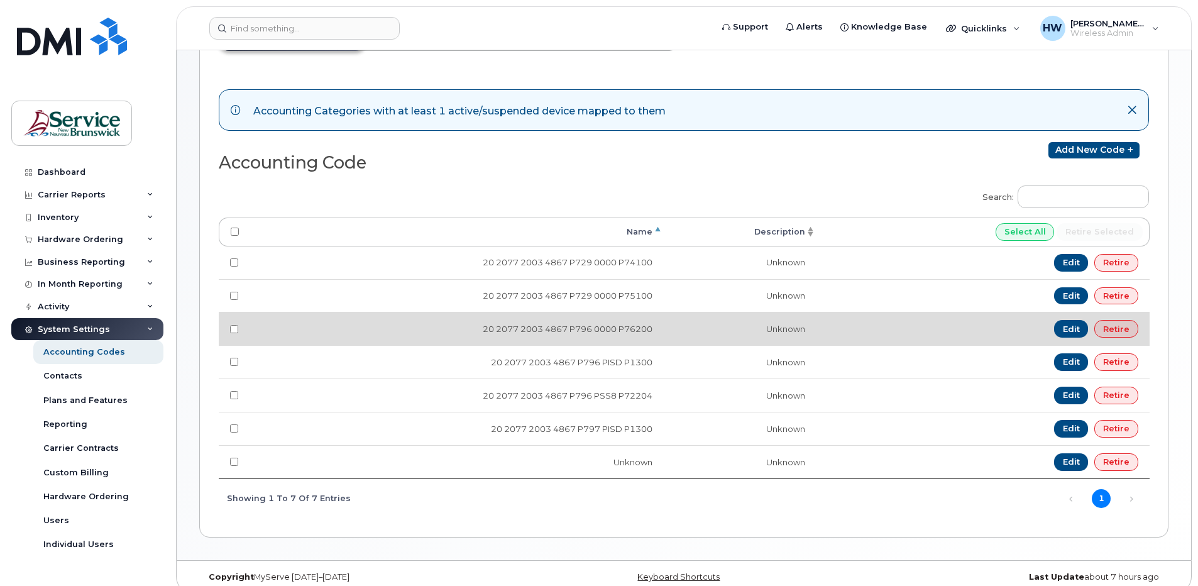
scroll to position [189, 0]
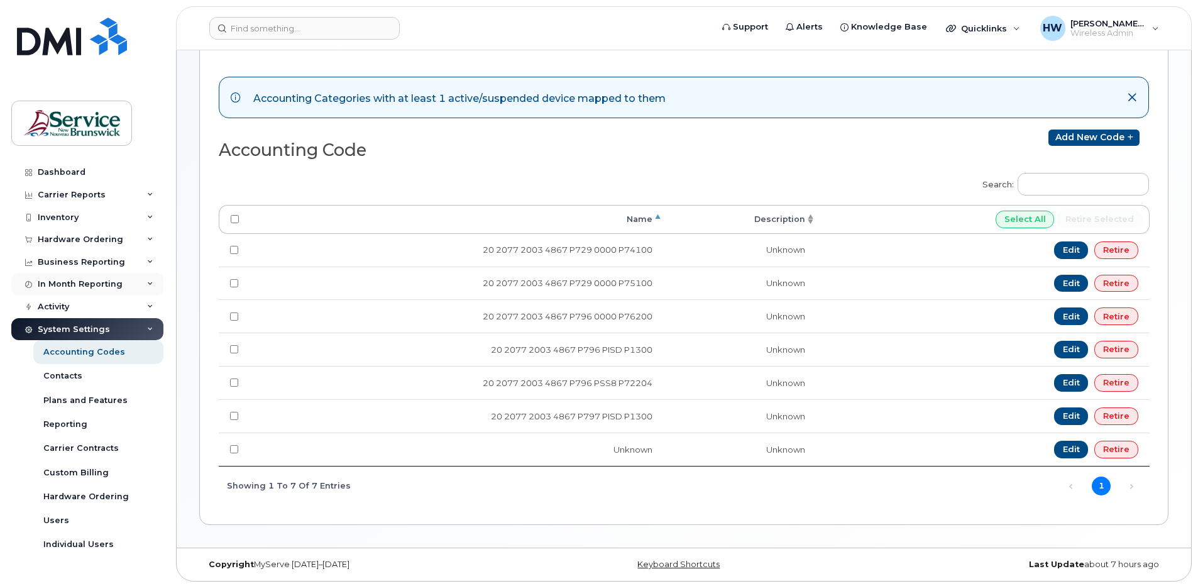
click at [106, 285] on div "In Month Reporting" at bounding box center [80, 284] width 85 height 10
